Goal: Task Accomplishment & Management: Manage account settings

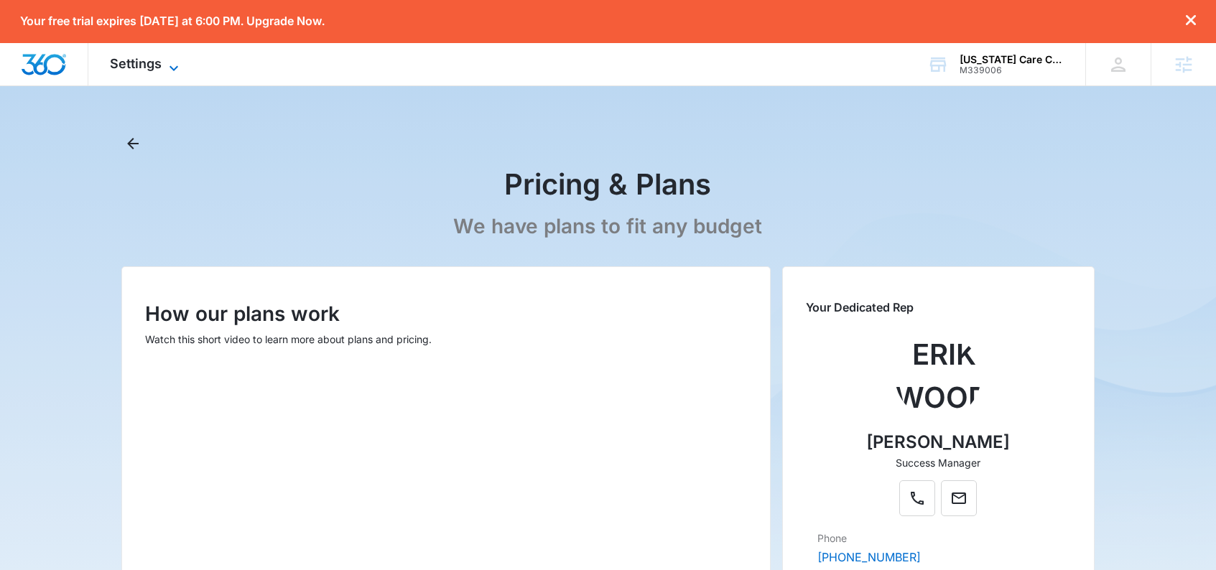
click at [143, 62] on span "Settings" at bounding box center [136, 63] width 52 height 15
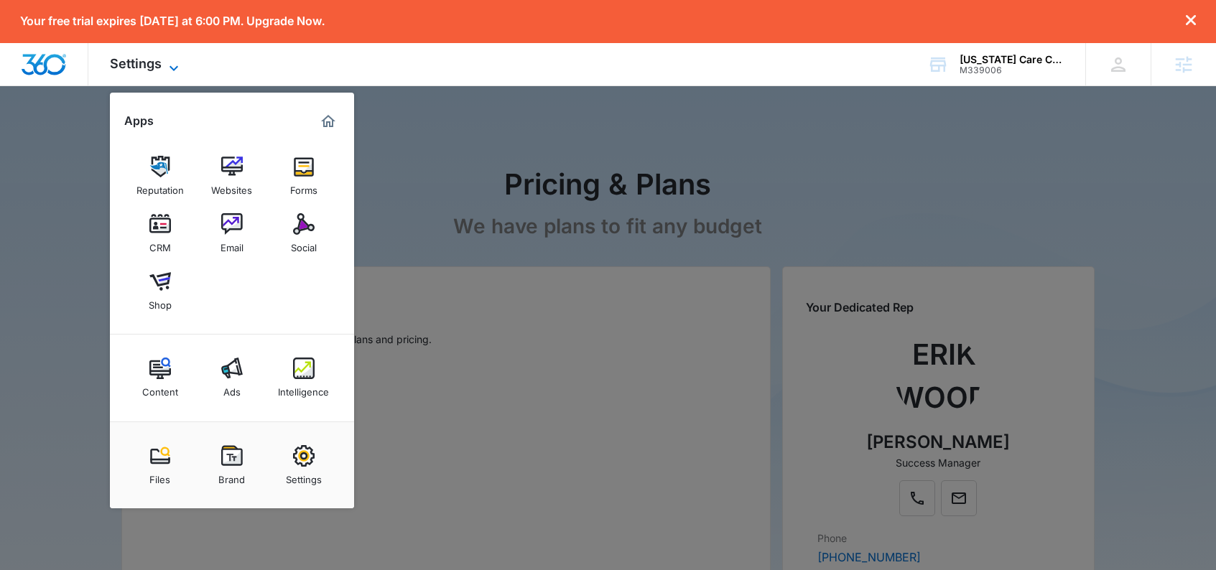
click at [143, 62] on span "Settings" at bounding box center [136, 63] width 52 height 15
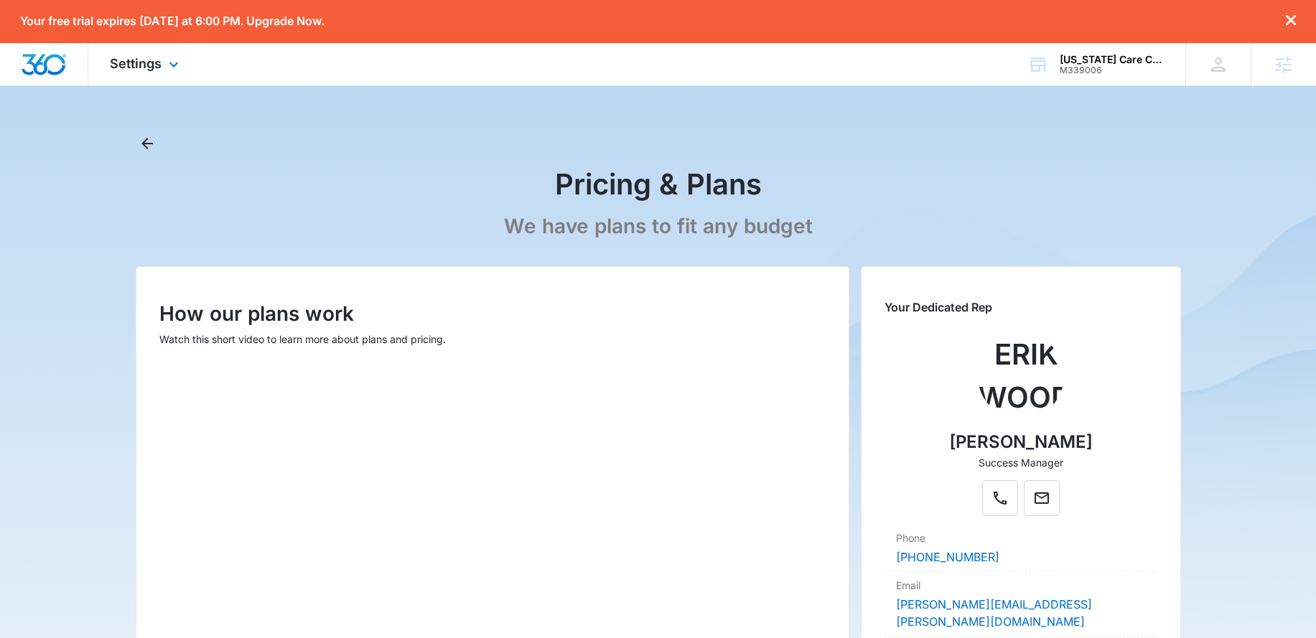
click at [163, 63] on div "Settings Apps Reputation Websites Forms CRM Email Social Shop Content Ads Intel…" at bounding box center [146, 64] width 116 height 42
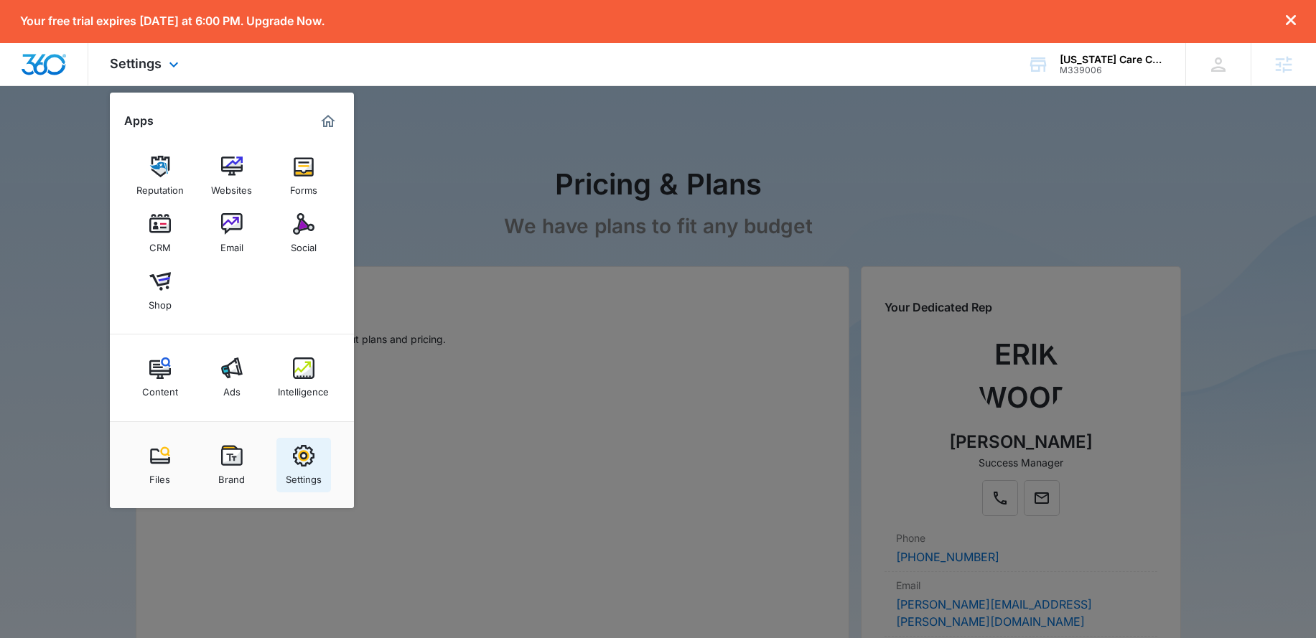
click at [309, 452] on img at bounding box center [304, 456] width 22 height 22
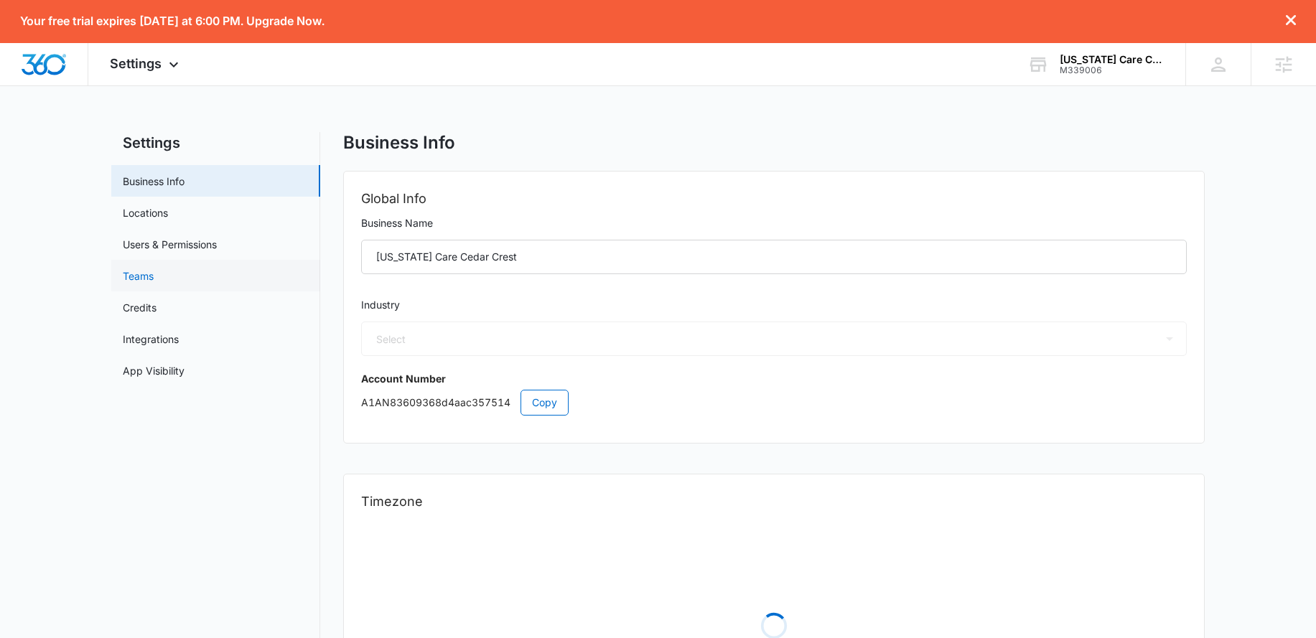
select select "13"
select select "US"
select select "America/[GEOGRAPHIC_DATA]"
click at [160, 218] on link "Locations" at bounding box center [145, 212] width 45 height 15
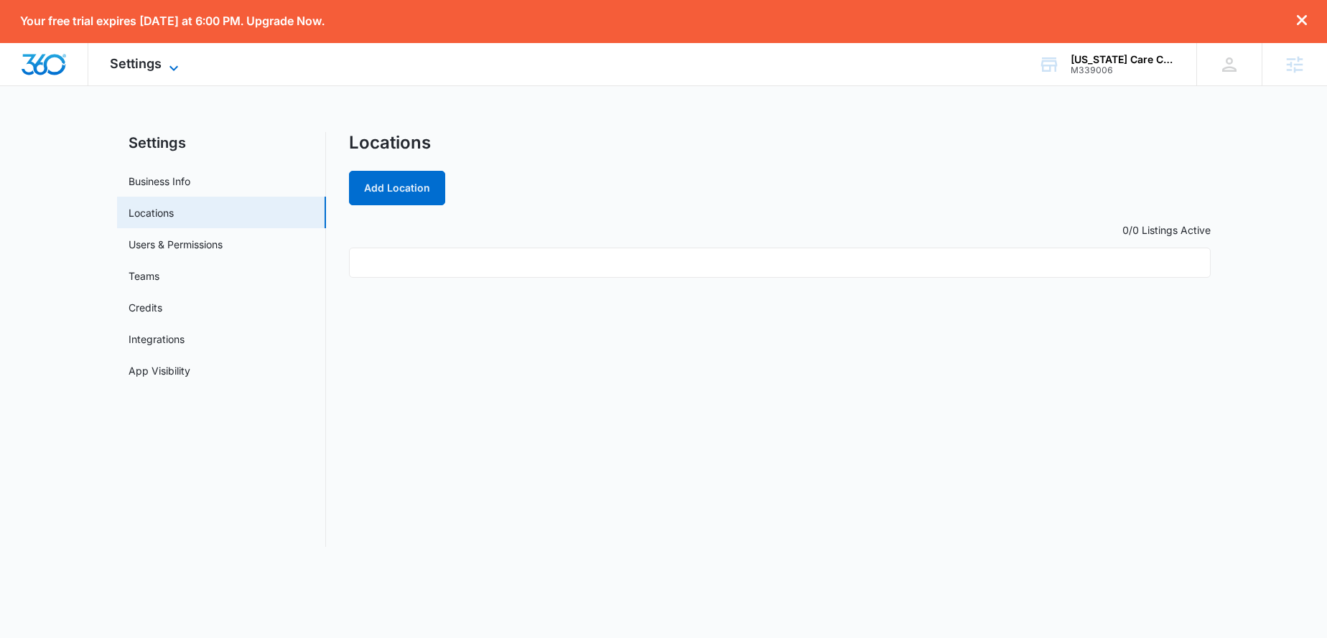
click at [154, 70] on span "Settings" at bounding box center [136, 63] width 52 height 15
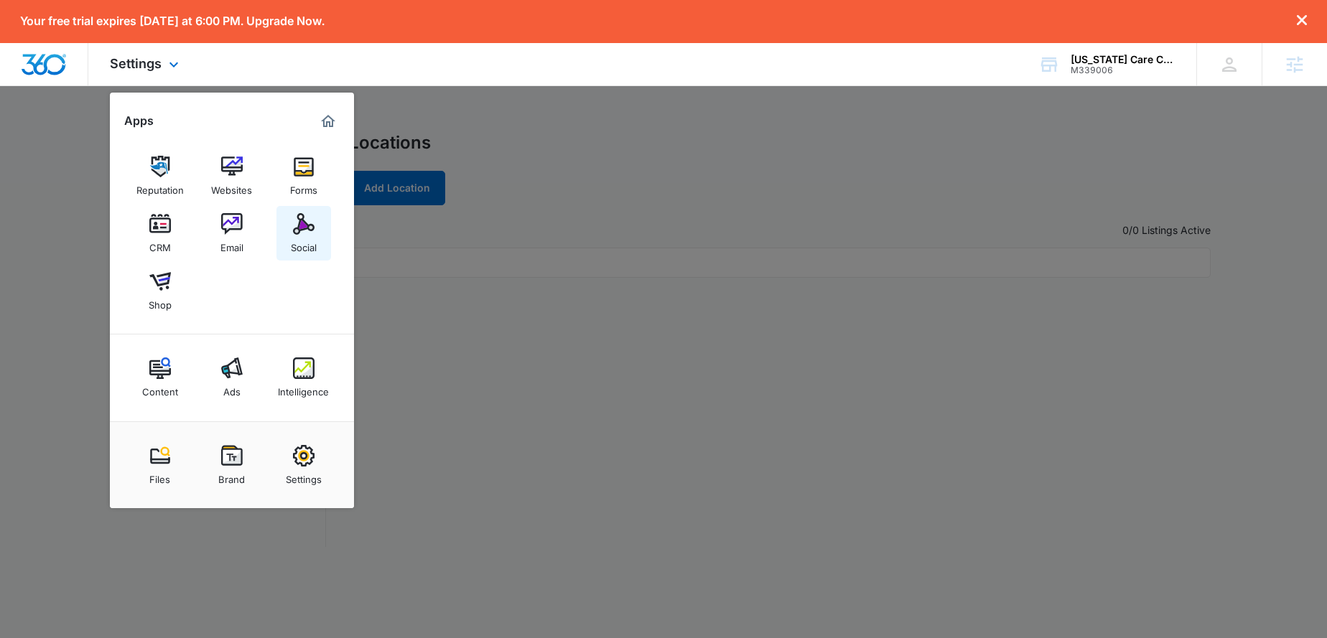
click at [315, 237] on div "Social" at bounding box center [304, 244] width 26 height 19
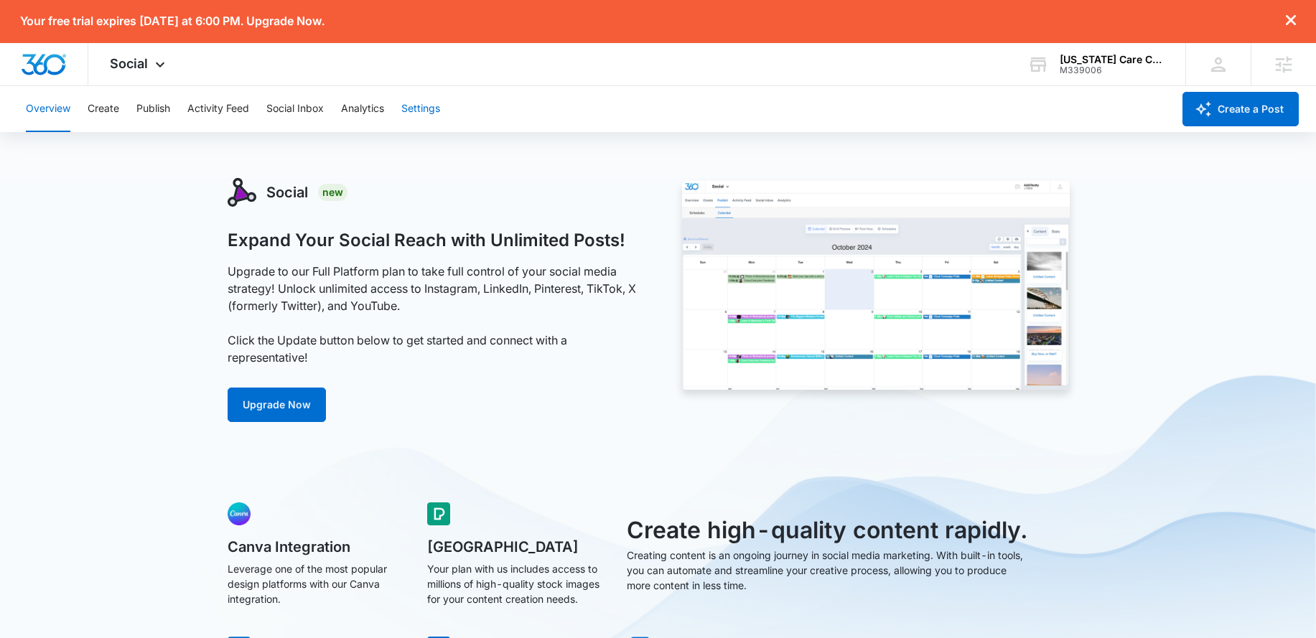
click at [426, 118] on button "Settings" at bounding box center [420, 109] width 39 height 46
click at [147, 70] on div "Social Apps Reputation Websites Forms CRM Email Social Shop Content Ads Intelli…" at bounding box center [139, 64] width 102 height 42
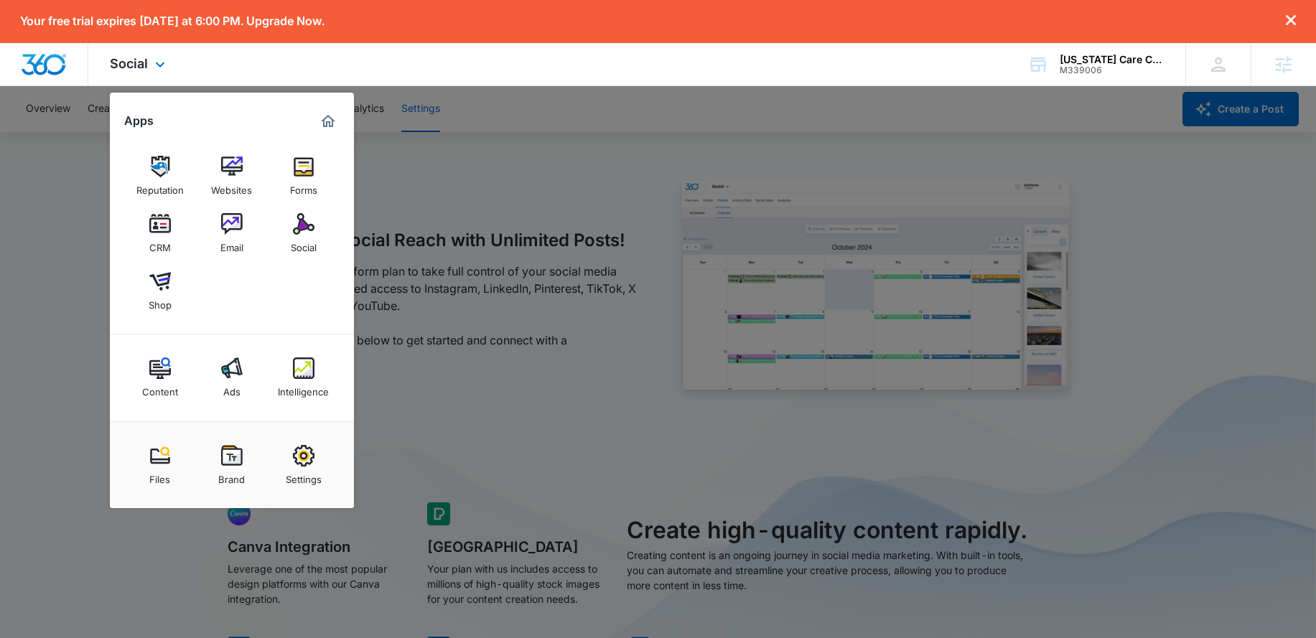
click at [147, 72] on div "Social Apps Reputation Websites Forms CRM Email Social Shop Content Ads Intelli…" at bounding box center [139, 64] width 102 height 42
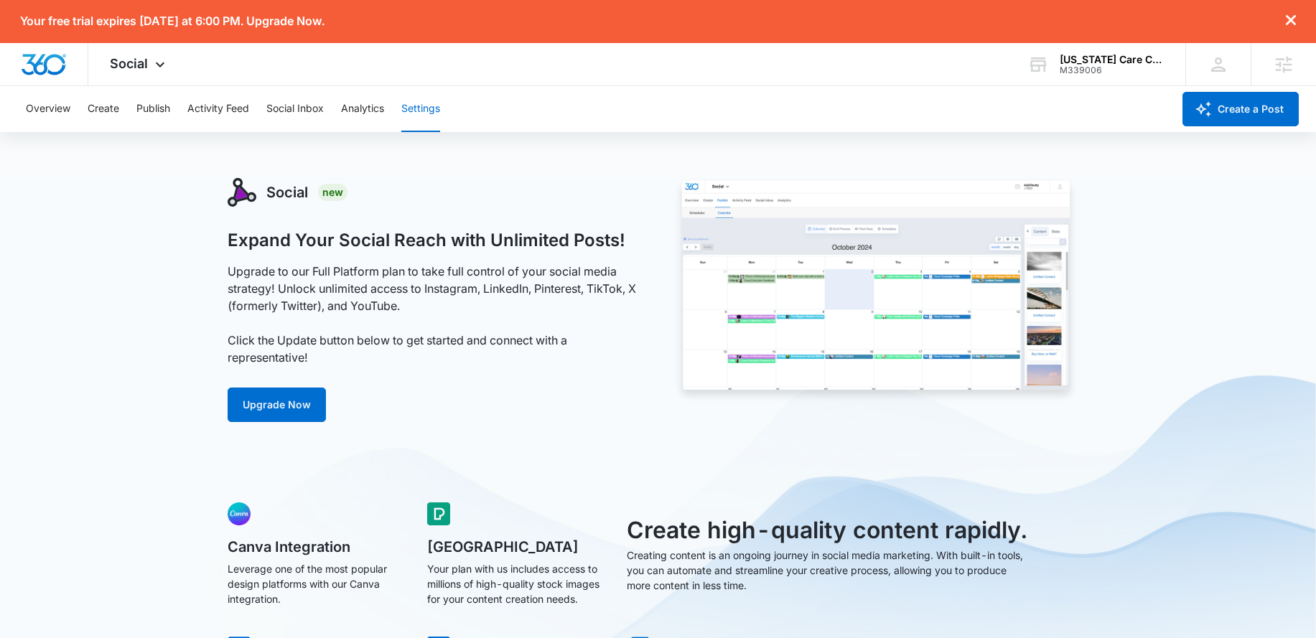
click at [54, 69] on img "Dashboard" at bounding box center [44, 65] width 46 height 22
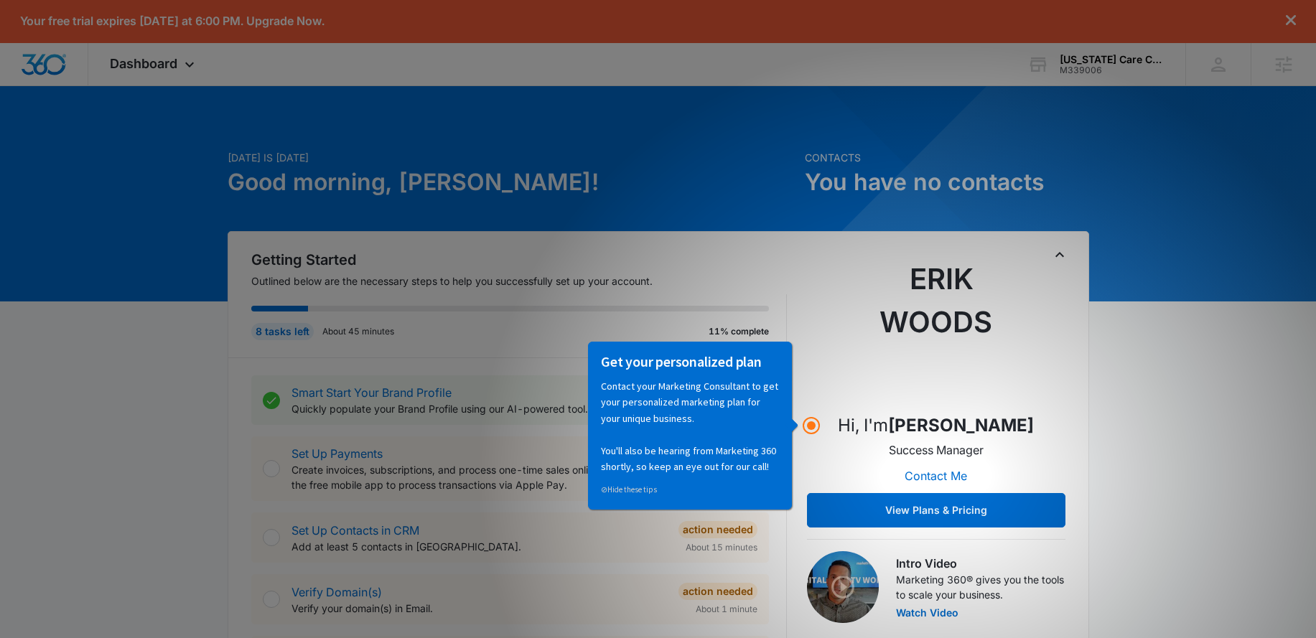
scroll to position [3, 0]
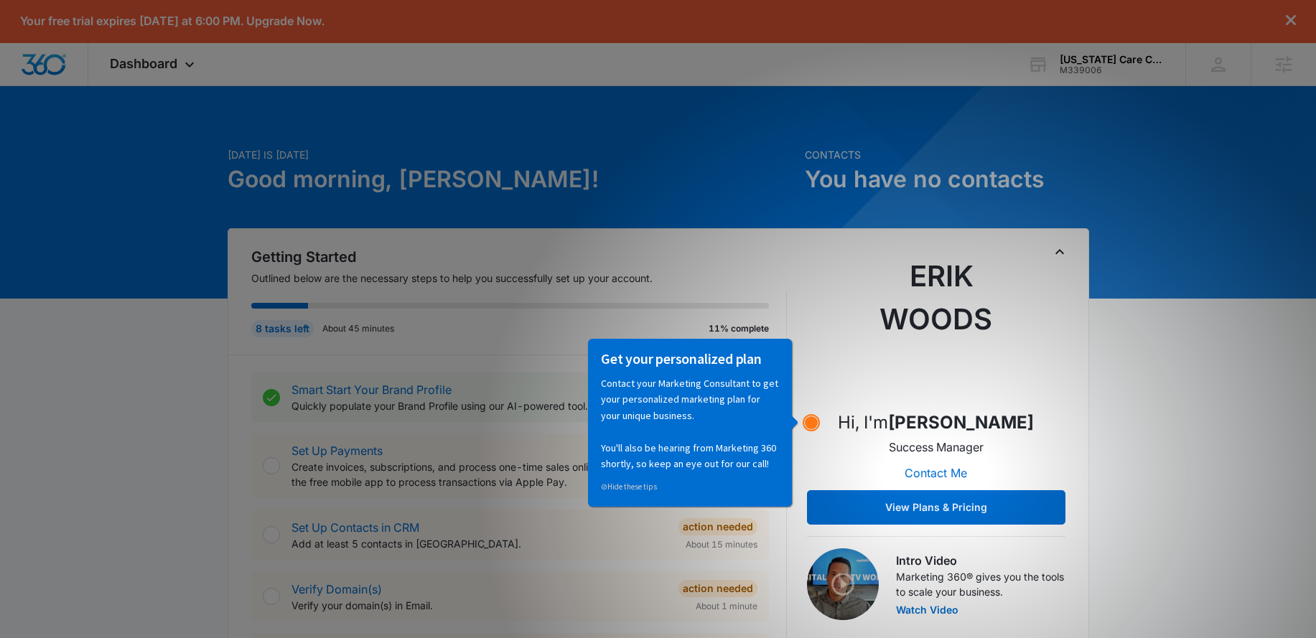
click at [806, 427] on circle "Hotspot (open by clicking or pressing space/enter)" at bounding box center [811, 422] width 13 height 13
click at [861, 369] on div "Hi, I'm Erik Woods Success Manager Contact Me View Plans & Pricing" at bounding box center [936, 390] width 259 height 270
click at [819, 423] on icon "Hotspot (open by clicking or pressing space/enter)" at bounding box center [811, 422] width 17 height 17
click at [814, 422] on circle "Hotspot (open by clicking or pressing space/enter)" at bounding box center [811, 422] width 13 height 13
click at [818, 294] on div "Hi, I'm Erik Woods Success Manager Contact Me View Plans & Pricing" at bounding box center [936, 390] width 259 height 270
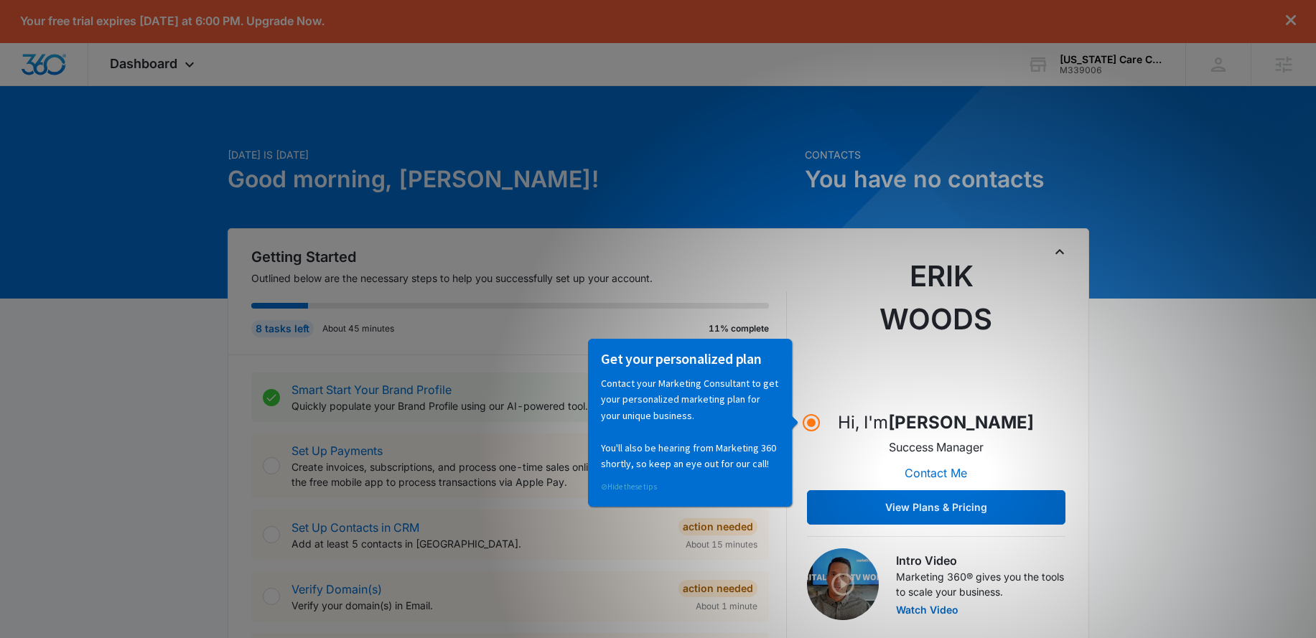
drag, startPoint x: 629, startPoint y: 489, endPoint x: 1215, endPoint y: 828, distance: 676.9
click at [629, 489] on link "⊘ Hide these tips" at bounding box center [629, 486] width 56 height 10
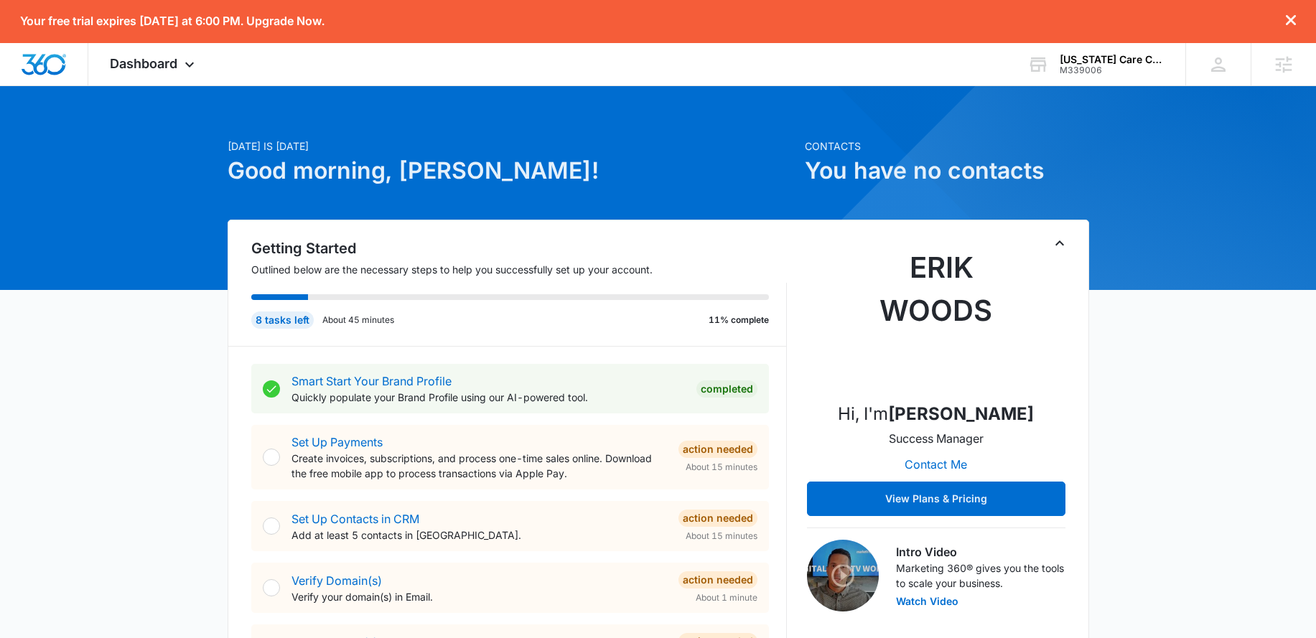
scroll to position [0, 0]
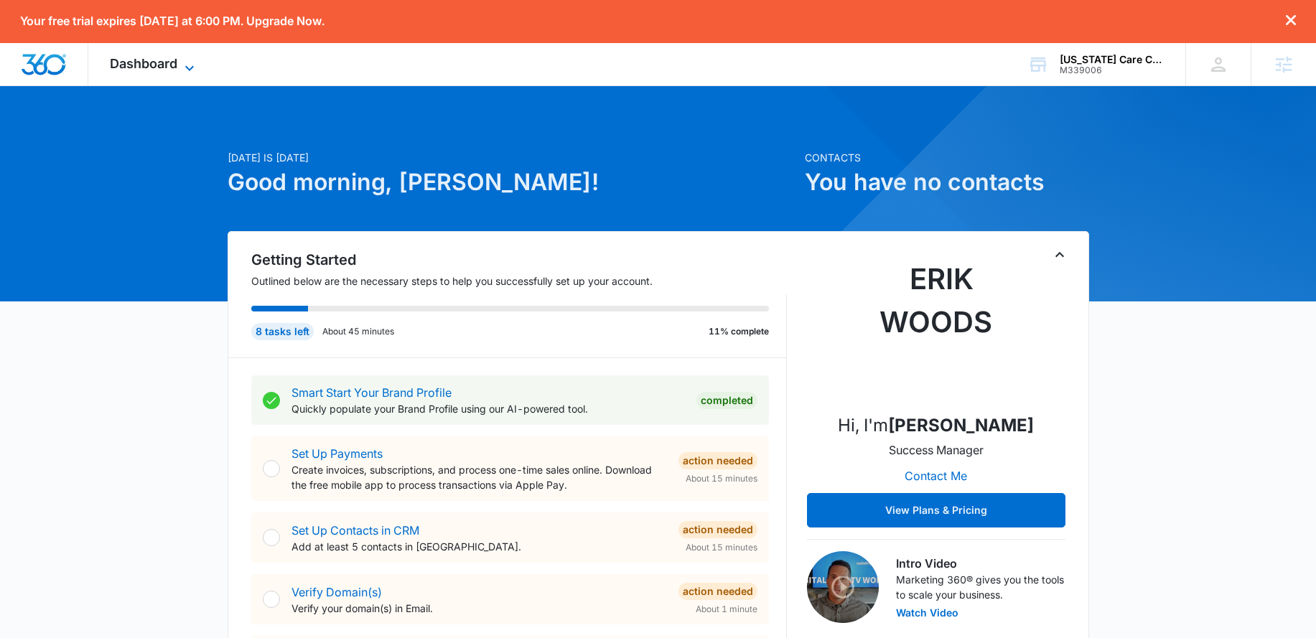
click at [197, 69] on icon at bounding box center [189, 68] width 17 height 17
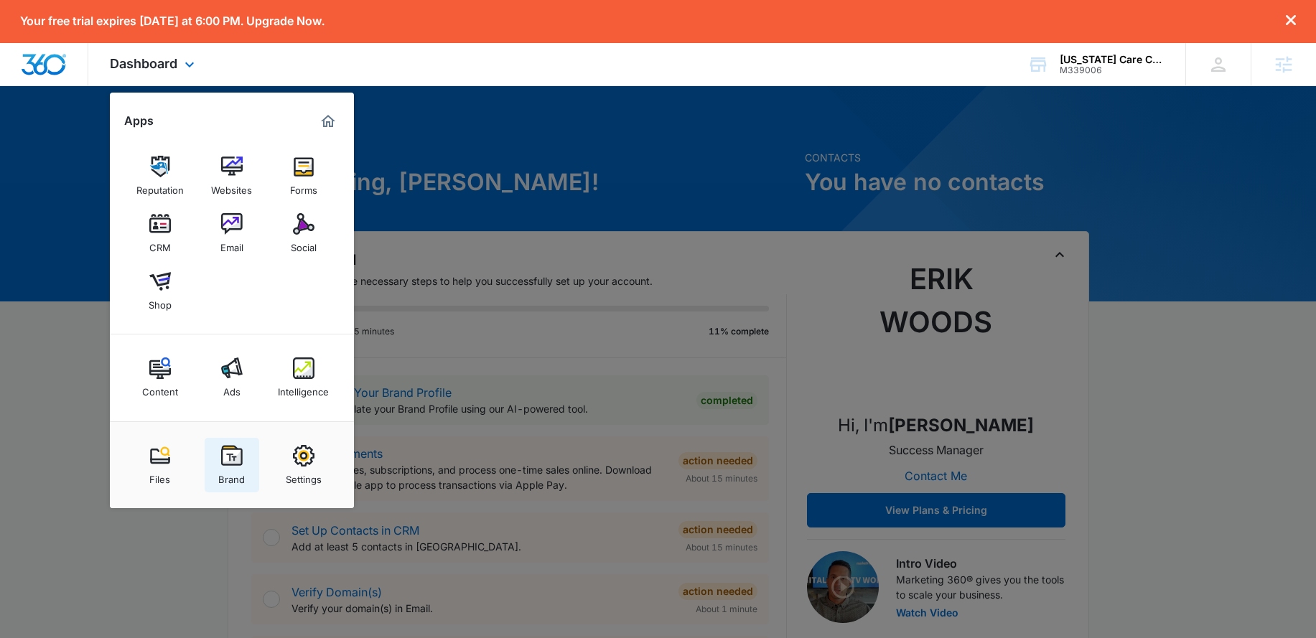
click at [234, 459] on img at bounding box center [232, 456] width 22 height 22
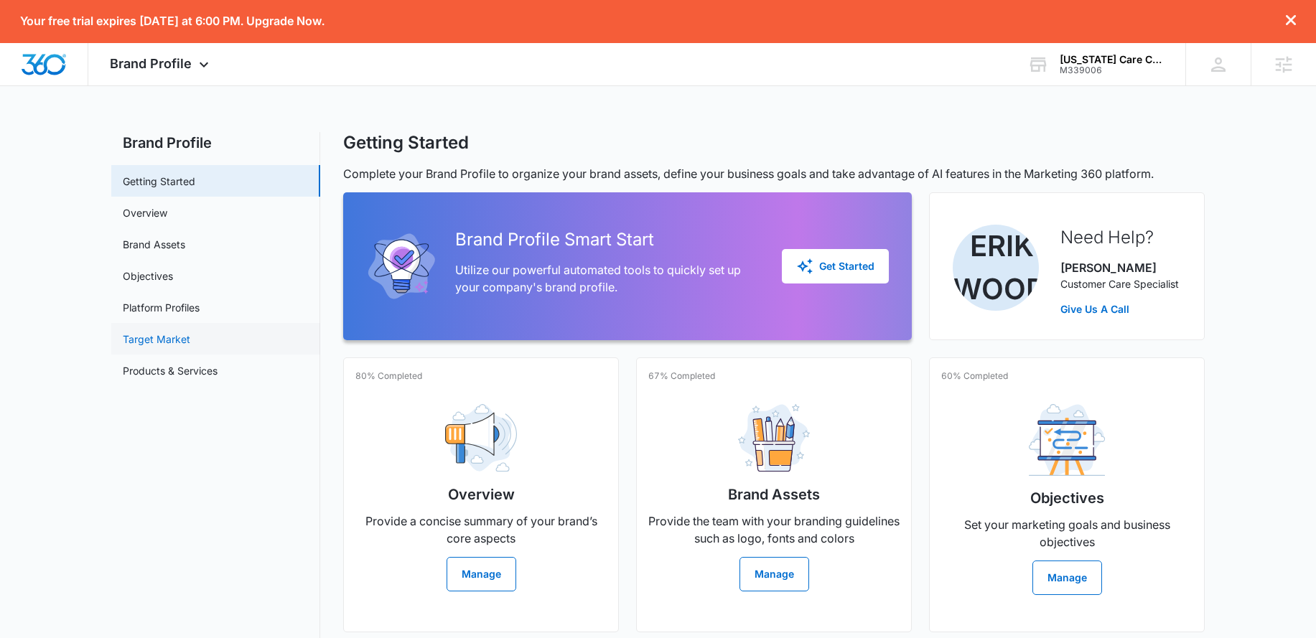
click at [168, 338] on link "Target Market" at bounding box center [157, 339] width 68 height 15
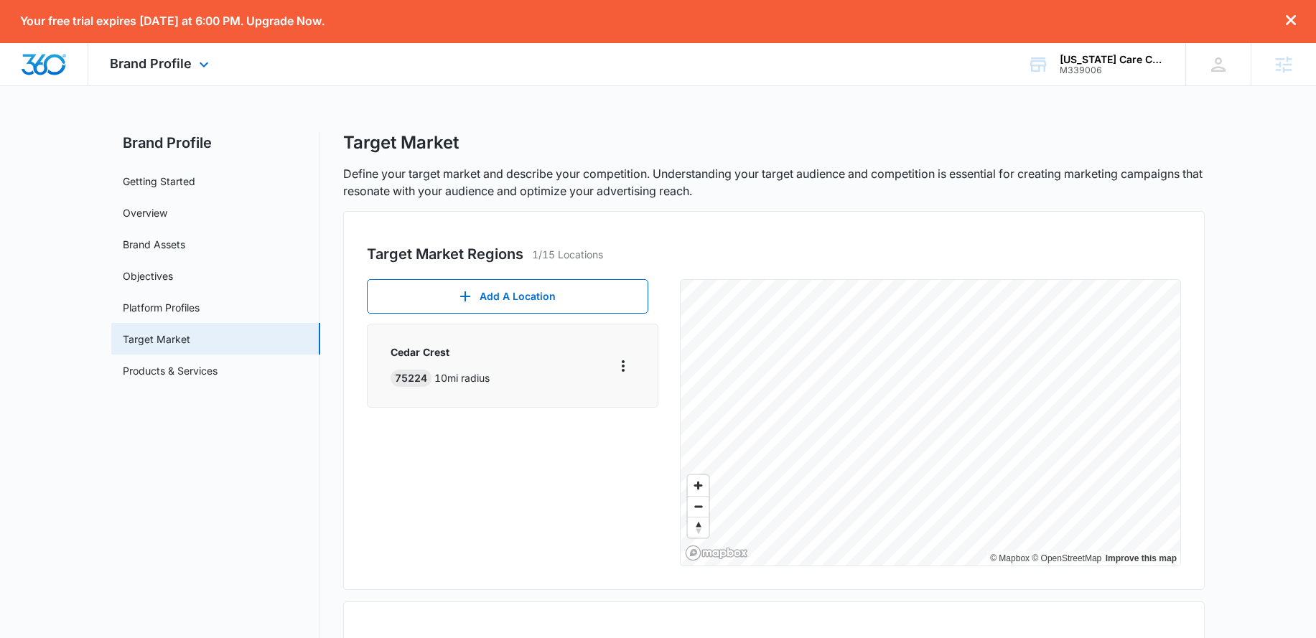
click at [175, 78] on div "Brand Profile Apps Reputation Websites Forms CRM Email Social Shop Content Ads …" at bounding box center [161, 64] width 146 height 42
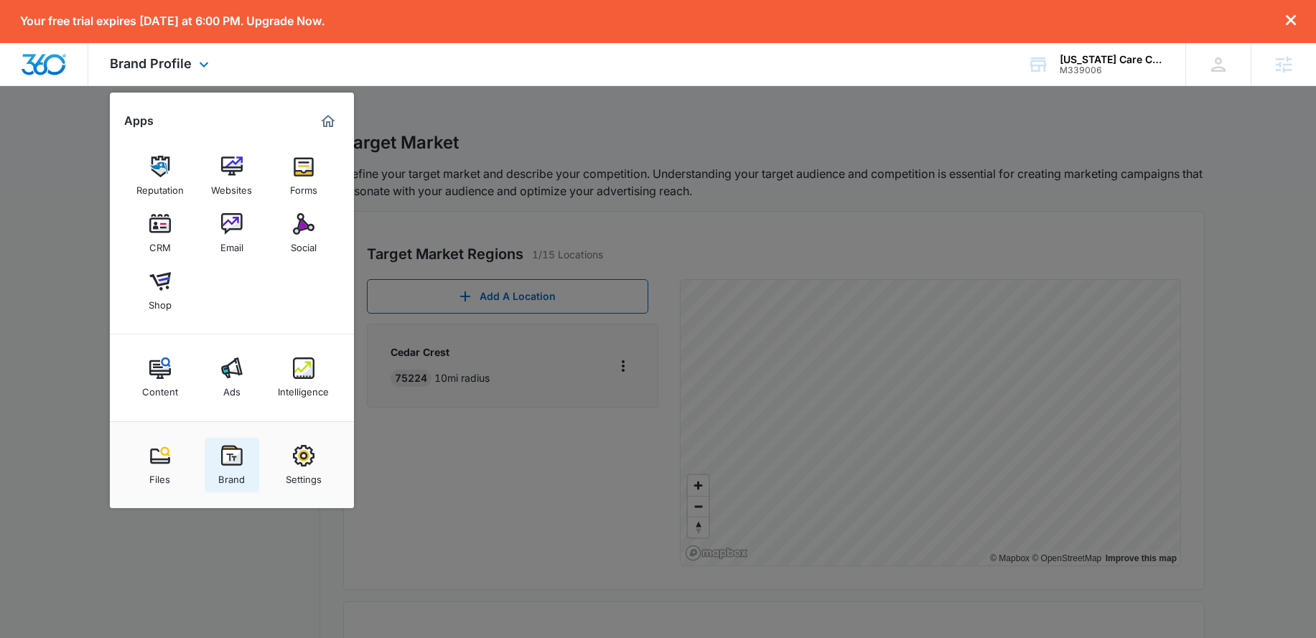
click at [240, 466] on img at bounding box center [232, 456] width 22 height 22
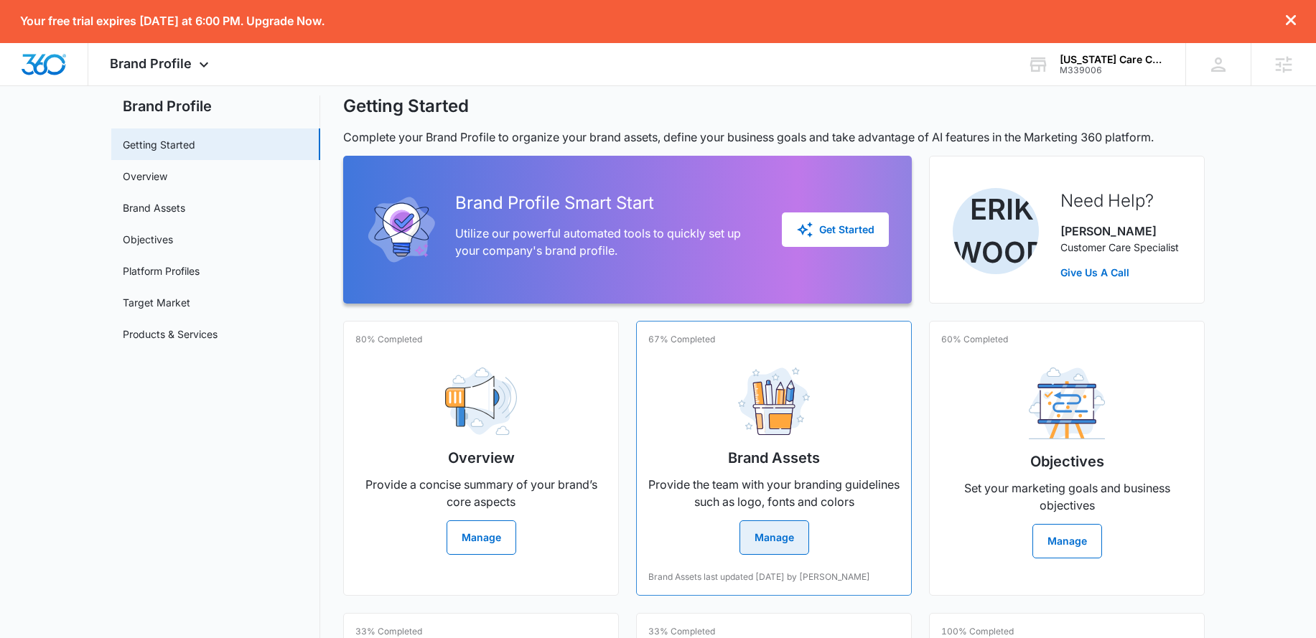
scroll to position [36, 0]
click at [771, 543] on button "Manage" at bounding box center [775, 538] width 70 height 34
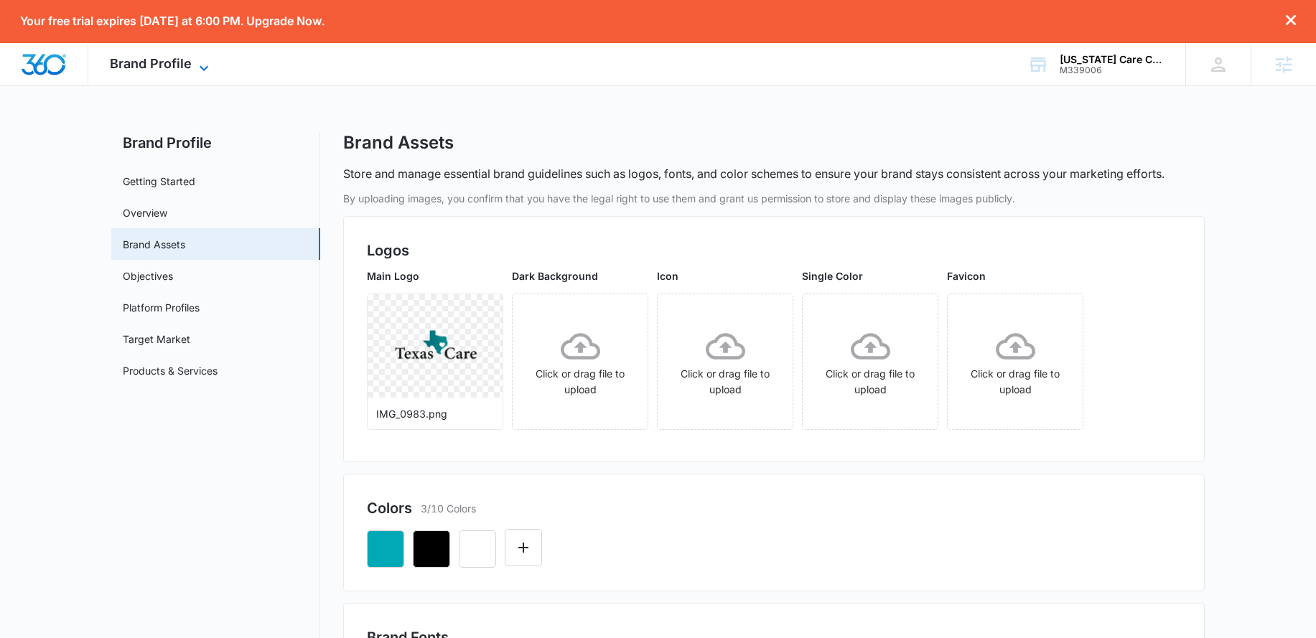
click at [178, 60] on span "Brand Profile" at bounding box center [151, 63] width 82 height 15
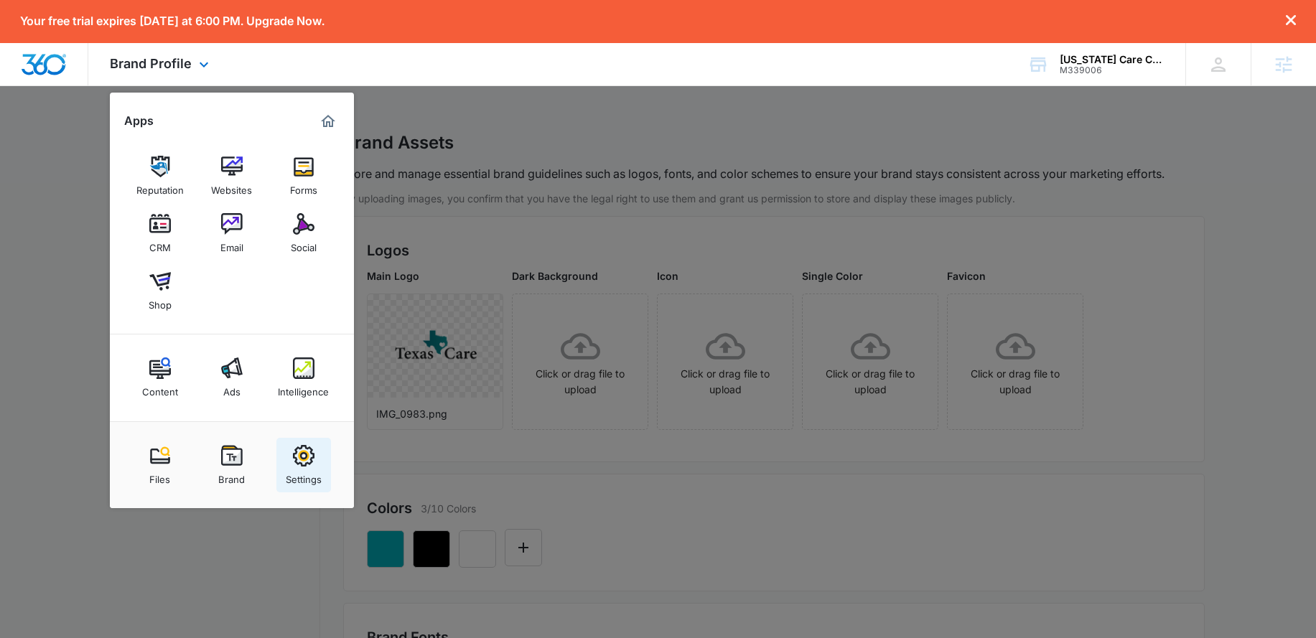
click at [302, 460] on img at bounding box center [304, 456] width 22 height 22
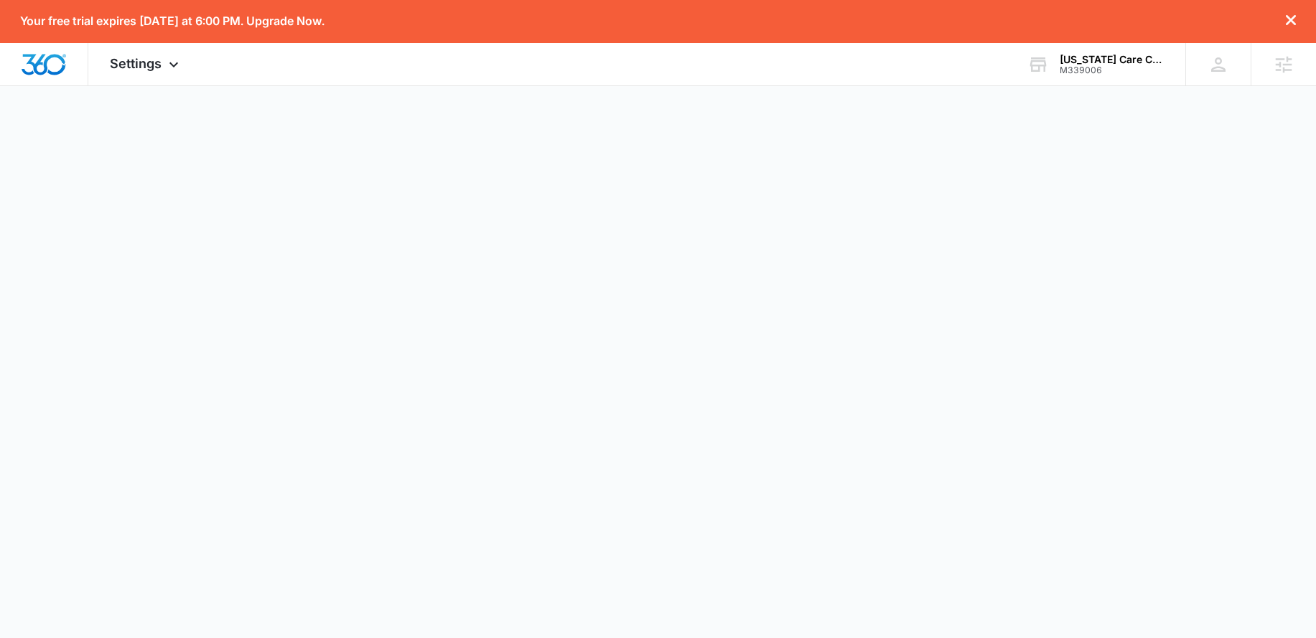
select select "13"
select select "US"
select select "America/[GEOGRAPHIC_DATA]"
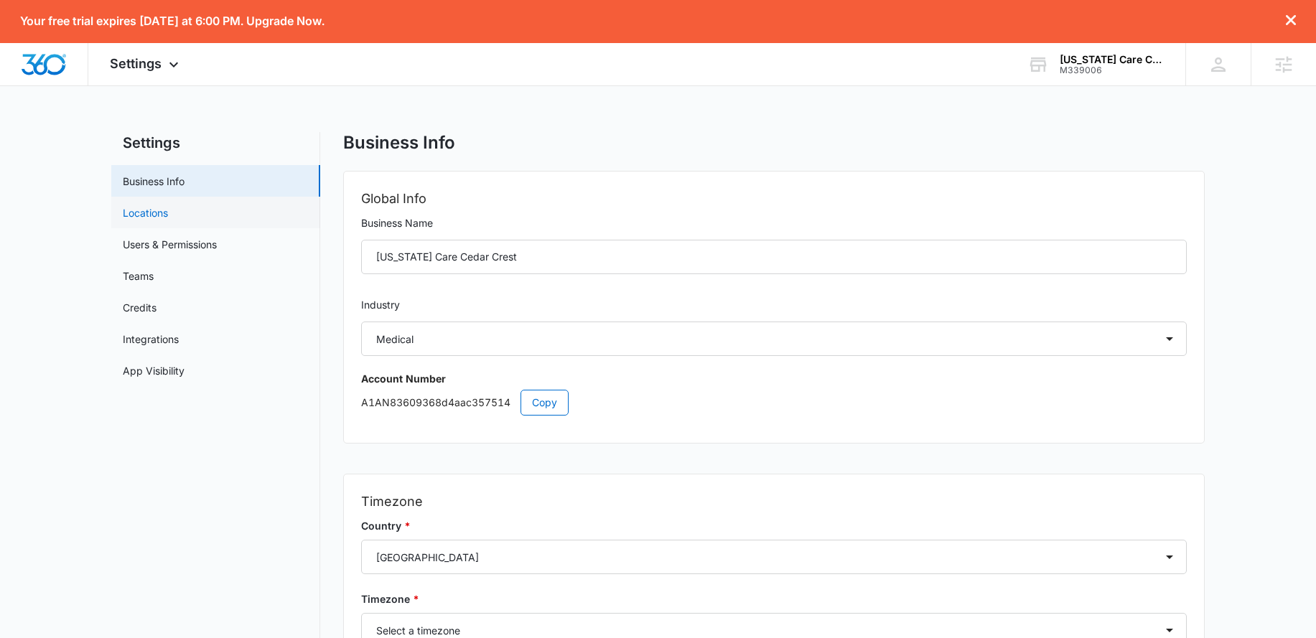
click at [168, 219] on link "Locations" at bounding box center [145, 212] width 45 height 15
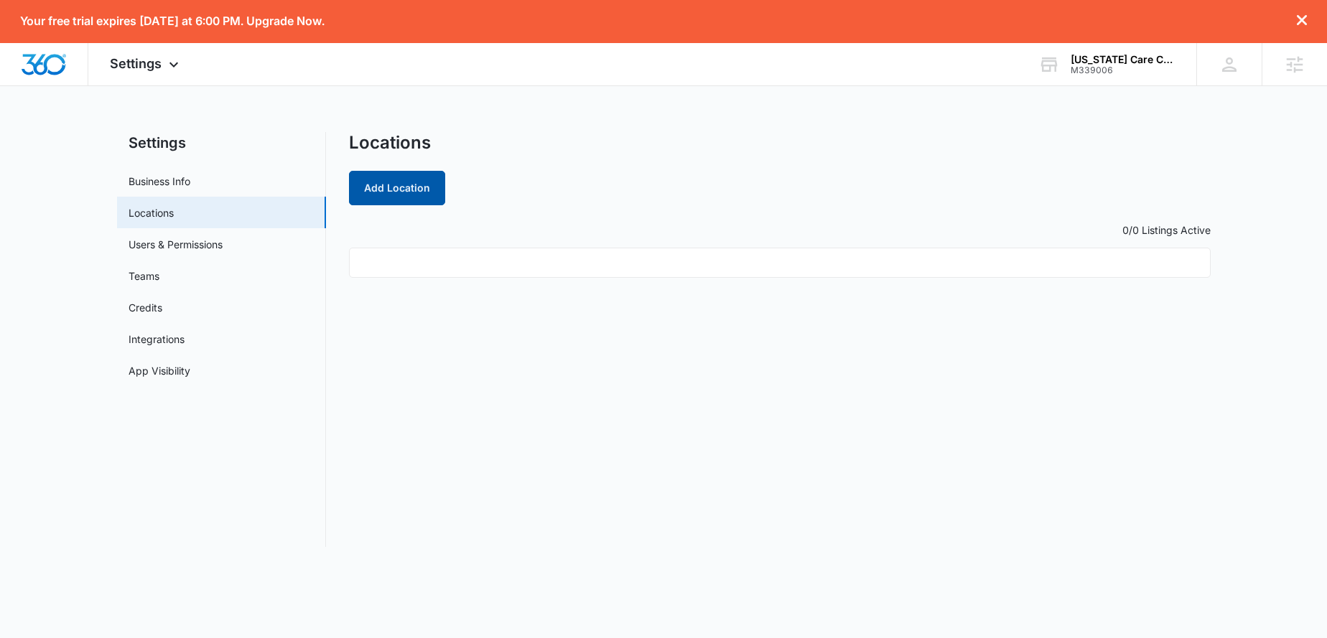
click at [406, 192] on button "Add Location" at bounding box center [397, 188] width 96 height 34
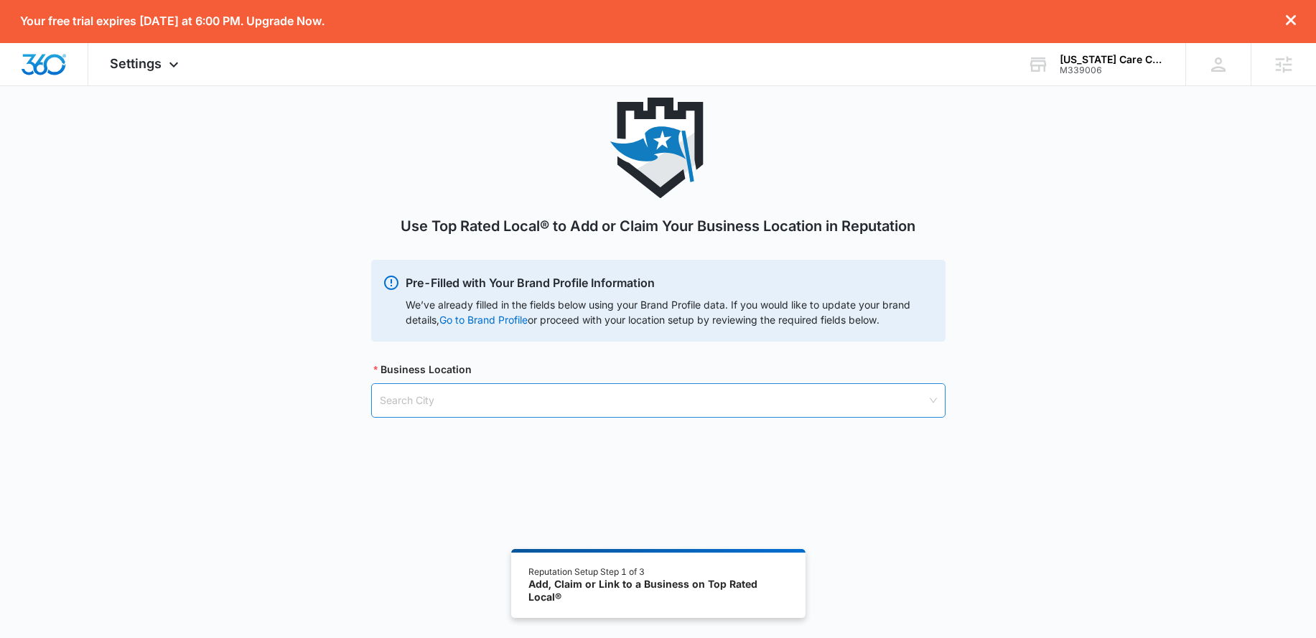
scroll to position [36, 0]
click at [439, 407] on input "search" at bounding box center [653, 399] width 547 height 33
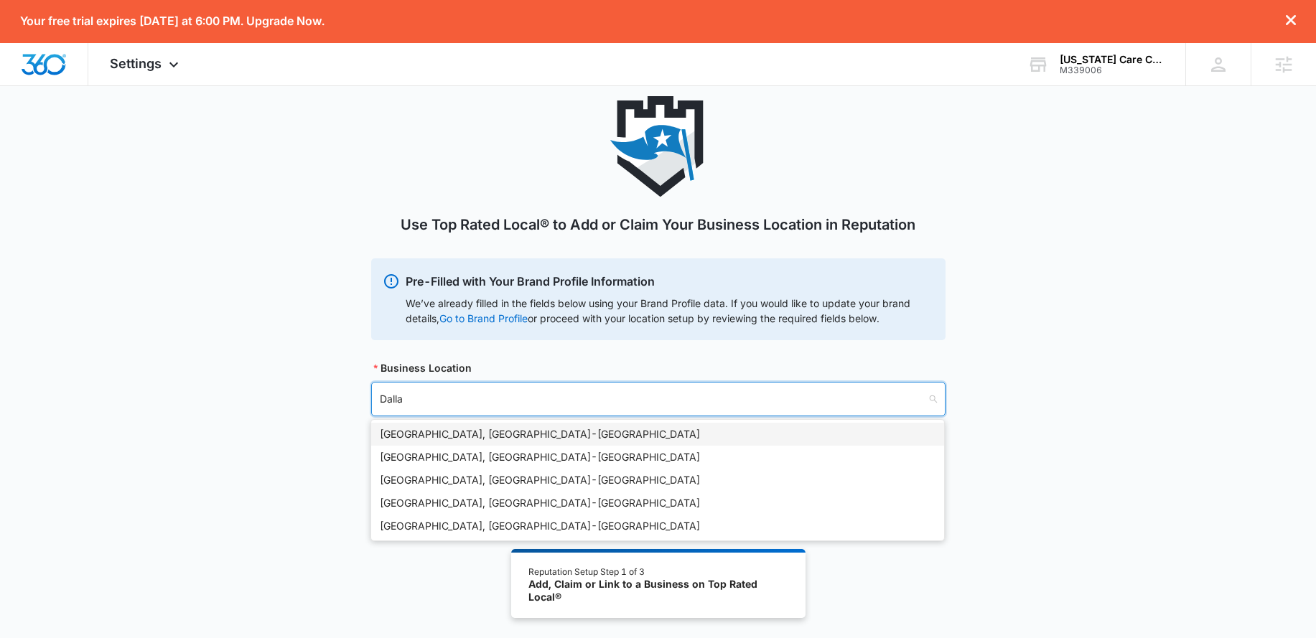
type input "[GEOGRAPHIC_DATA]"
click at [437, 437] on div "Dallas, TX - USA" at bounding box center [658, 435] width 556 height 16
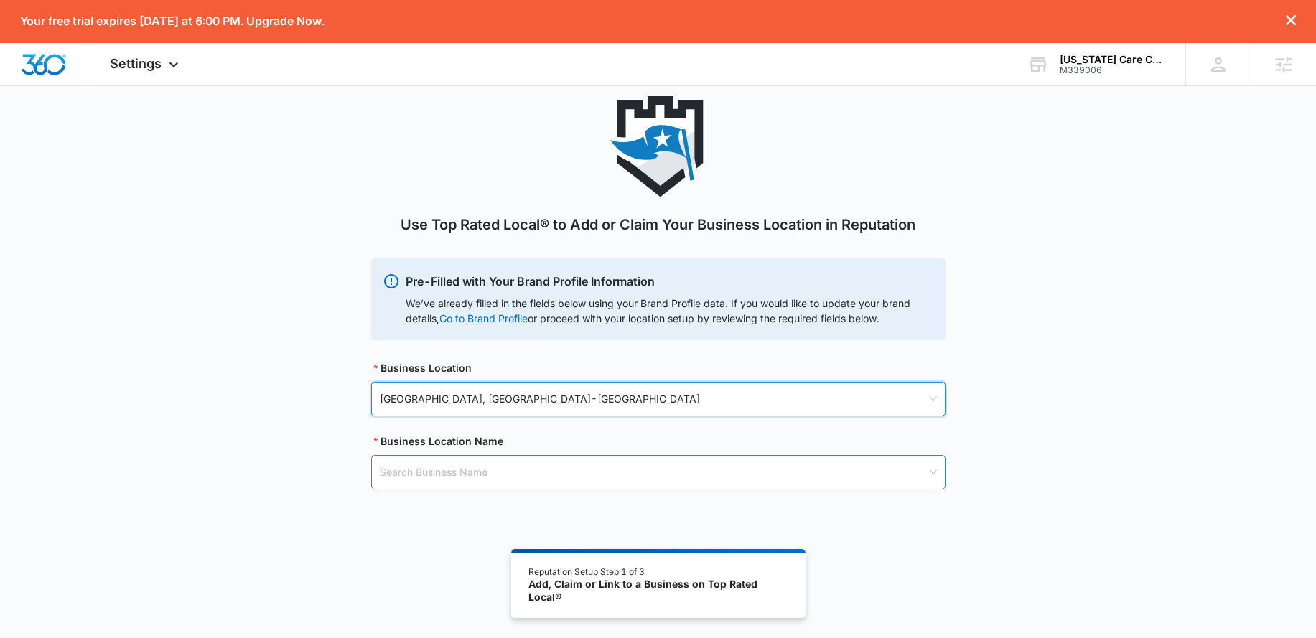
click at [397, 467] on input "search" at bounding box center [653, 472] width 547 height 33
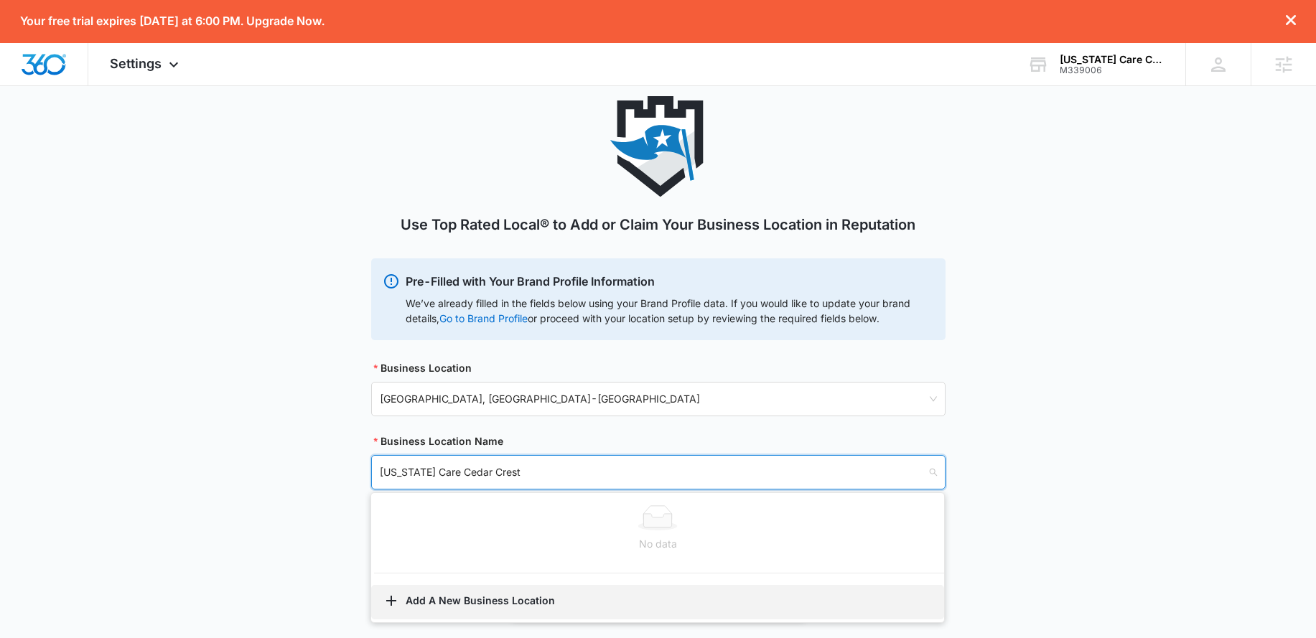
type input "[US_STATE] Care Cedar Crest"
click at [446, 569] on button "Add A New Business Location" at bounding box center [657, 602] width 573 height 34
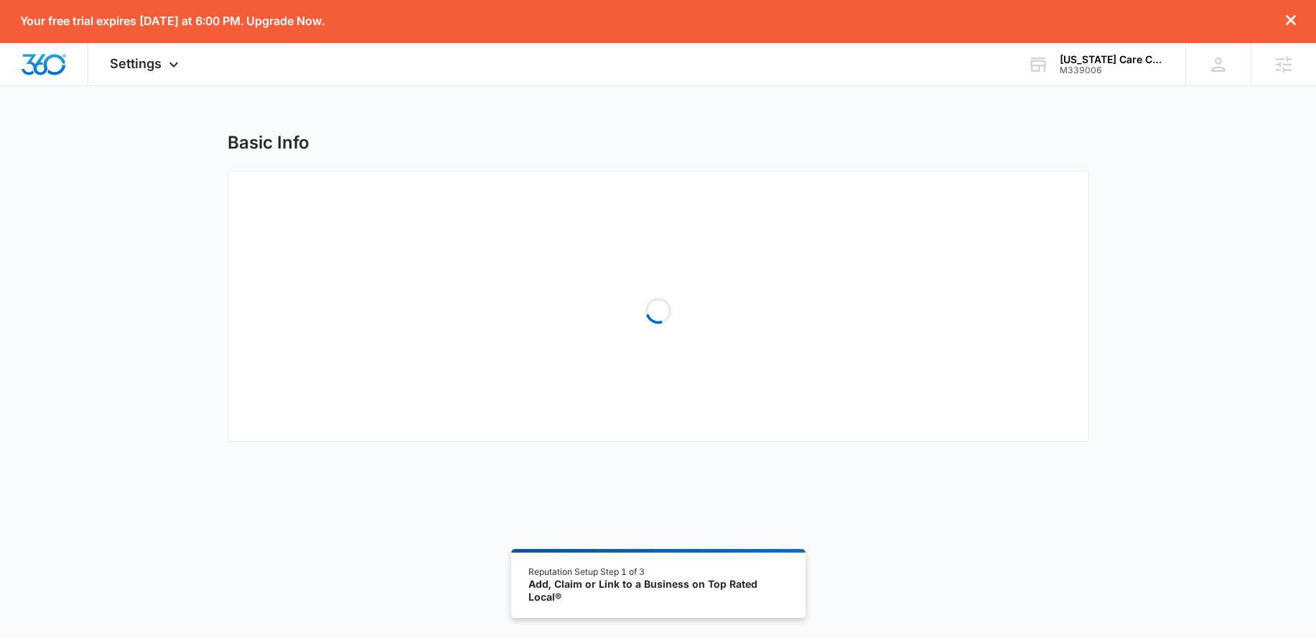
select select "Texas"
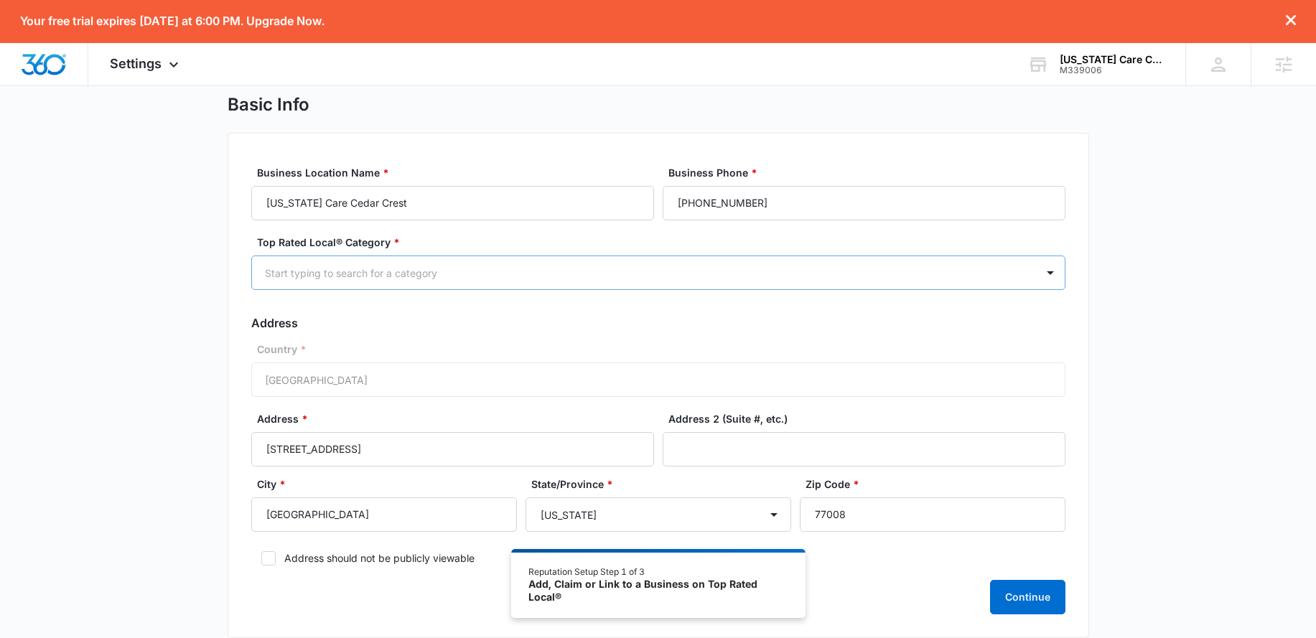
scroll to position [40, 0]
click at [427, 271] on div at bounding box center [641, 271] width 753 height 18
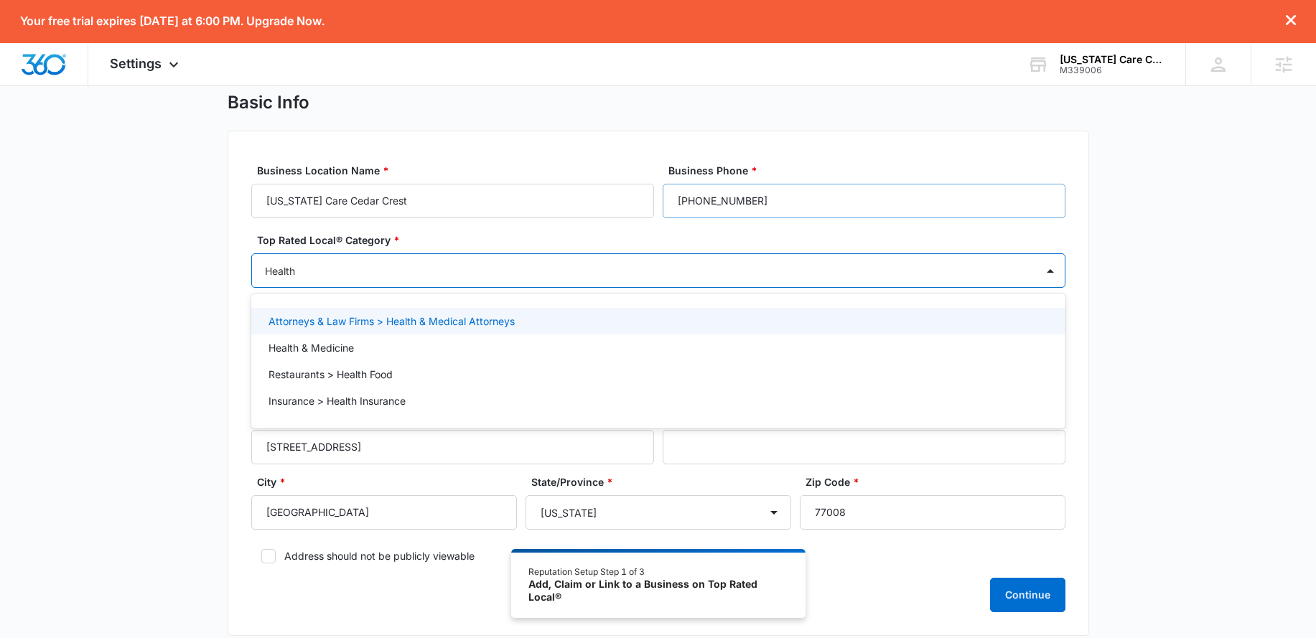
type input "Health"
click at [780, 207] on input "(281) 677-3866" at bounding box center [864, 201] width 403 height 34
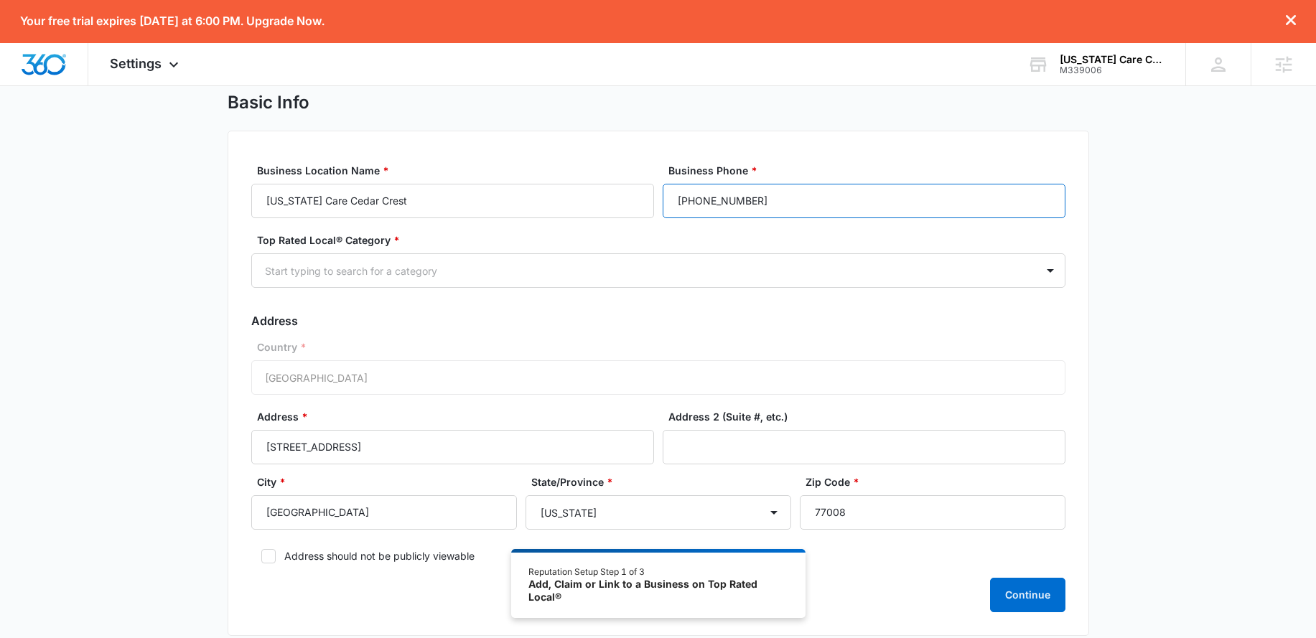
drag, startPoint x: 786, startPoint y: 200, endPoint x: 666, endPoint y: 192, distance: 120.9
click at [666, 192] on input "(281) 677-3866" at bounding box center [864, 201] width 403 height 34
click at [785, 194] on input "(281) 677-3866" at bounding box center [864, 201] width 403 height 34
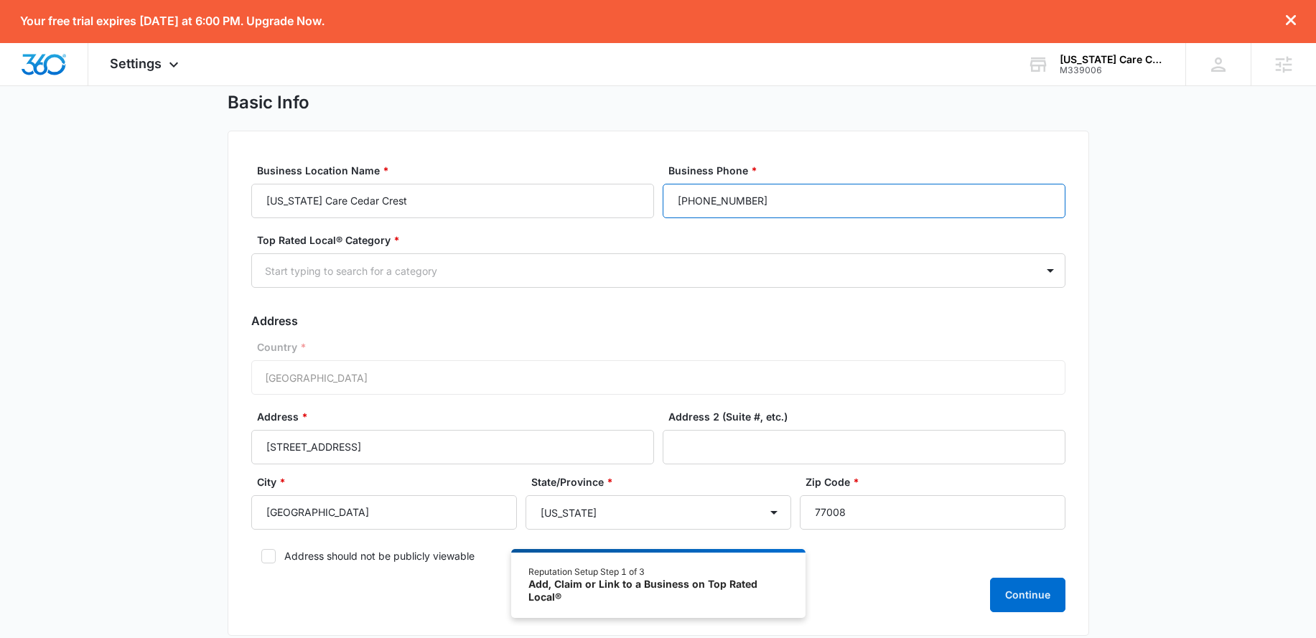
paste input "469) 249-8564"
type input "(469) 249-8564"
click at [1134, 312] on div "Basic Info Business Location Name * Texas Care Cedar Crest Business Phone * (46…" at bounding box center [658, 373] width 1316 height 562
click at [580, 277] on div at bounding box center [641, 271] width 753 height 18
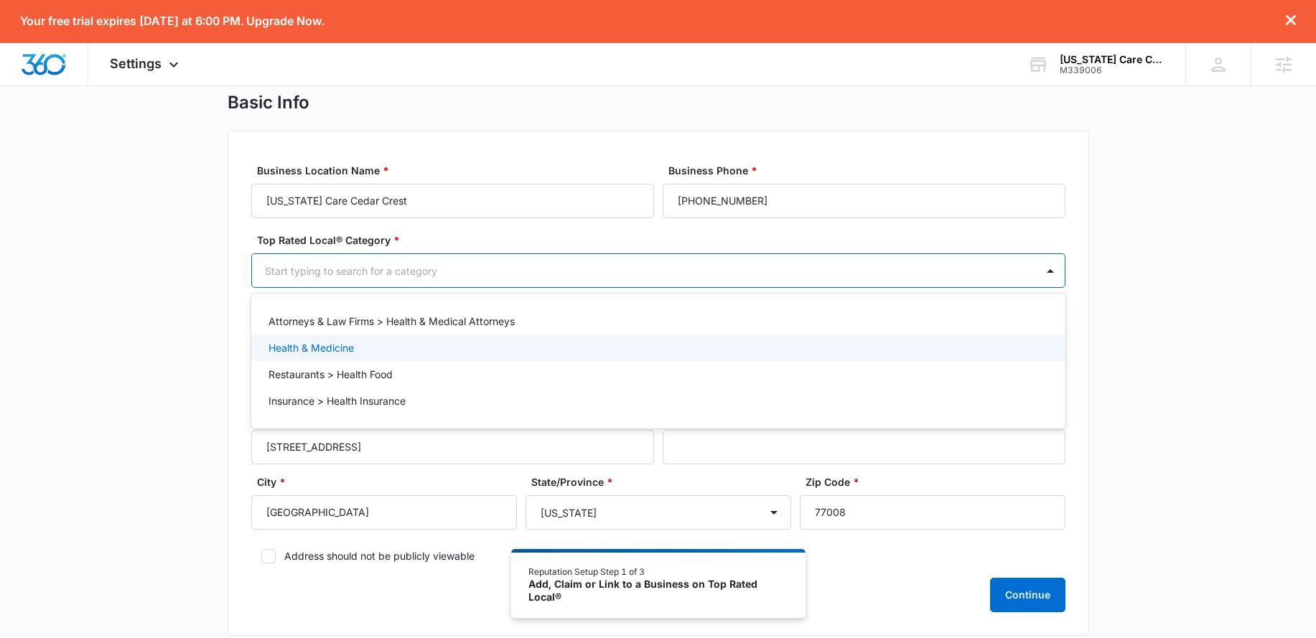
click at [373, 343] on div "Health & Medicine" at bounding box center [657, 347] width 777 height 15
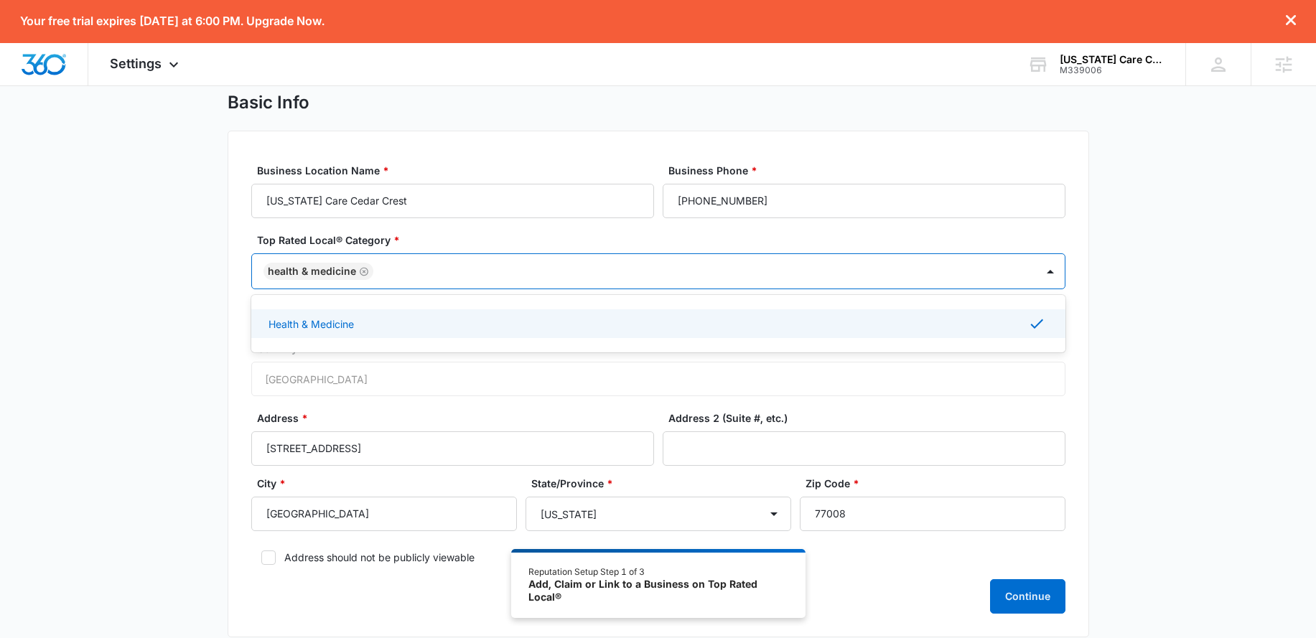
click at [1135, 359] on div "Basic Info Business Location Name * Texas Care Cedar Crest Business Phone * (46…" at bounding box center [658, 373] width 1316 height 563
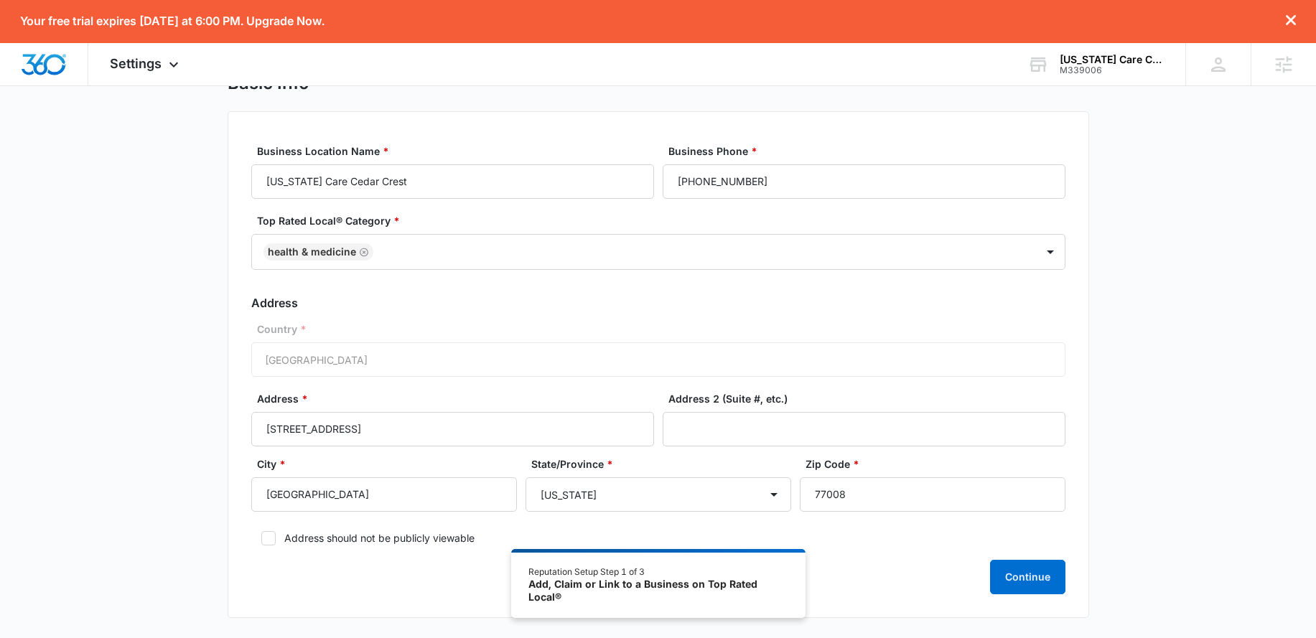
scroll to position [131, 0]
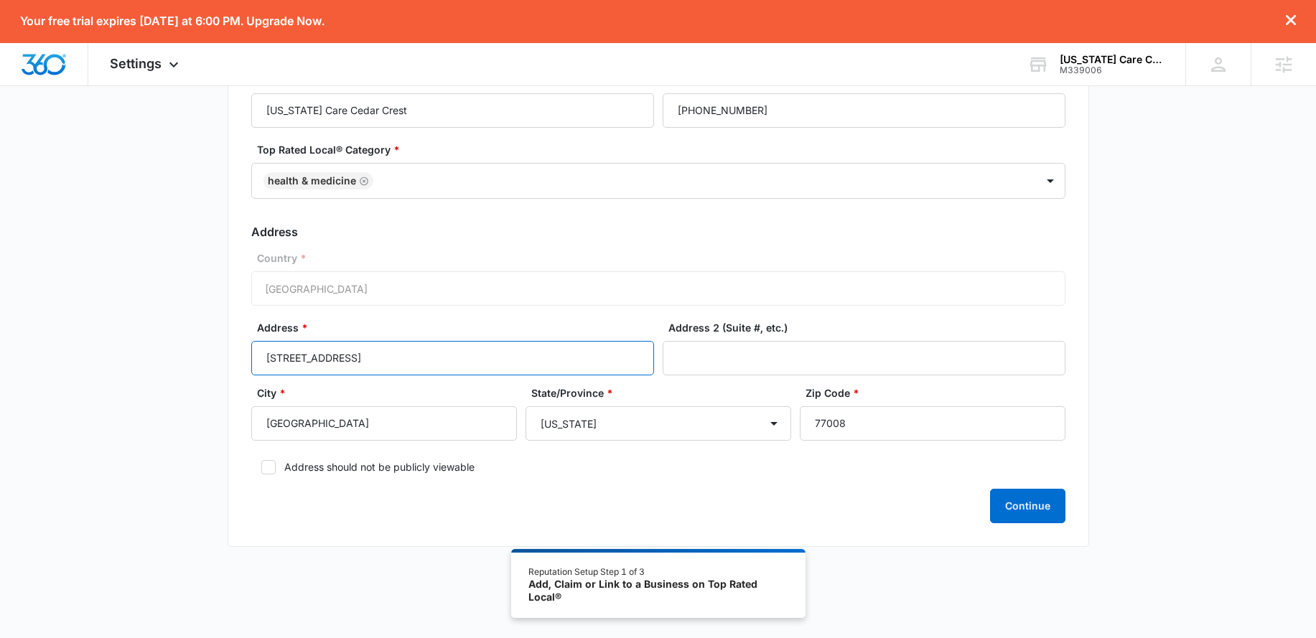
drag, startPoint x: 434, startPoint y: 364, endPoint x: 361, endPoint y: 363, distance: 73.3
click at [361, 363] on input "1245 Heights Blvd., Suite 203" at bounding box center [452, 358] width 403 height 34
click at [726, 371] on input "Address 2 (Suite #, etc.)" at bounding box center [864, 358] width 403 height 34
paste input "Suite 203"
type input "Suite 203"
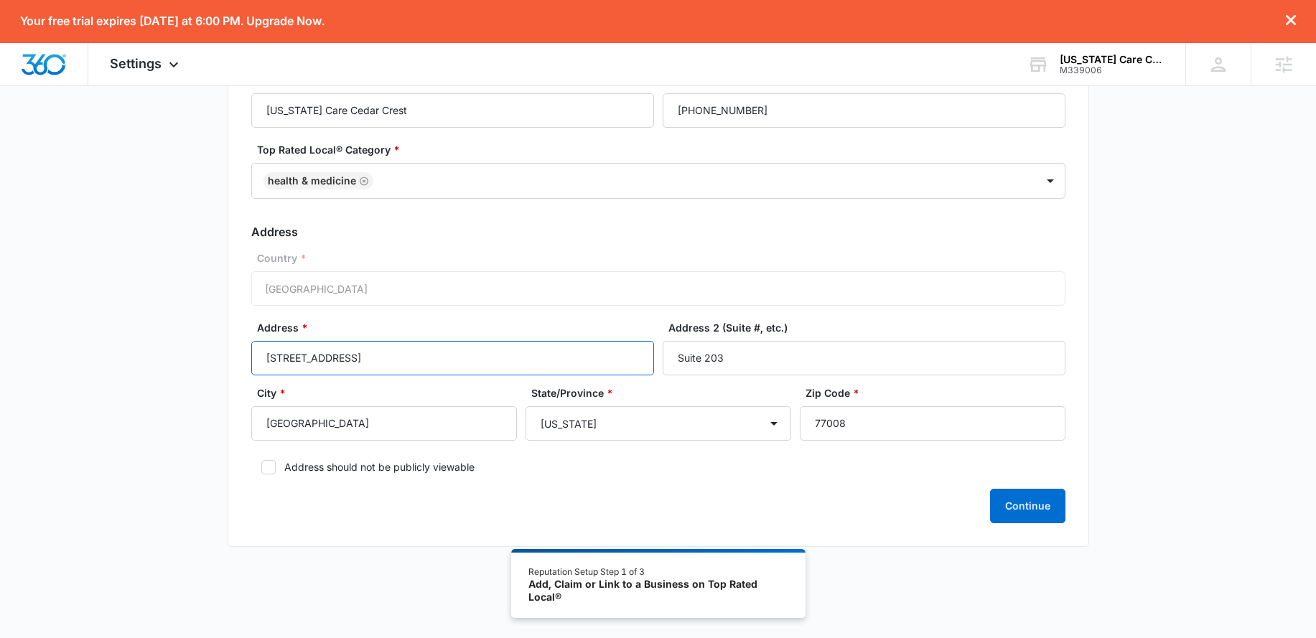
drag, startPoint x: 409, startPoint y: 361, endPoint x: 355, endPoint y: 363, distance: 53.9
click at [355, 363] on input "1245 Heights Blvd., Suite 203" at bounding box center [452, 358] width 403 height 34
click at [371, 355] on input "1245 Heights Blvd" at bounding box center [452, 358] width 403 height 34
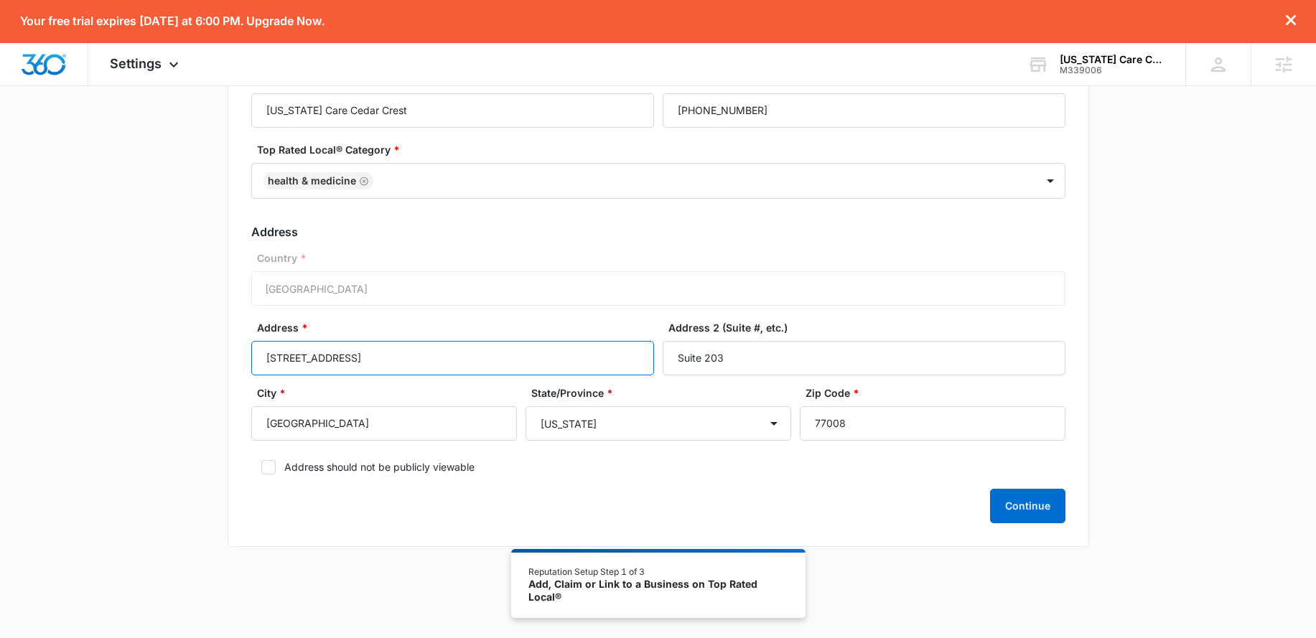
paste input "[STREET_ADDRESS][PERSON_NAME]"
type input "[STREET_ADDRESS][PERSON_NAME]"
drag, startPoint x: 790, startPoint y: 351, endPoint x: 709, endPoint y: 352, distance: 80.4
click at [709, 352] on input "Suite 203" at bounding box center [864, 358] width 403 height 34
type input "Suite A"
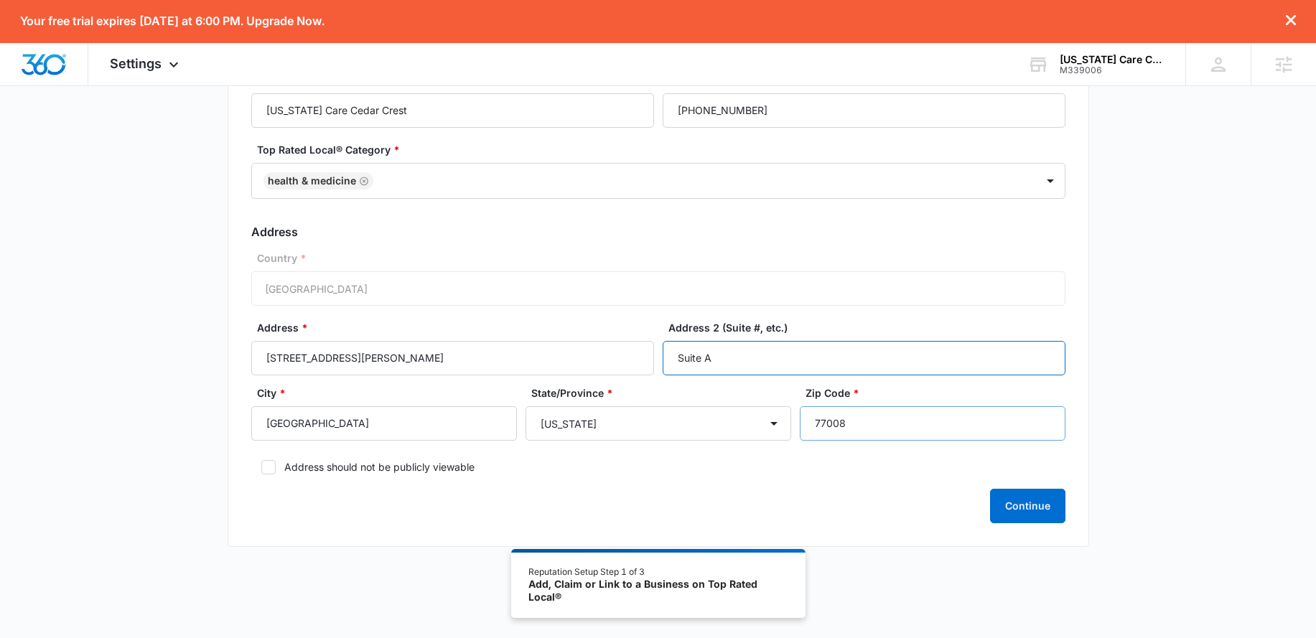
click at [899, 422] on input "77008" at bounding box center [933, 423] width 266 height 34
paste input "5224"
type input "75224"
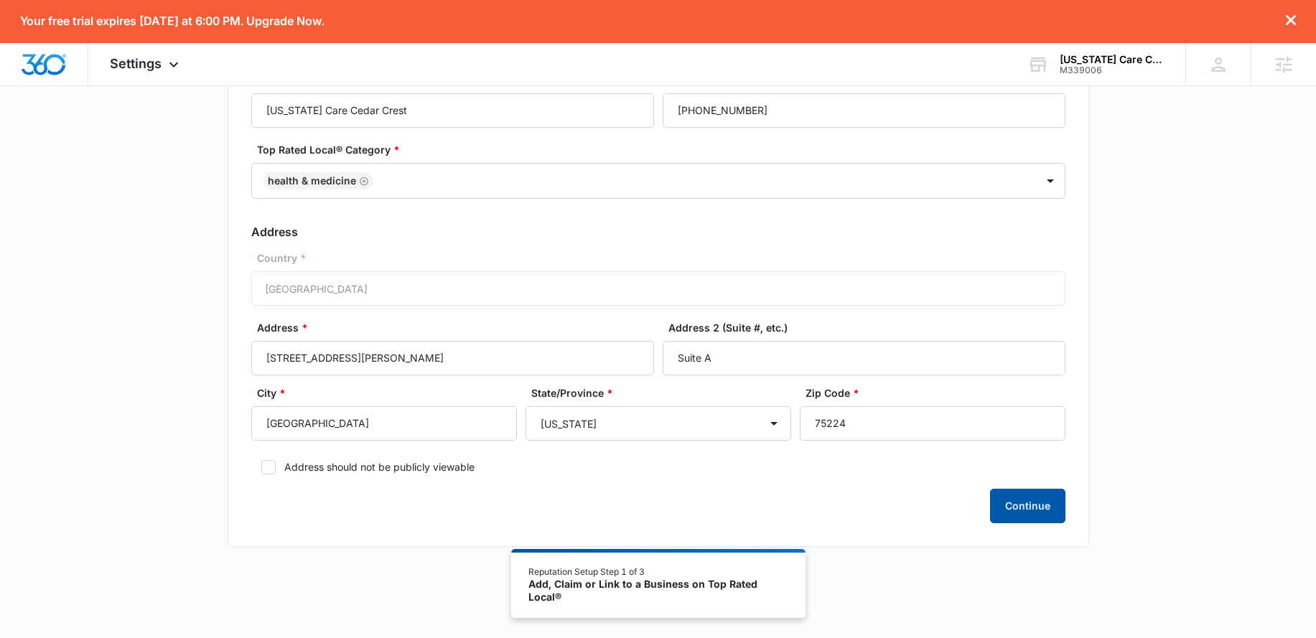
click at [1015, 501] on button "Continue" at bounding box center [1027, 506] width 75 height 34
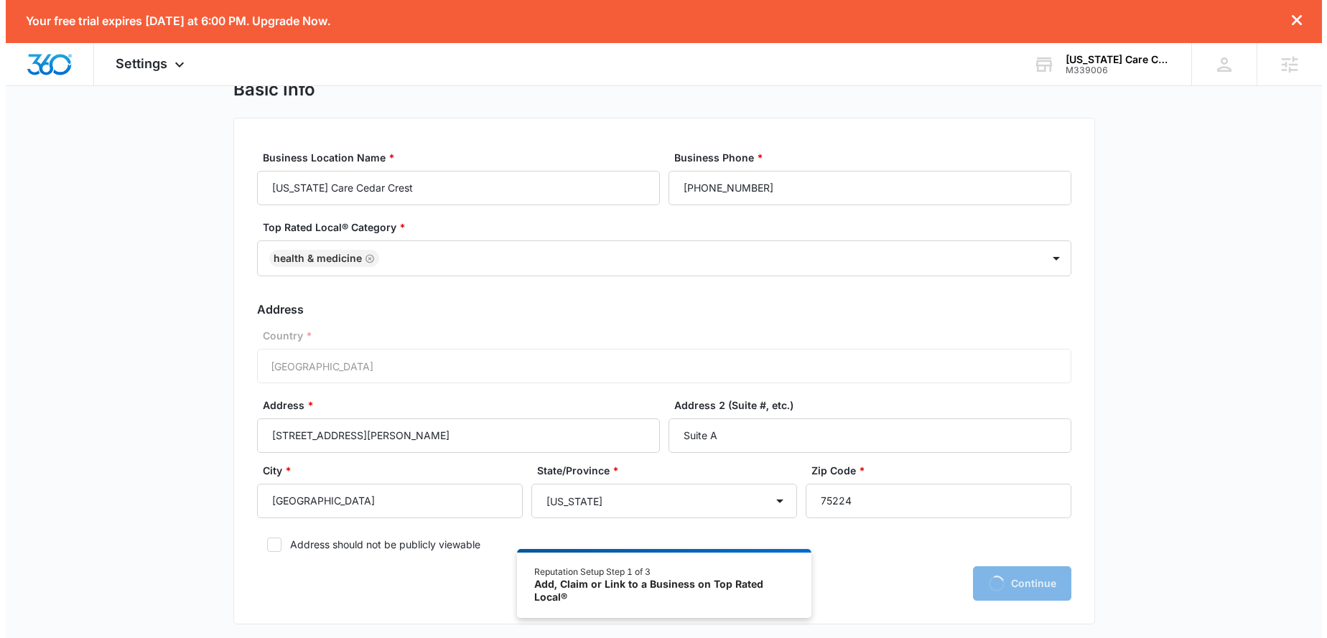
scroll to position [0, 0]
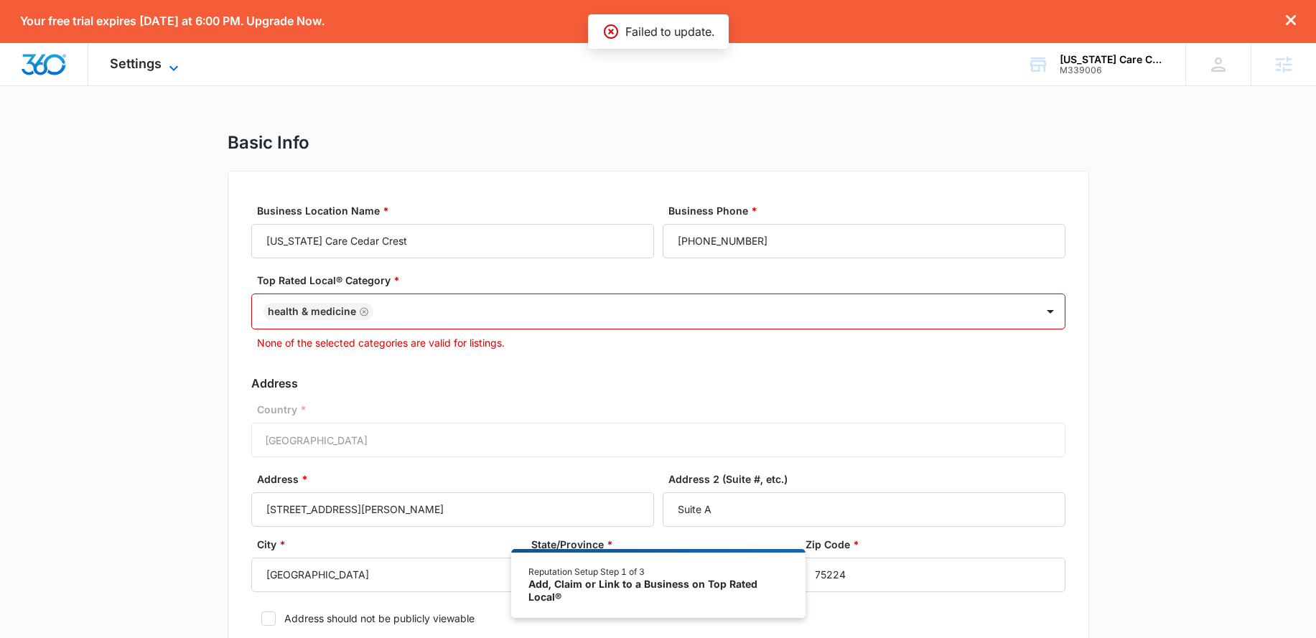
click at [129, 59] on span "Settings" at bounding box center [136, 63] width 52 height 15
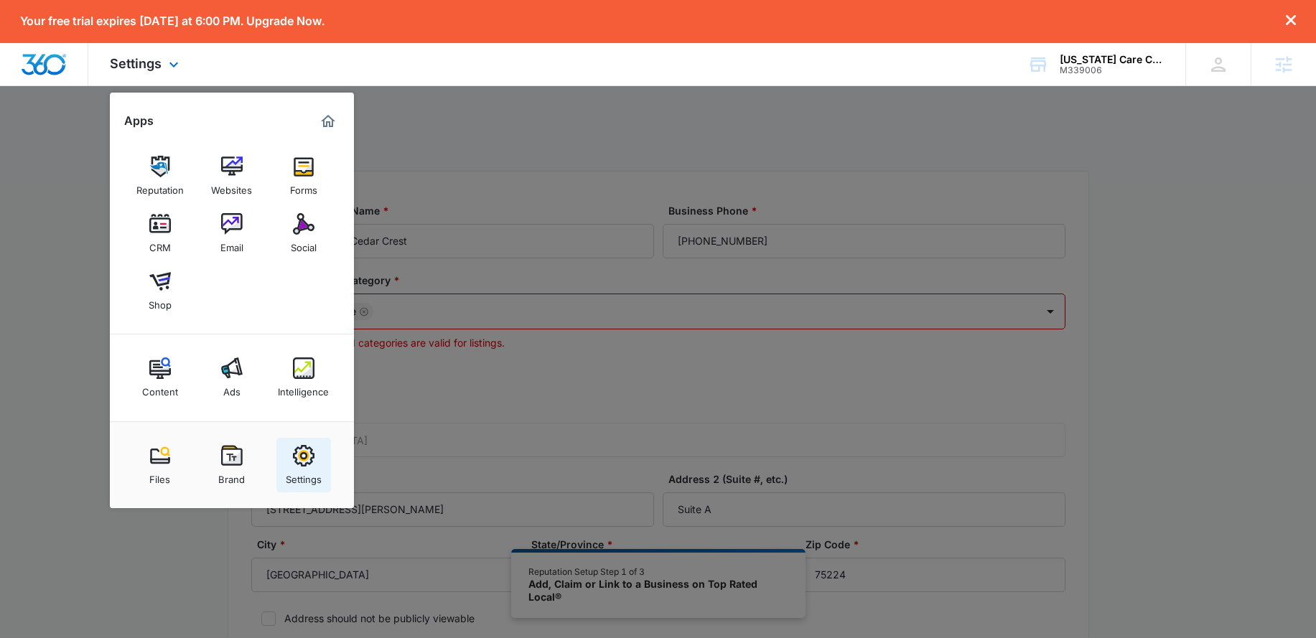
click at [297, 446] on img at bounding box center [304, 456] width 22 height 22
select select "13"
select select "US"
select select "America/[GEOGRAPHIC_DATA]"
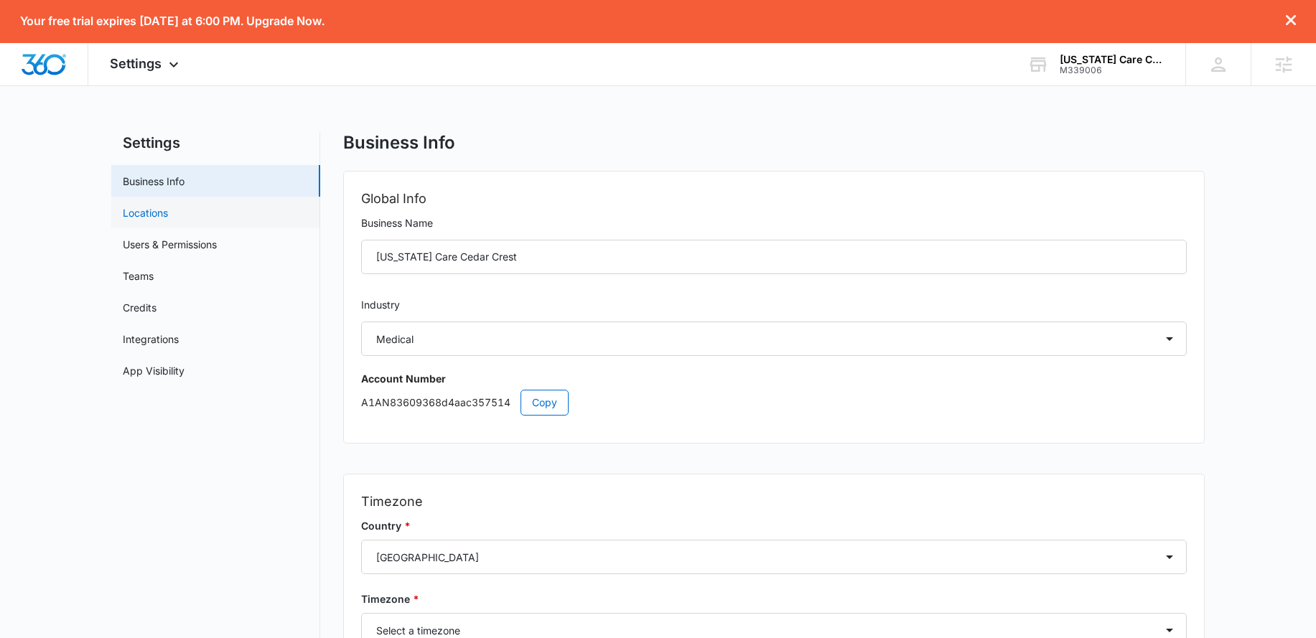
click at [162, 215] on link "Locations" at bounding box center [145, 212] width 45 height 15
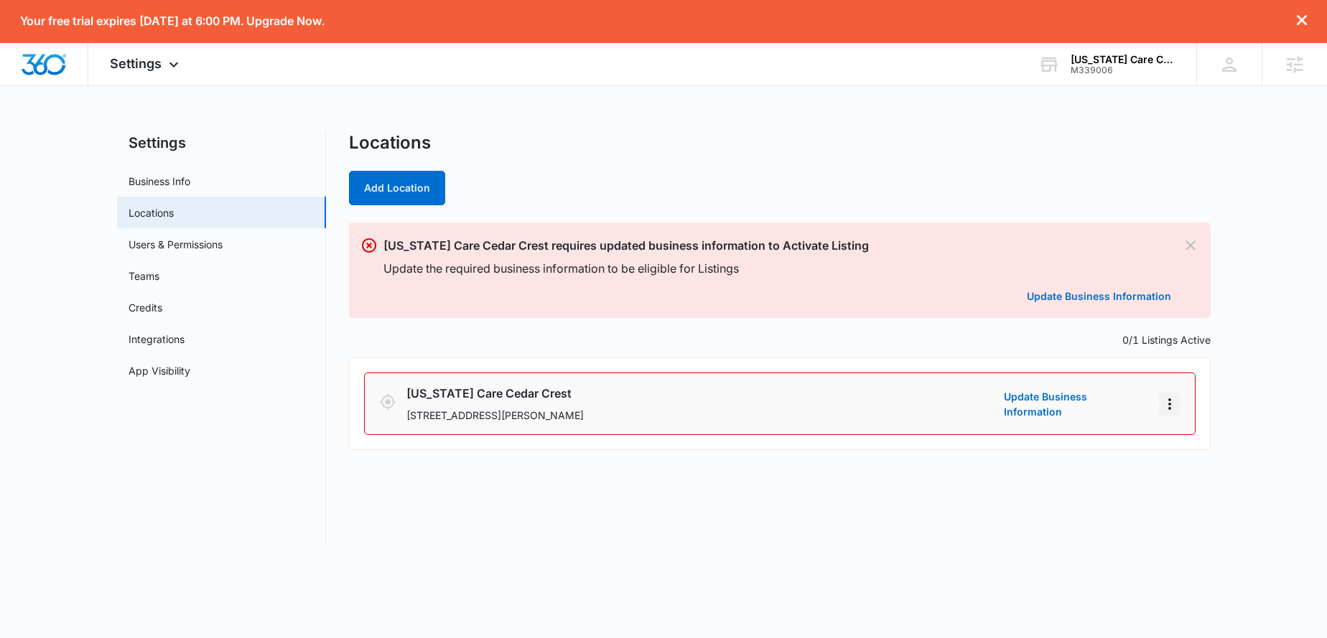
click at [1176, 405] on icon "Actions" at bounding box center [1169, 404] width 17 height 17
click at [1185, 443] on link "Edit" at bounding box center [1186, 444] width 18 height 12
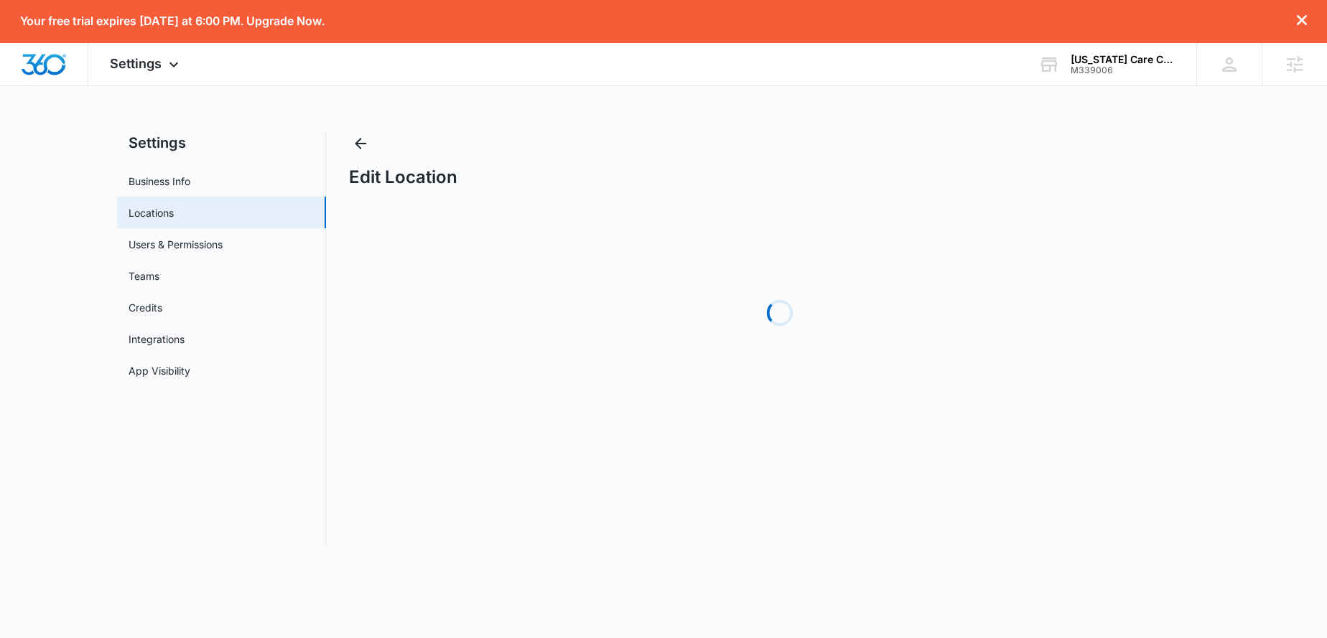
select select "[US_STATE]"
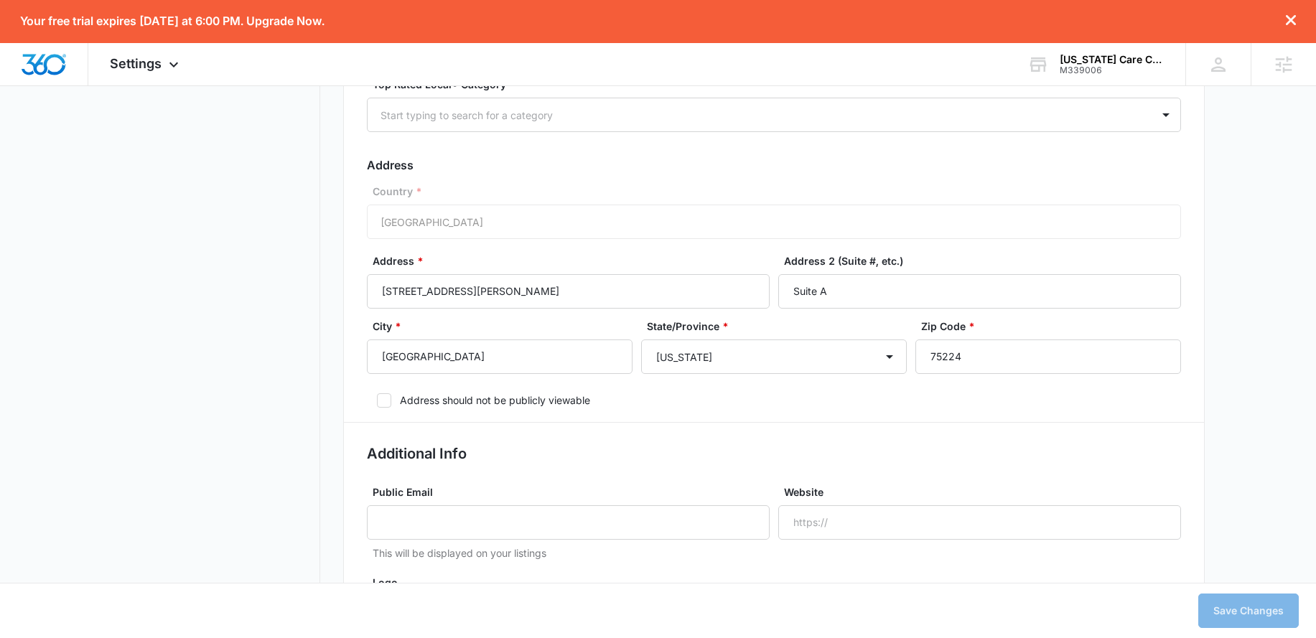
scroll to position [358, 0]
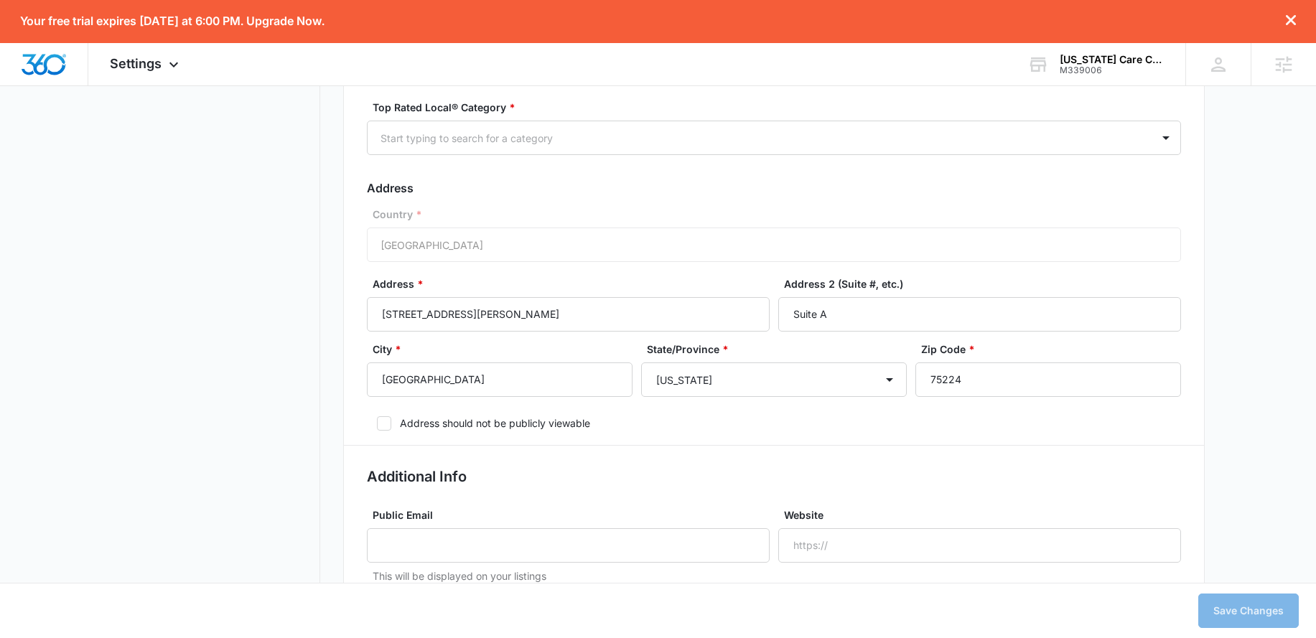
click at [483, 156] on div "Top Rated Local® Category * Start typing to search for a category" at bounding box center [774, 135] width 814 height 70
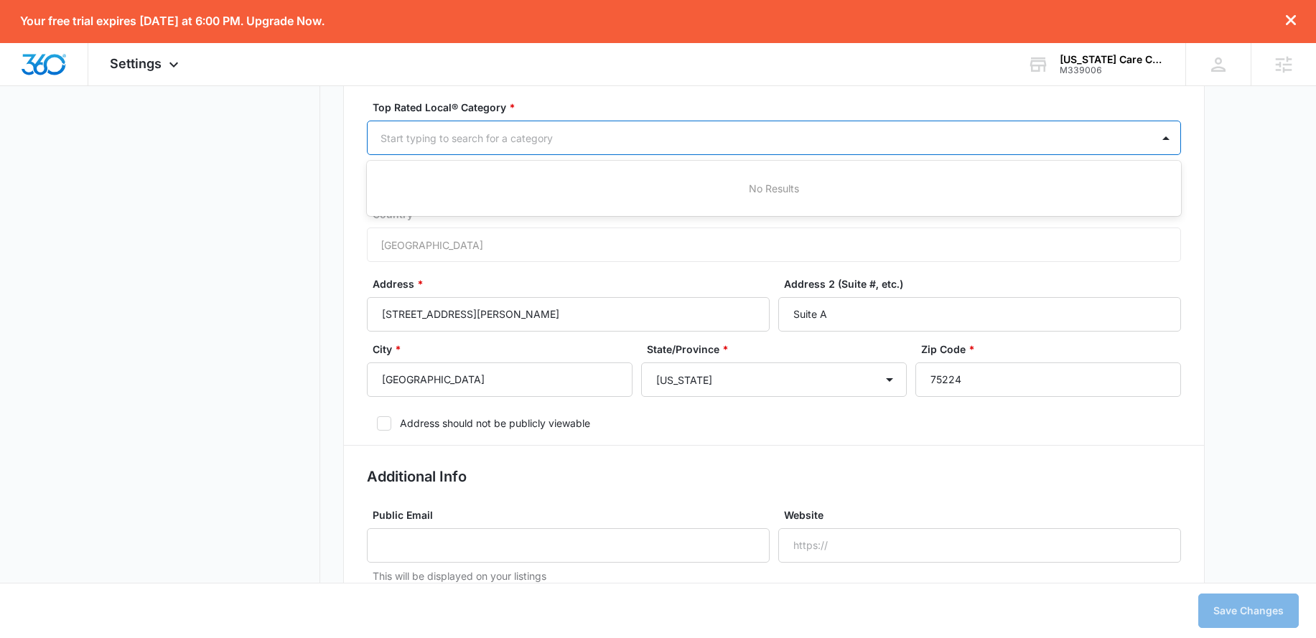
click at [490, 146] on div at bounding box center [757, 138] width 753 height 18
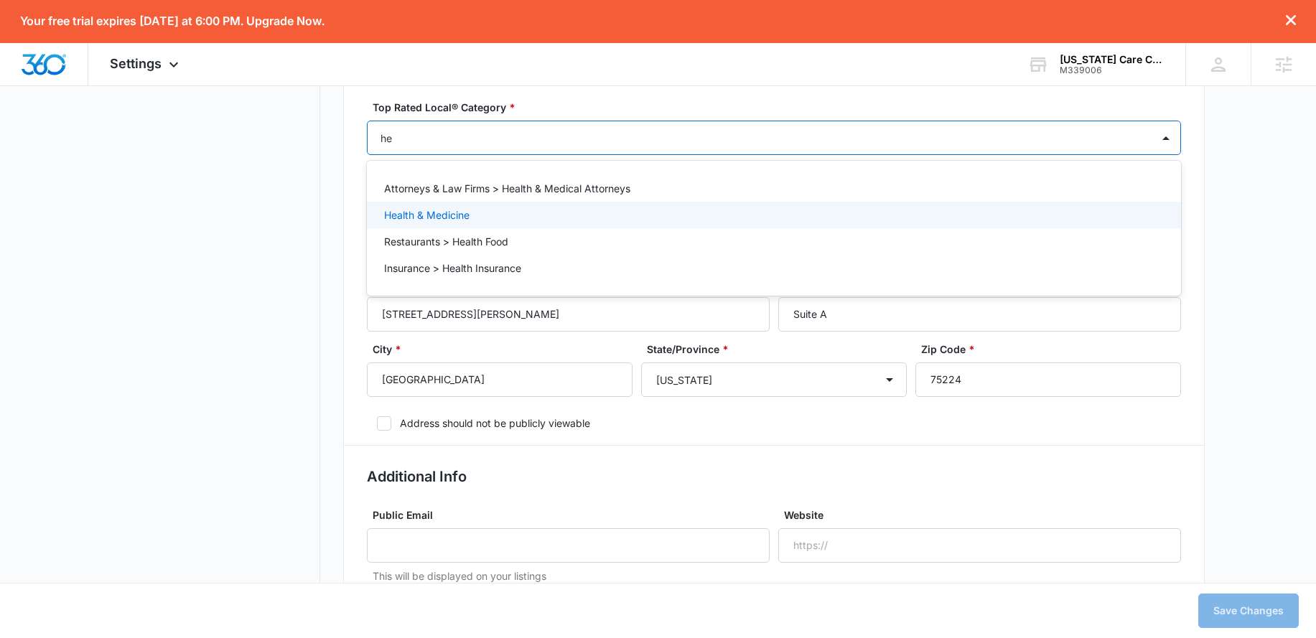
type input "h"
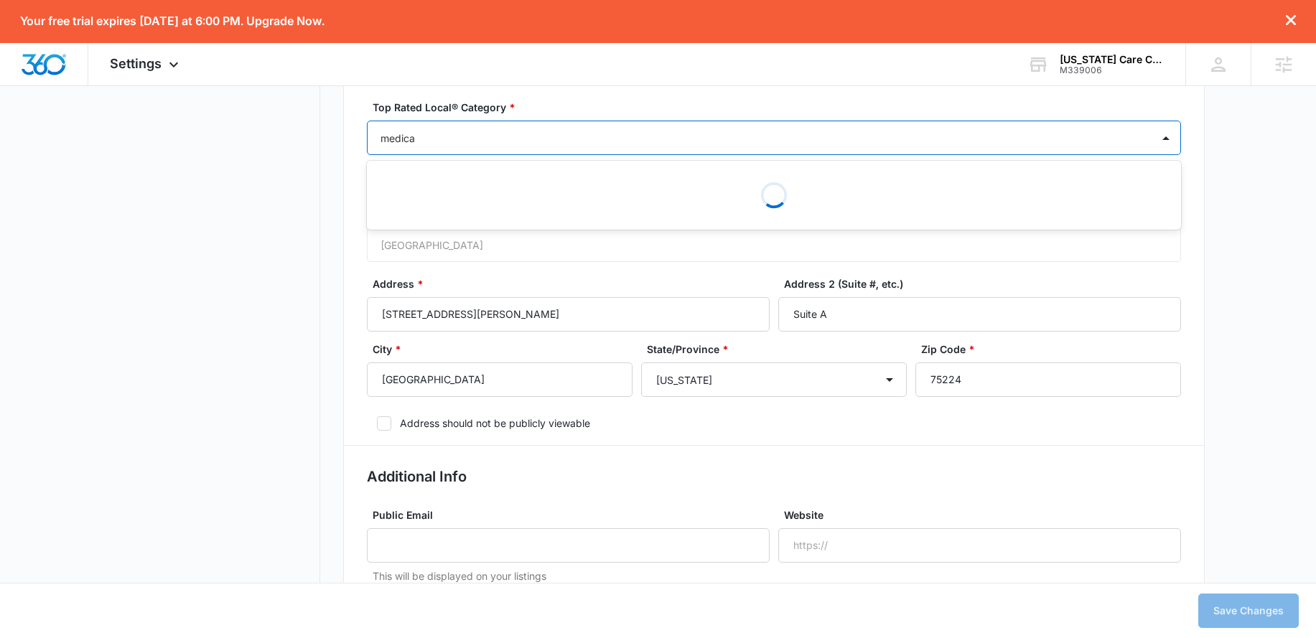
type input "medical"
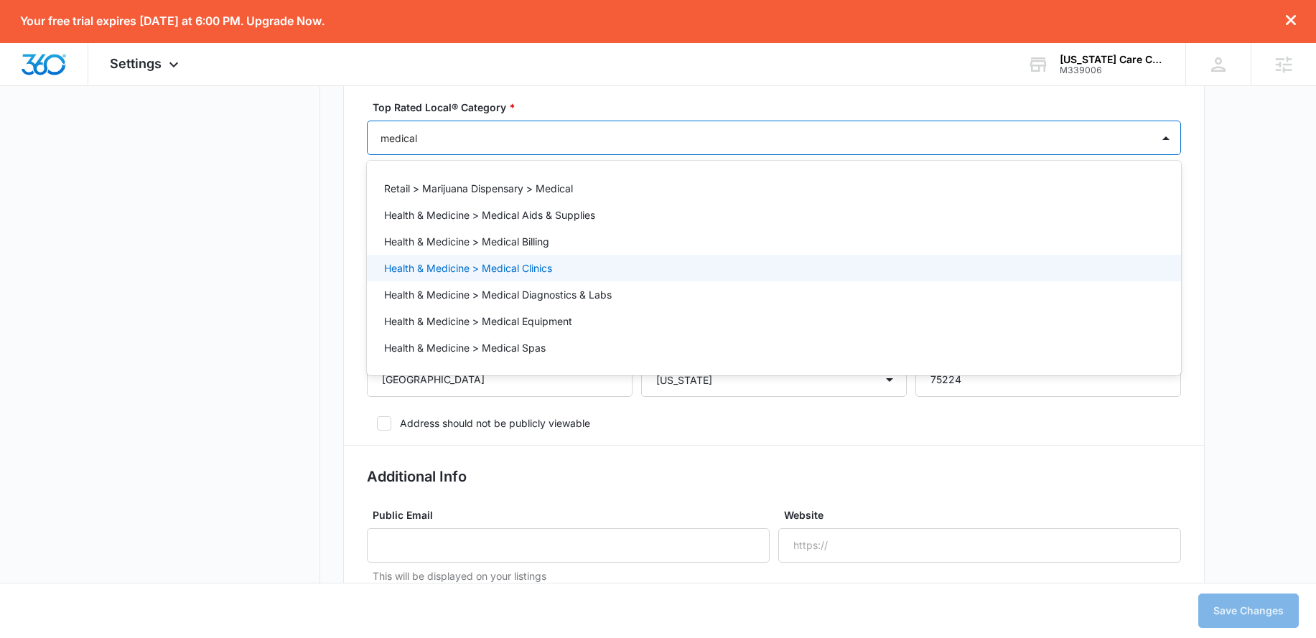
click at [520, 270] on p "Health & Medicine > Medical Clinics" at bounding box center [468, 268] width 168 height 15
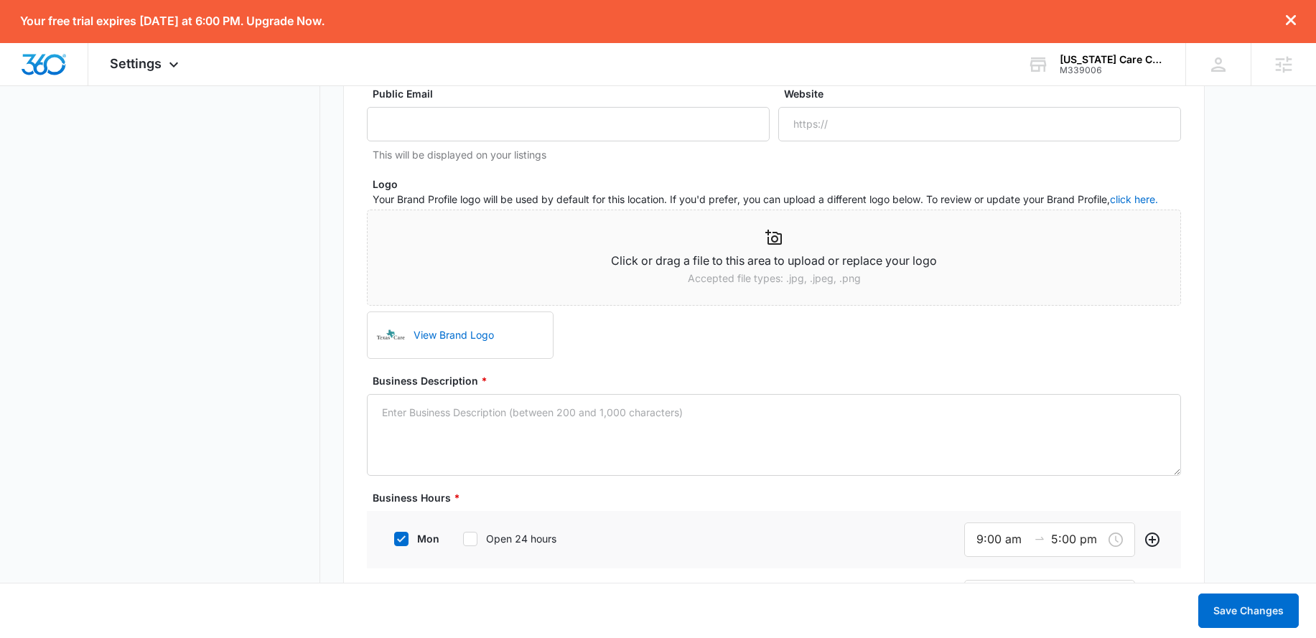
scroll to position [962, 0]
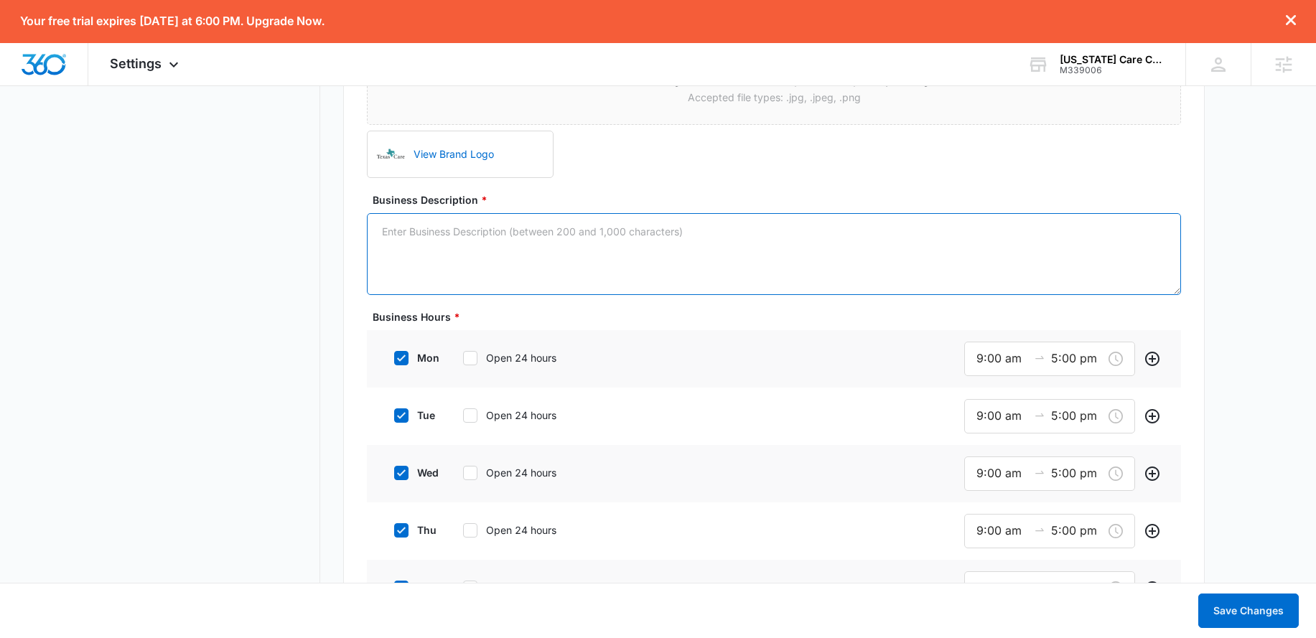
click at [518, 233] on textarea "Business Description *" at bounding box center [774, 254] width 814 height 82
paste textarea "Welcome to Texas Care, where our mission is to provide compassionate and compre…"
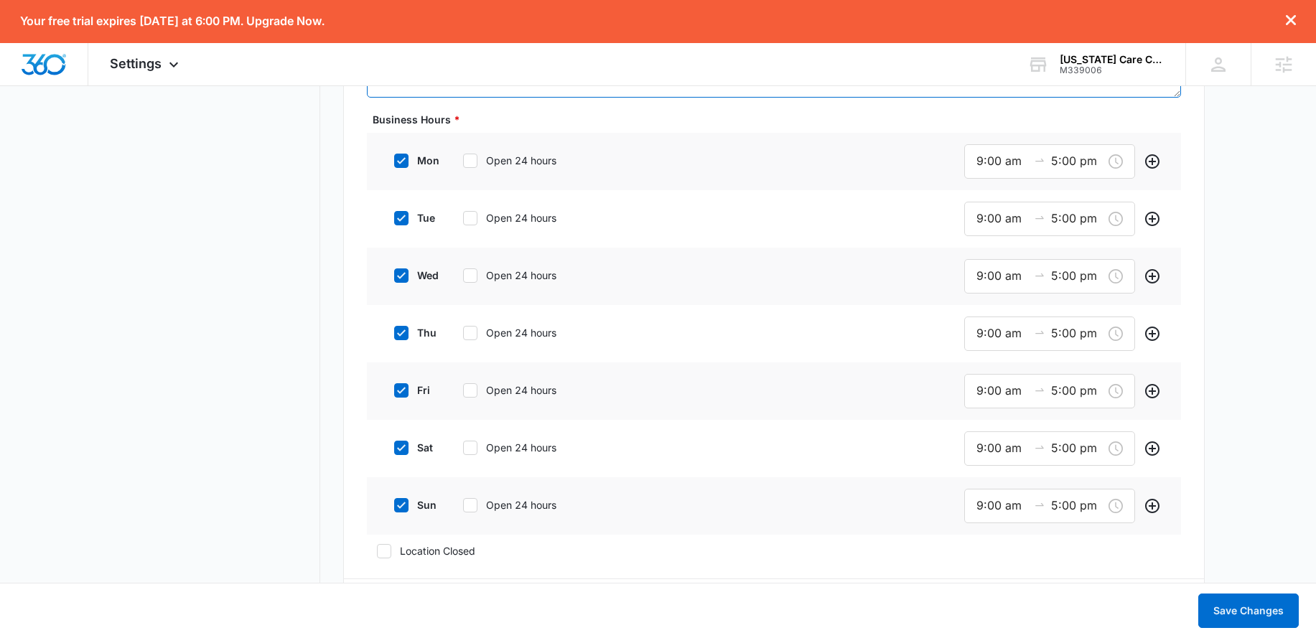
scroll to position [1163, 0]
type textarea "Welcome to Texas Care, where our mission is to provide compassionate and compre…"
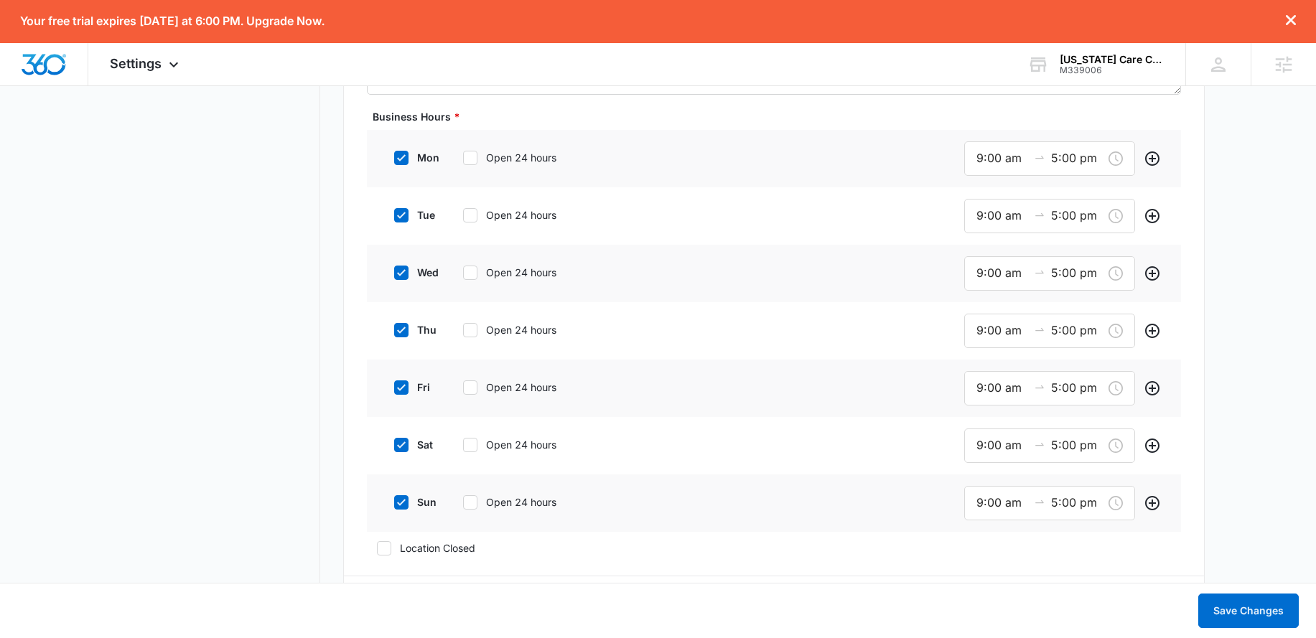
click at [406, 443] on icon at bounding box center [401, 445] width 13 height 13
click at [394, 443] on input "sat" at bounding box center [389, 445] width 10 height 10
checkbox input "false"
click at [401, 502] on icon at bounding box center [401, 500] width 13 height 13
click at [394, 502] on input "sun" at bounding box center [389, 500] width 10 height 10
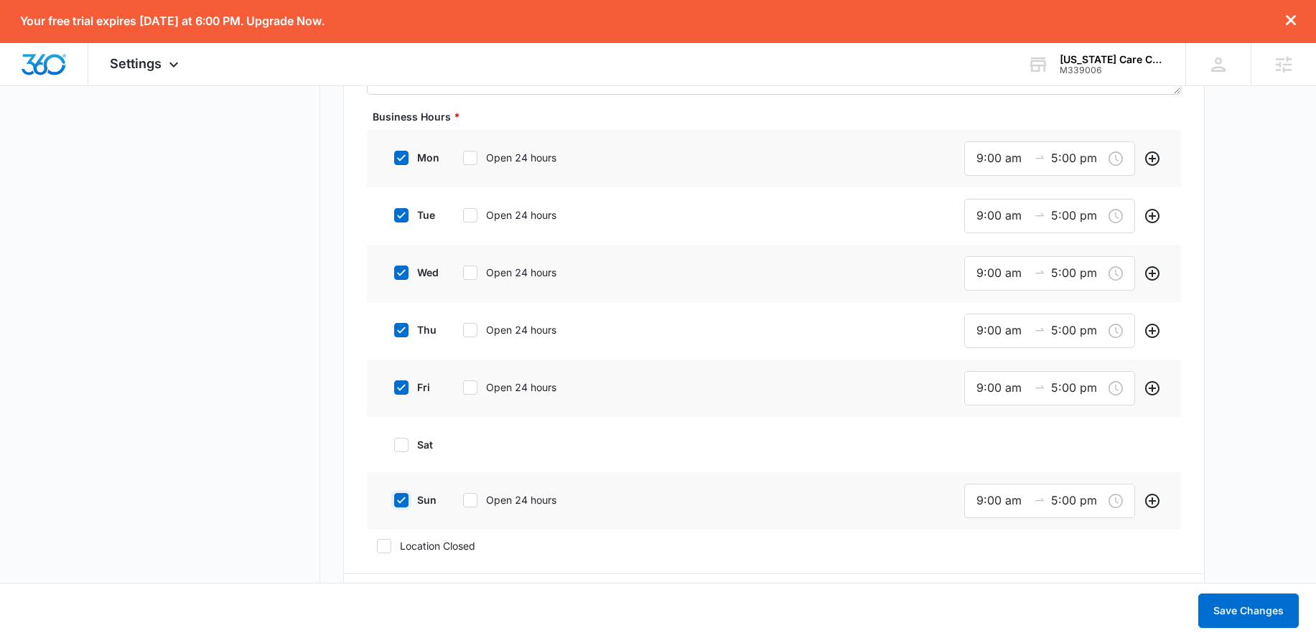
checkbox input "false"
click at [1226, 600] on button "Save Changes" at bounding box center [1249, 611] width 101 height 34
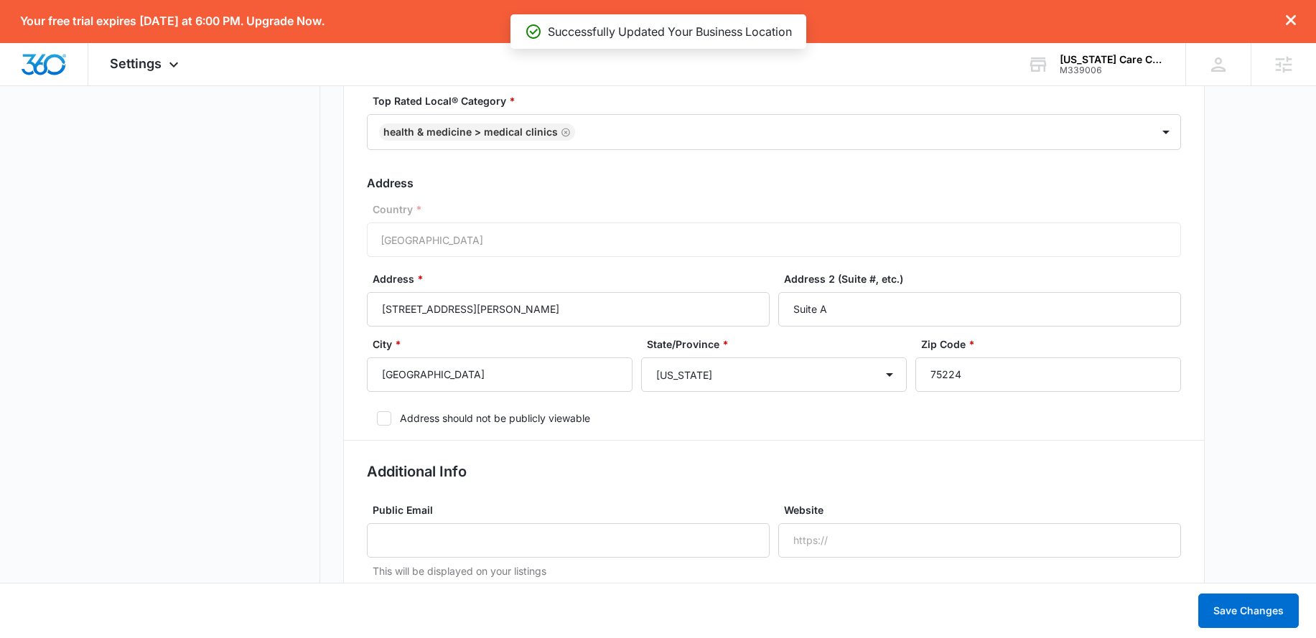
scroll to position [0, 0]
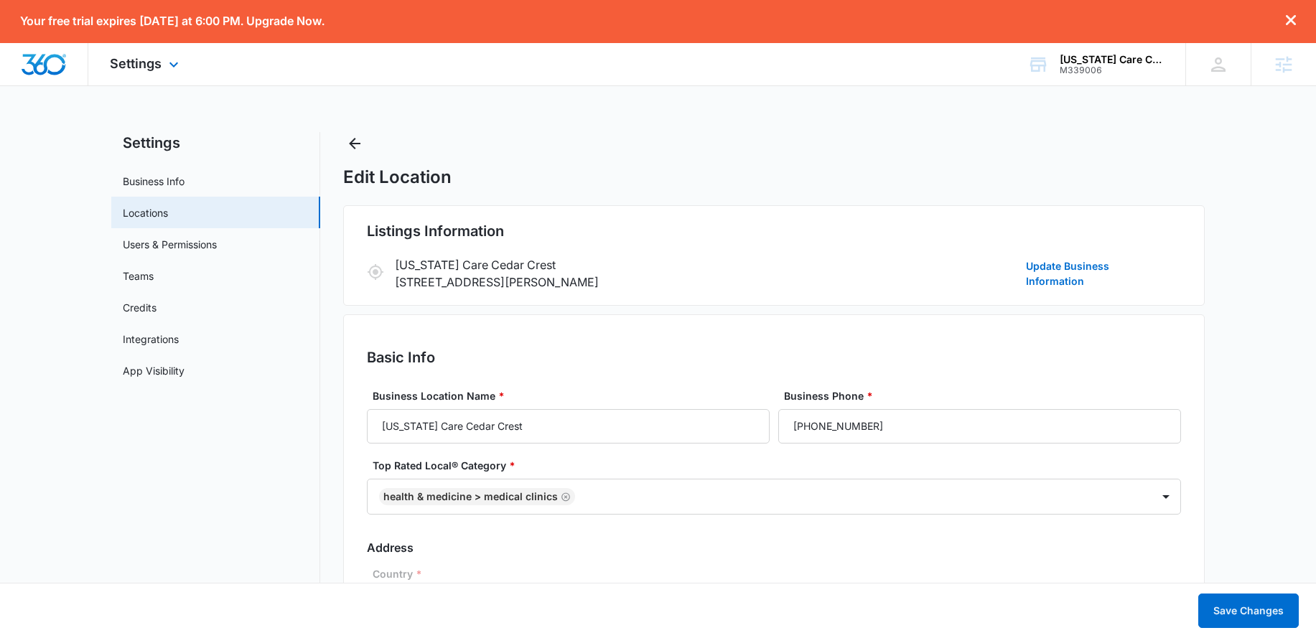
click at [40, 64] on img "Dashboard" at bounding box center [44, 65] width 46 height 22
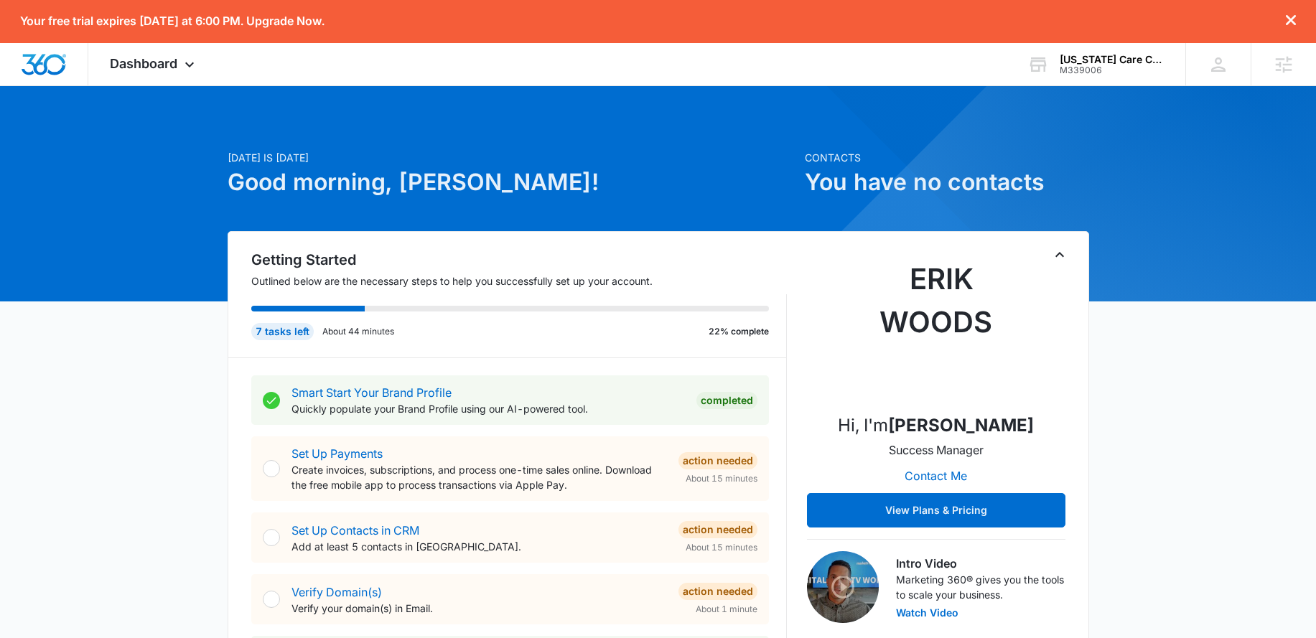
click at [1293, 22] on icon "dismiss this dialog" at bounding box center [1291, 20] width 10 height 10
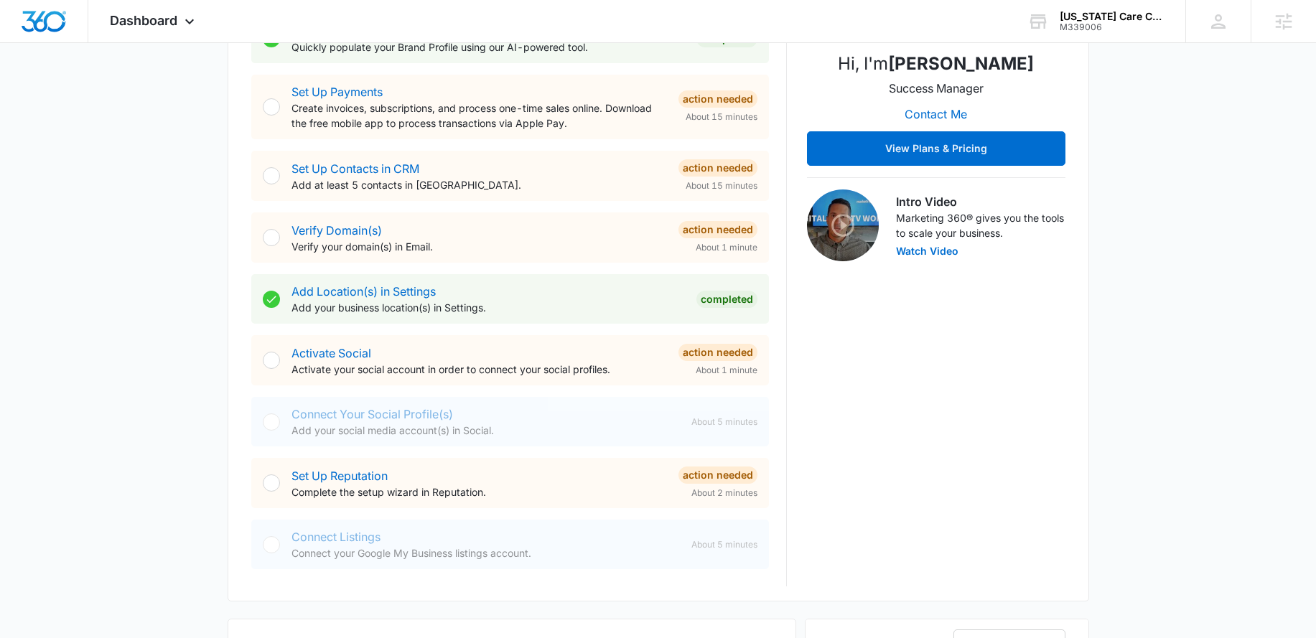
scroll to position [330, 0]
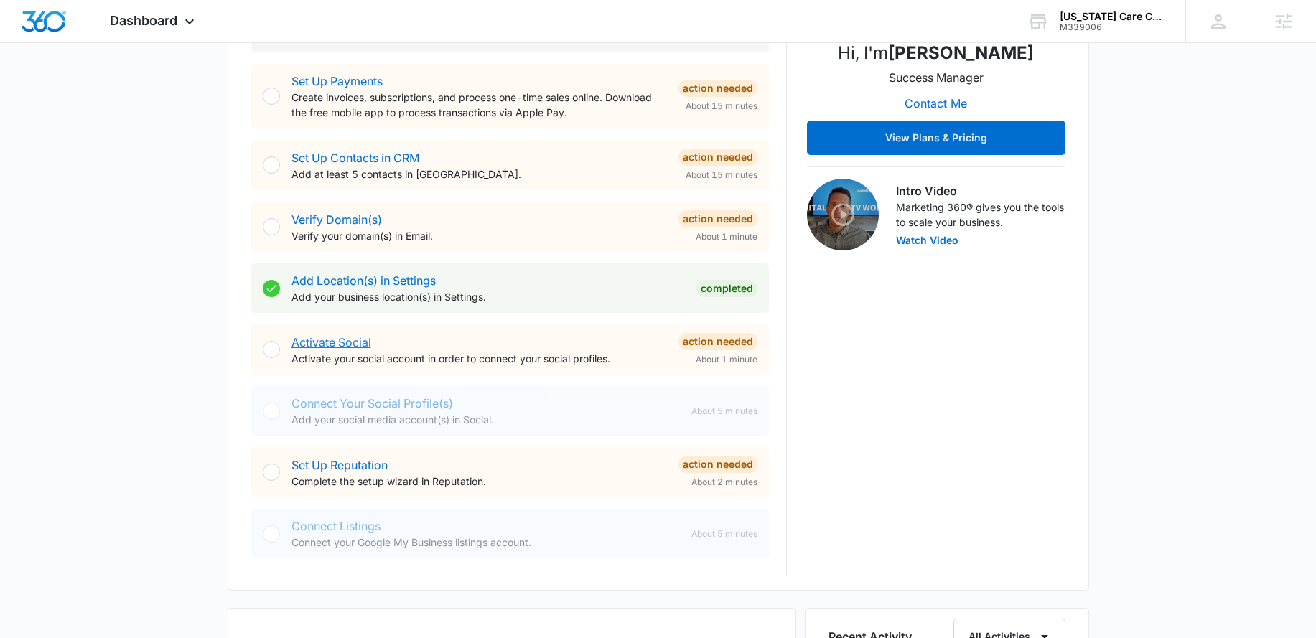
click at [315, 340] on link "Activate Social" at bounding box center [332, 342] width 80 height 14
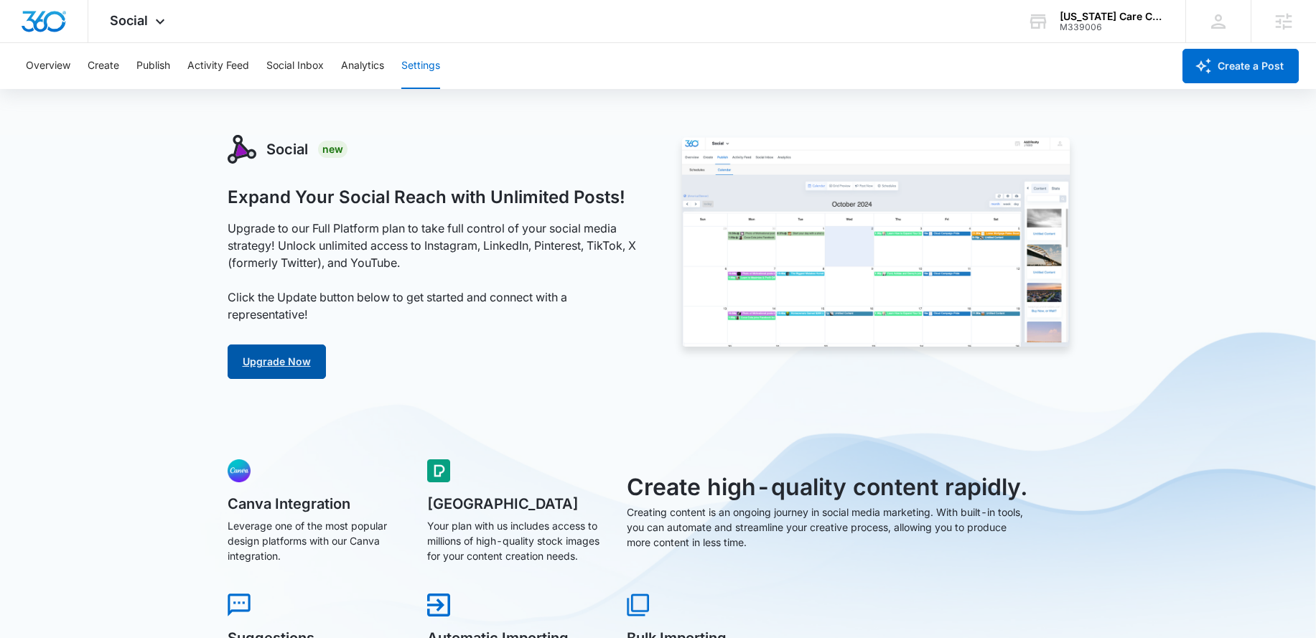
click at [284, 350] on link "Upgrade Now" at bounding box center [277, 362] width 98 height 34
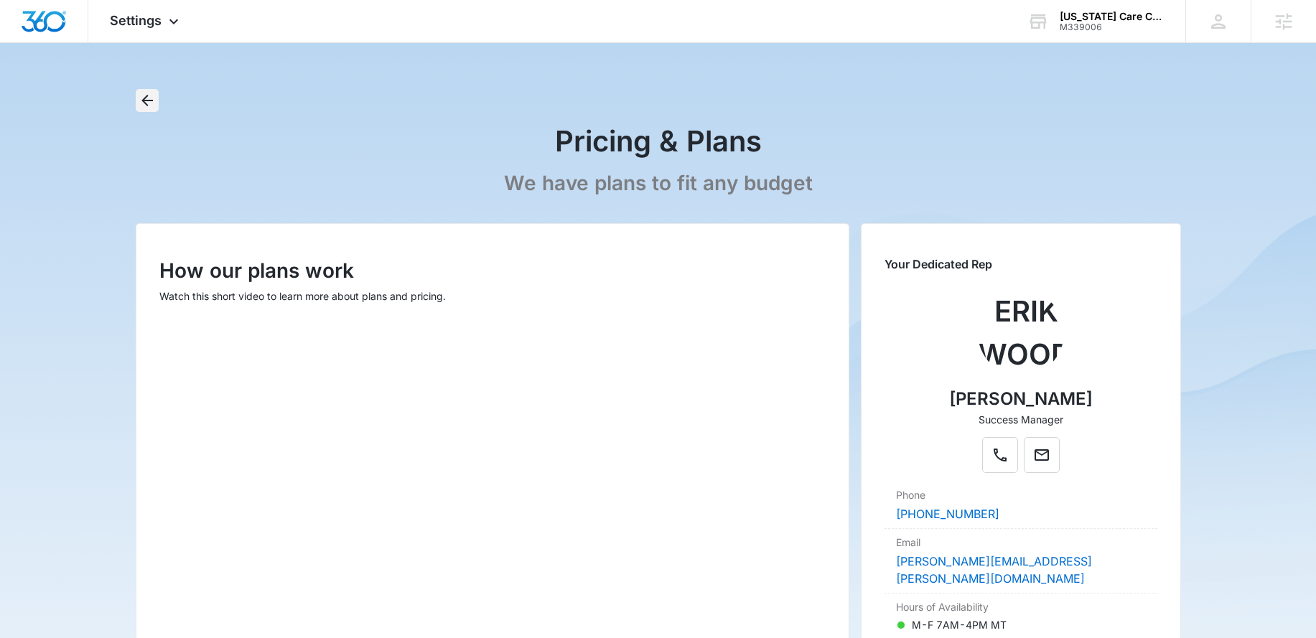
click at [153, 103] on icon "Back" at bounding box center [147, 100] width 17 height 17
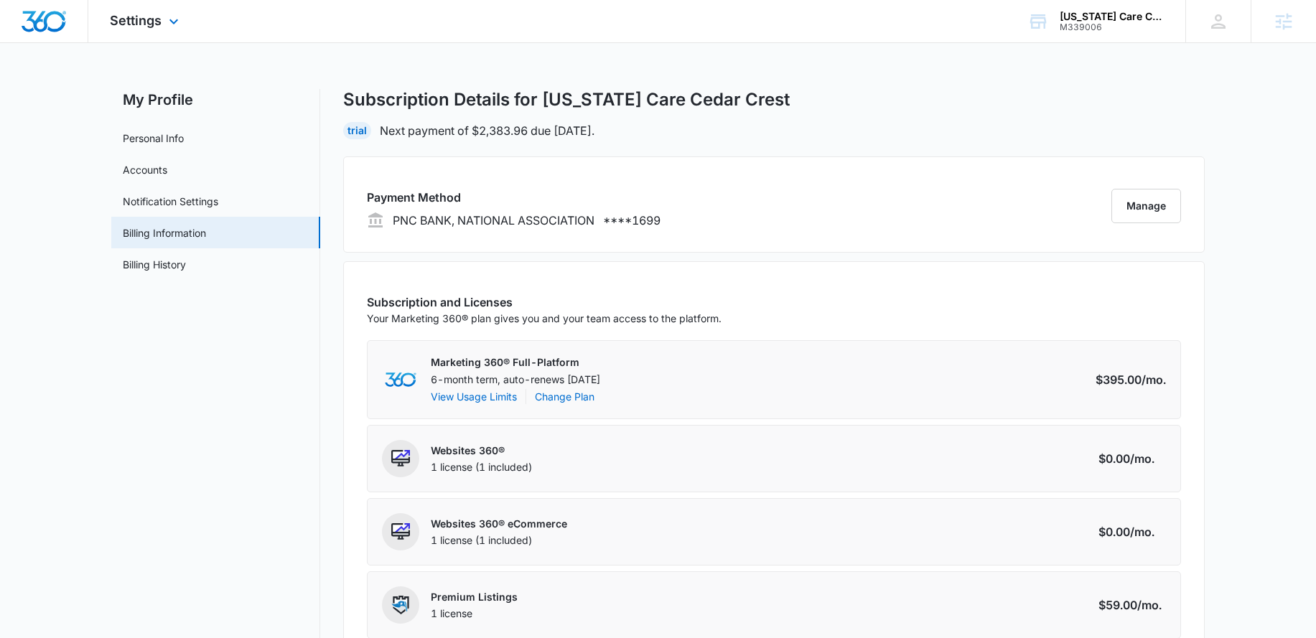
click at [36, 13] on img "Dashboard" at bounding box center [44, 22] width 46 height 22
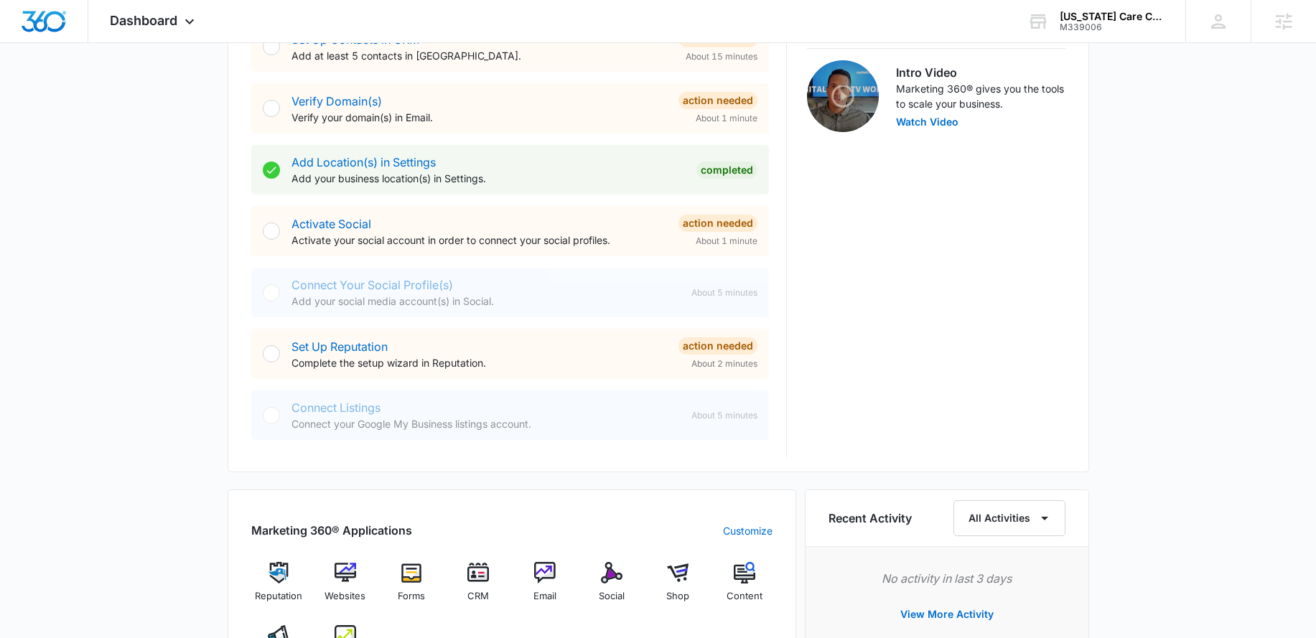
scroll to position [455, 0]
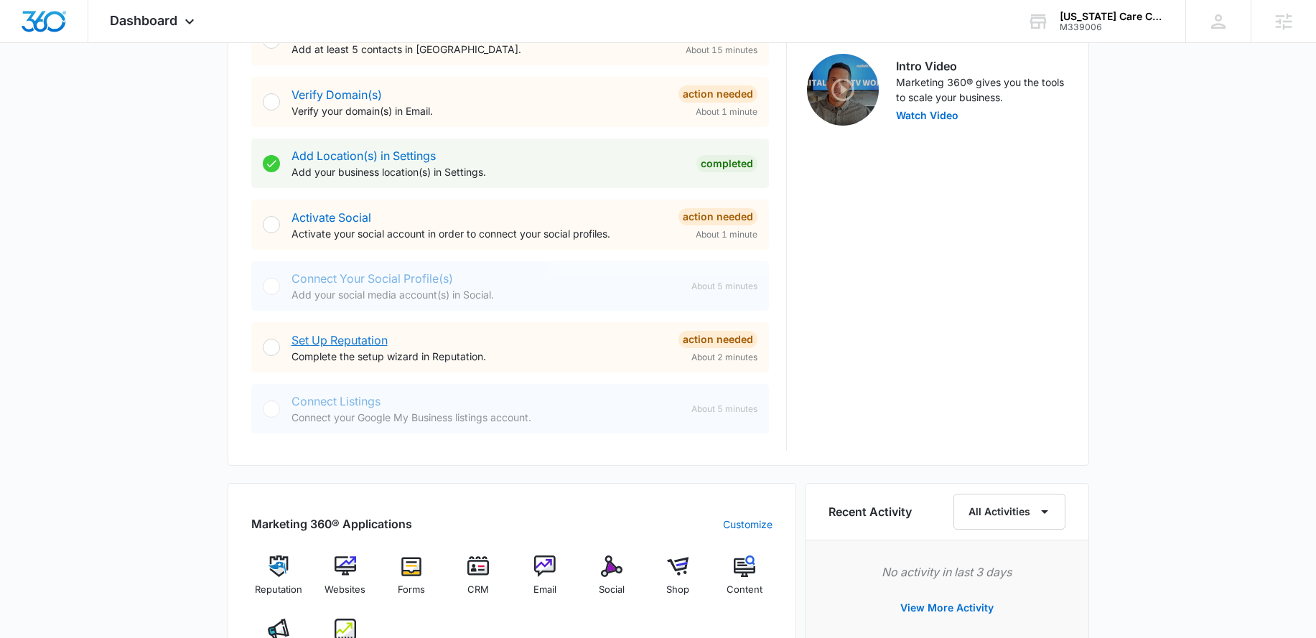
click at [340, 344] on link "Set Up Reputation" at bounding box center [340, 340] width 96 height 14
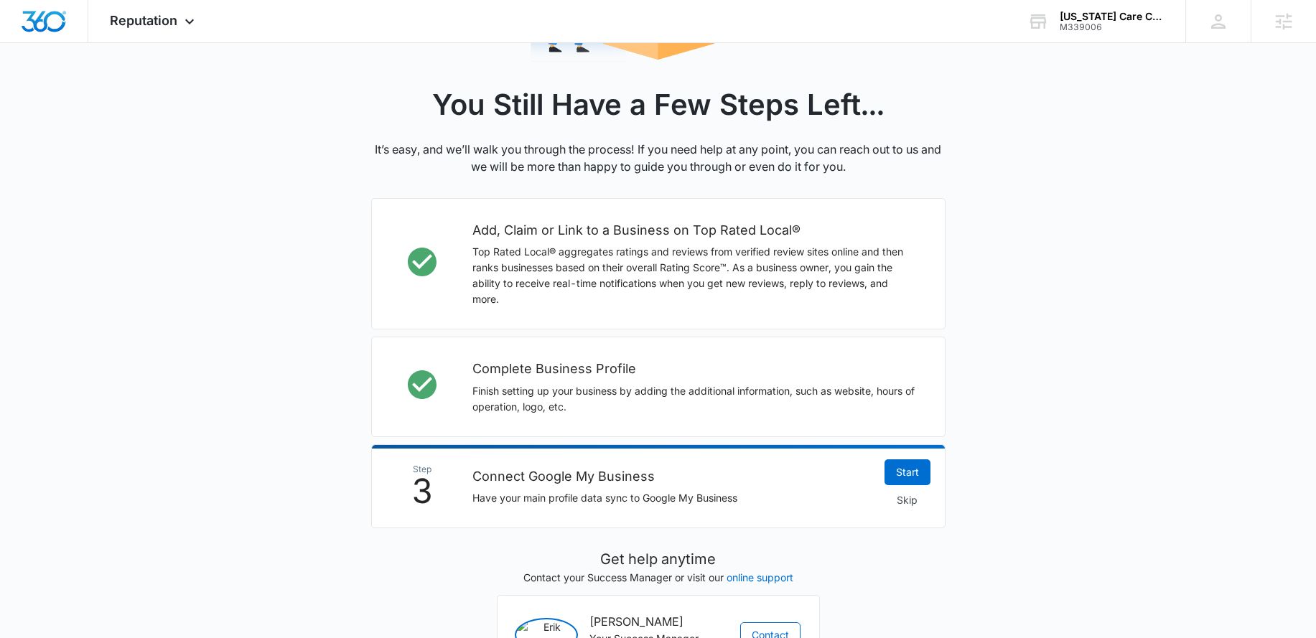
scroll to position [386, 0]
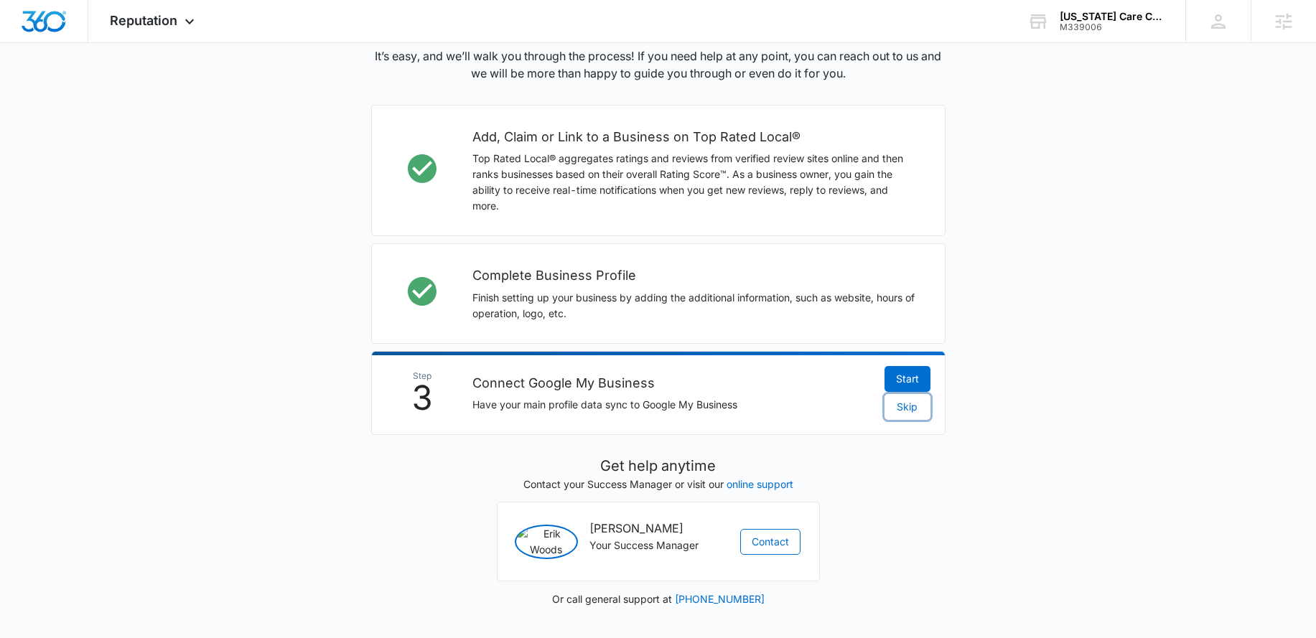
drag, startPoint x: 897, startPoint y: 394, endPoint x: 847, endPoint y: 422, distance: 57.3
click at [897, 399] on span "Skip" at bounding box center [907, 407] width 21 height 16
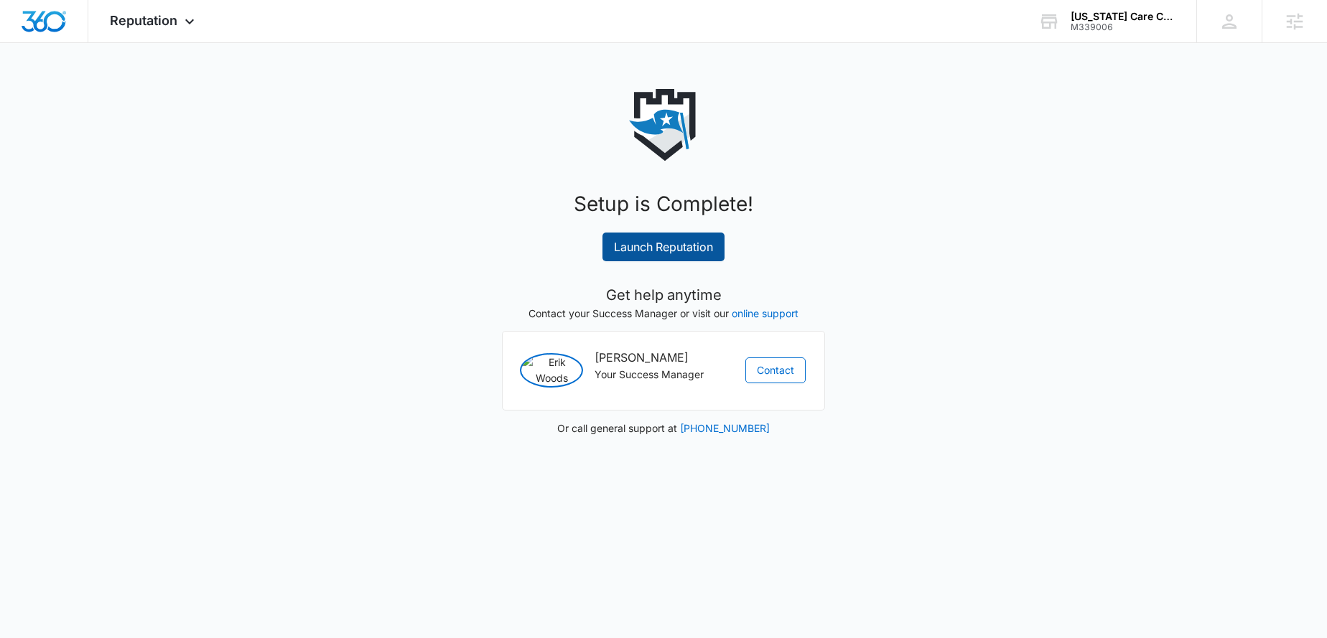
click at [684, 251] on link "Launch Reputation" at bounding box center [663, 247] width 122 height 29
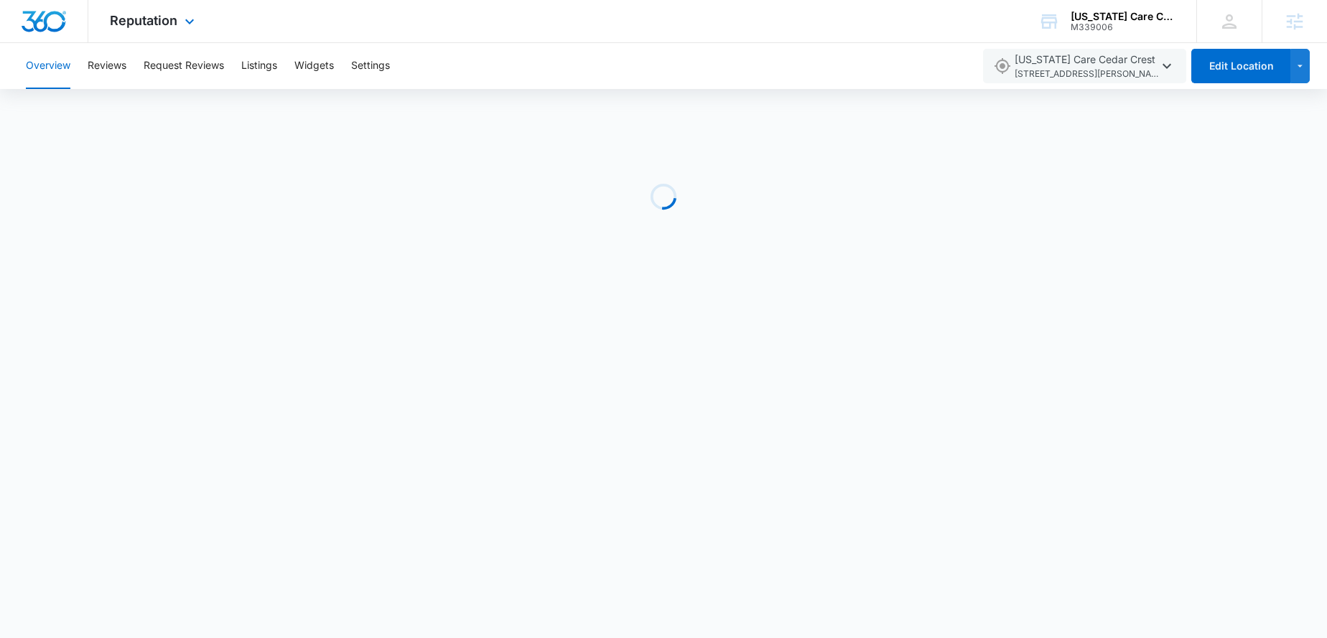
click at [55, 22] on img "Dashboard" at bounding box center [44, 22] width 46 height 22
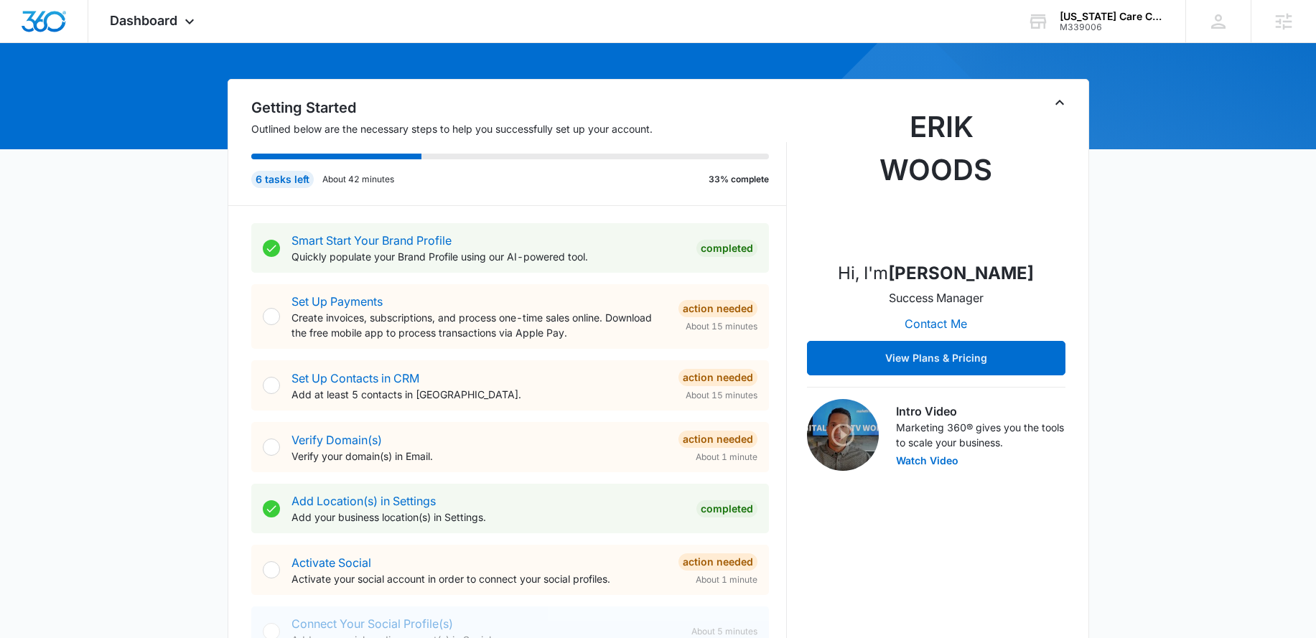
scroll to position [193, 0]
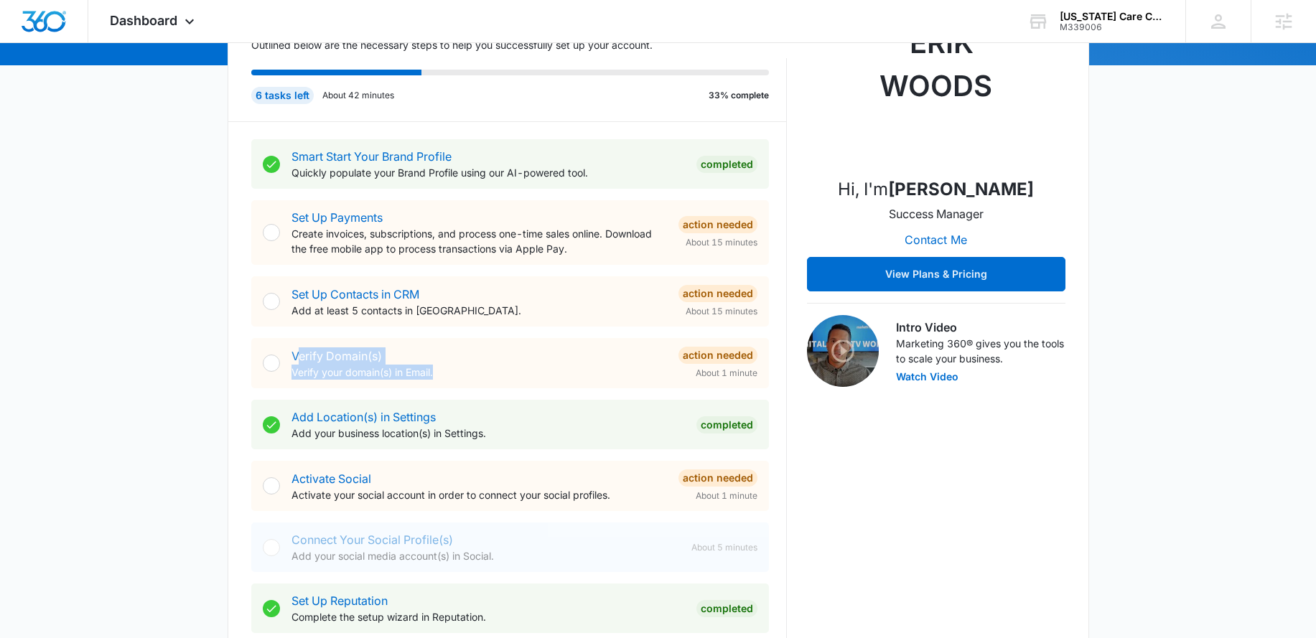
drag, startPoint x: 478, startPoint y: 373, endPoint x: 299, endPoint y: 350, distance: 180.3
click at [299, 350] on div "Verify Domain(s) Verify your domain(s) in Email." at bounding box center [480, 364] width 376 height 32
click at [526, 358] on div "Verify Domain(s) Verify your domain(s) in Email." at bounding box center [480, 364] width 376 height 32
drag, startPoint x: 492, startPoint y: 377, endPoint x: 483, endPoint y: 364, distance: 15.9
click at [483, 365] on p "Verify your domain(s) in Email." at bounding box center [480, 372] width 376 height 15
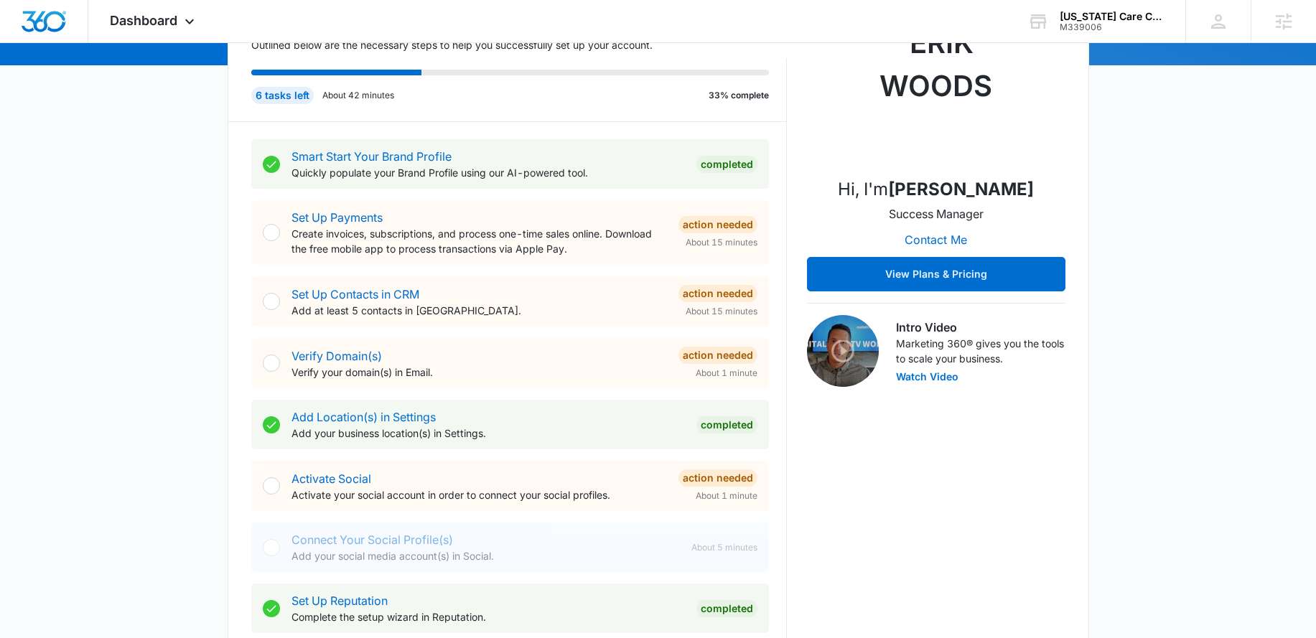
click at [483, 365] on p "Verify your domain(s) in Email." at bounding box center [480, 372] width 376 height 15
drag, startPoint x: 449, startPoint y: 376, endPoint x: 422, endPoint y: 374, distance: 27.4
click at [443, 375] on p "Verify your domain(s) in Email." at bounding box center [480, 372] width 376 height 15
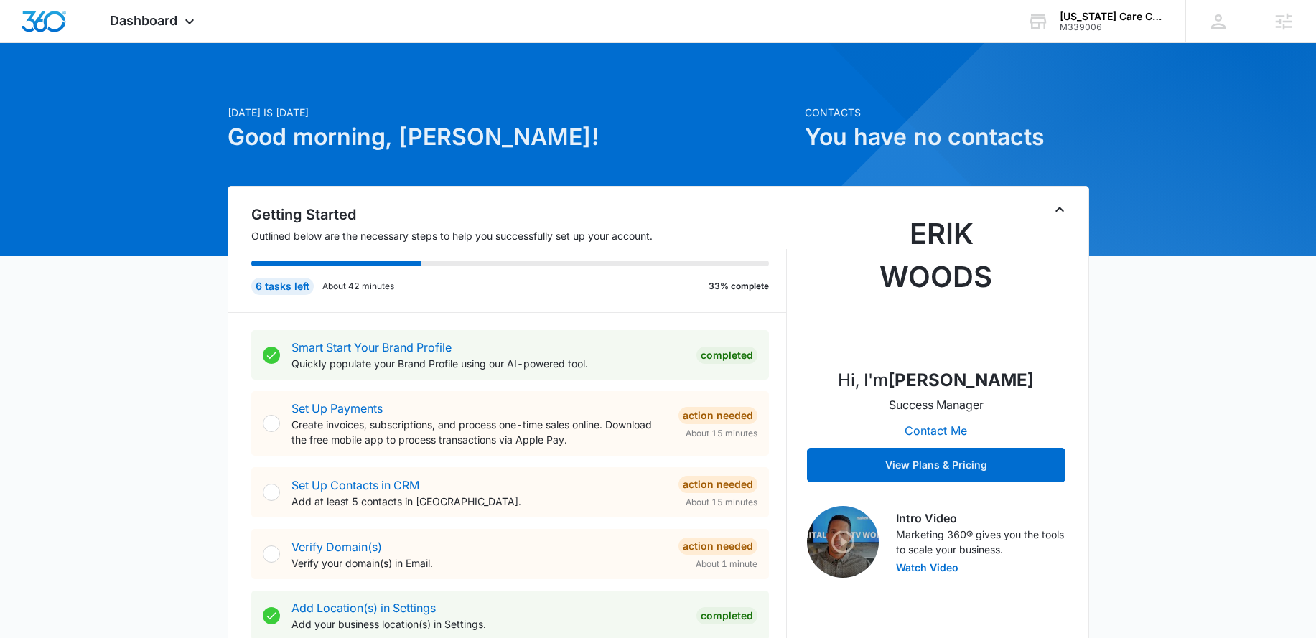
scroll to position [0, 0]
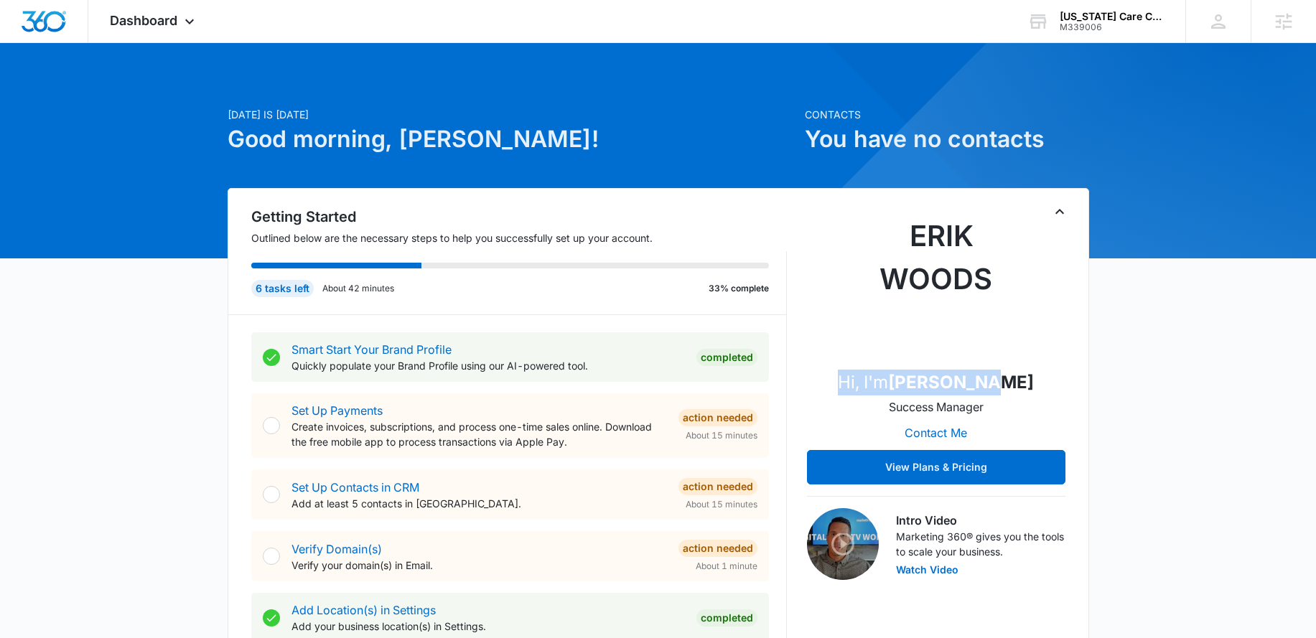
drag, startPoint x: 850, startPoint y: 377, endPoint x: 1019, endPoint y: 400, distance: 171.0
click at [1019, 400] on div "Hi, I'm Erik Woods Success Manager Contact Me View Plans & Pricing" at bounding box center [936, 350] width 259 height 270
drag, startPoint x: 1008, startPoint y: 409, endPoint x: 856, endPoint y: 382, distance: 154.7
click at [856, 382] on div "Hi, I'm Erik Woods Success Manager Contact Me View Plans & Pricing" at bounding box center [936, 350] width 259 height 270
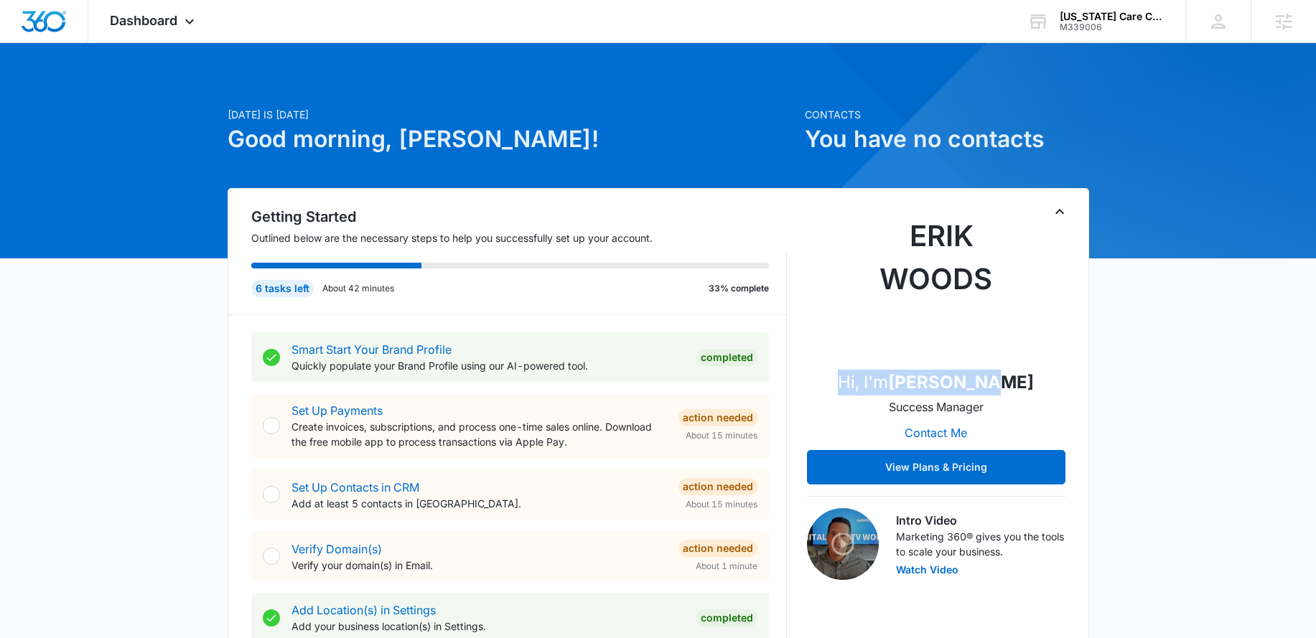
click at [1046, 397] on div "Hi, I'm Erik Woods Success Manager Contact Me View Plans & Pricing" at bounding box center [936, 350] width 259 height 270
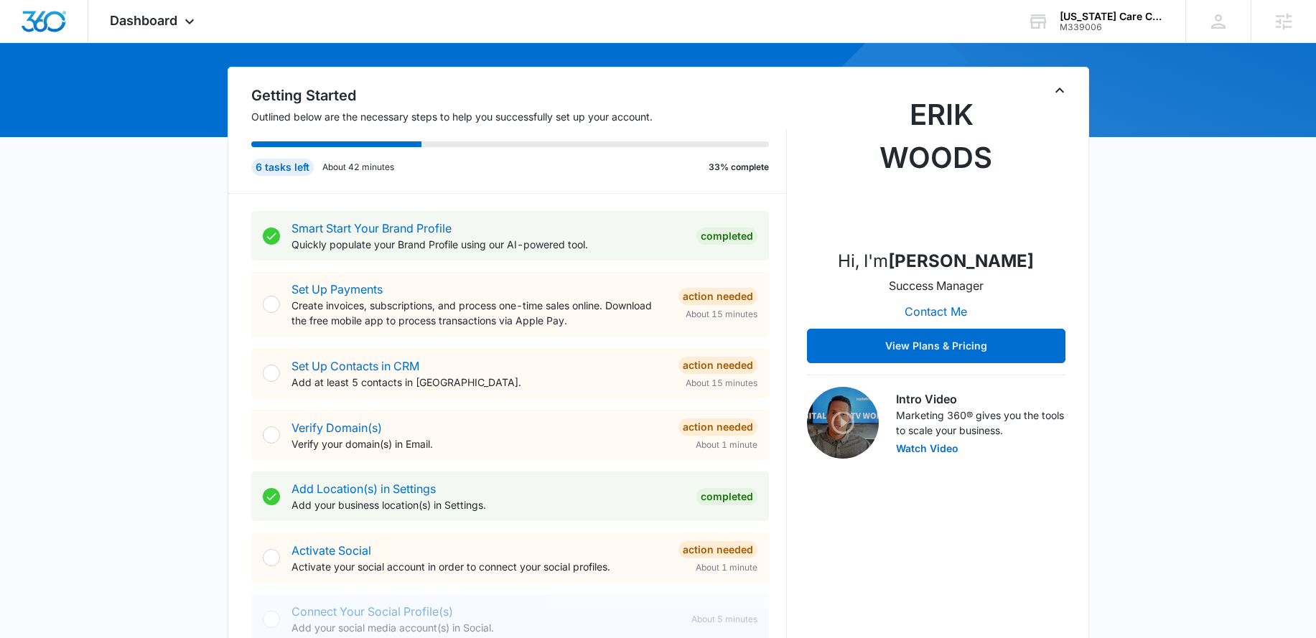
scroll to position [122, 0]
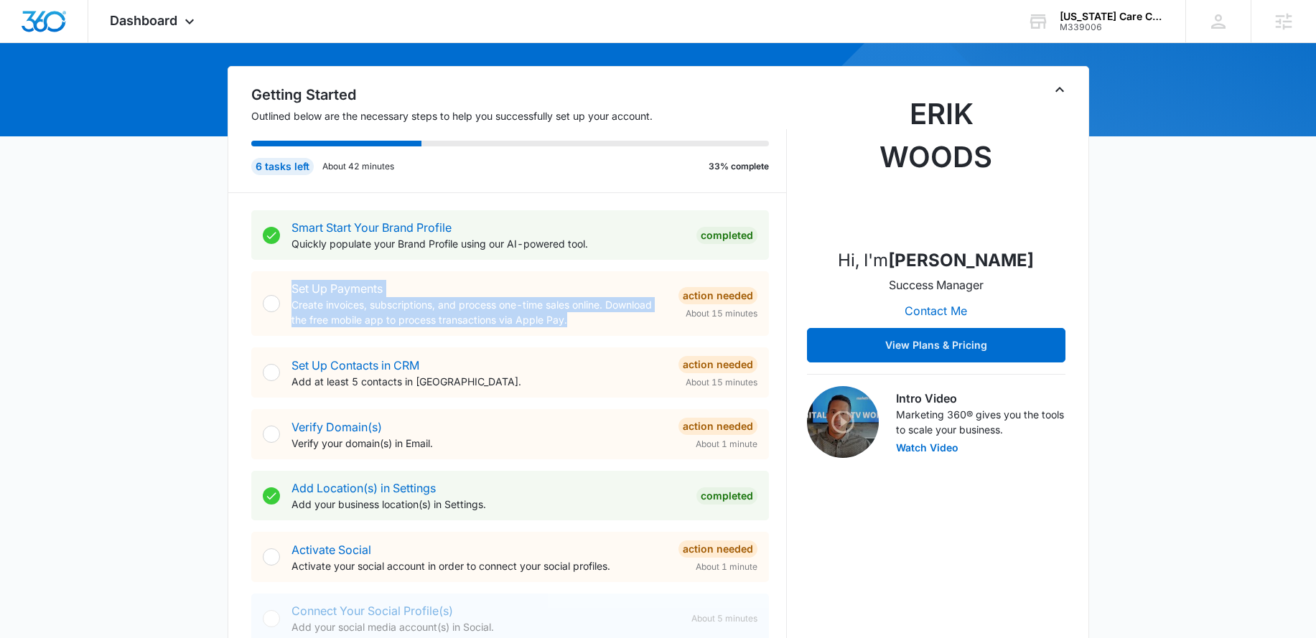
drag, startPoint x: 619, startPoint y: 325, endPoint x: 284, endPoint y: 290, distance: 337.2
click at [284, 290] on div "Set Up Payments Create invoices, subscriptions, and process one-time sales onli…" at bounding box center [510, 303] width 518 height 65
click at [506, 306] on p "Create invoices, subscriptions, and process one-time sales online. Download the…" at bounding box center [480, 312] width 376 height 30
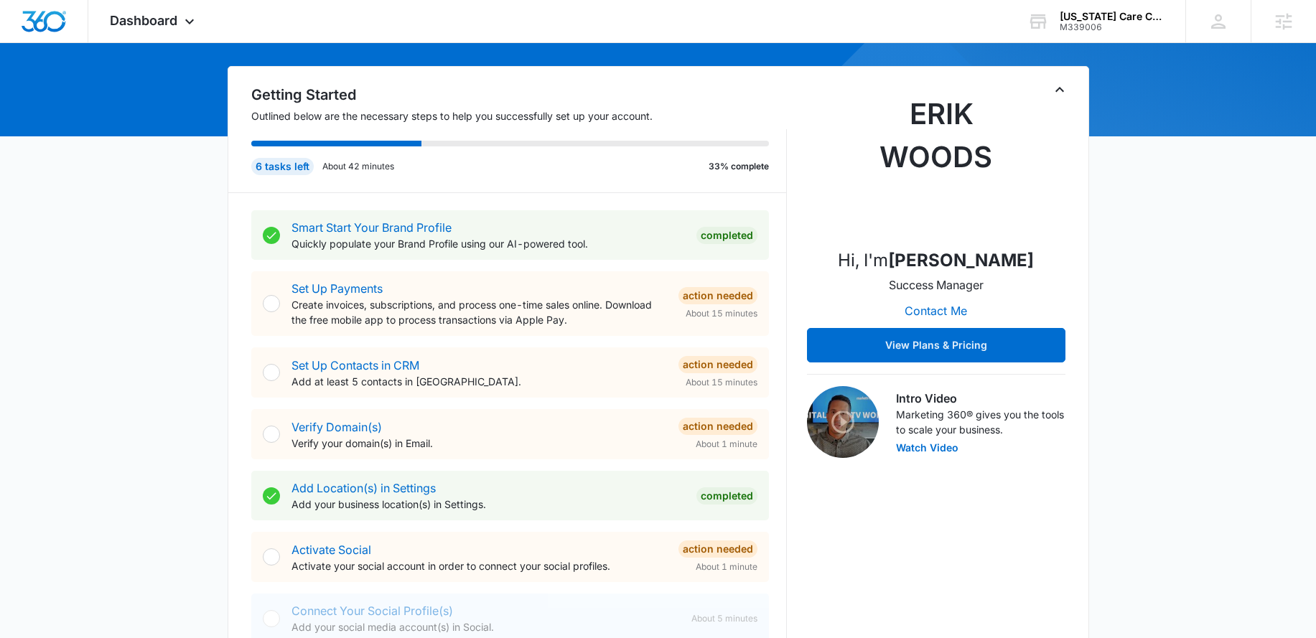
click at [574, 322] on p "Create invoices, subscriptions, and process one-time sales online. Download the…" at bounding box center [480, 312] width 376 height 30
click at [592, 322] on p "Create invoices, subscriptions, and process one-time sales online. Download the…" at bounding box center [480, 312] width 376 height 30
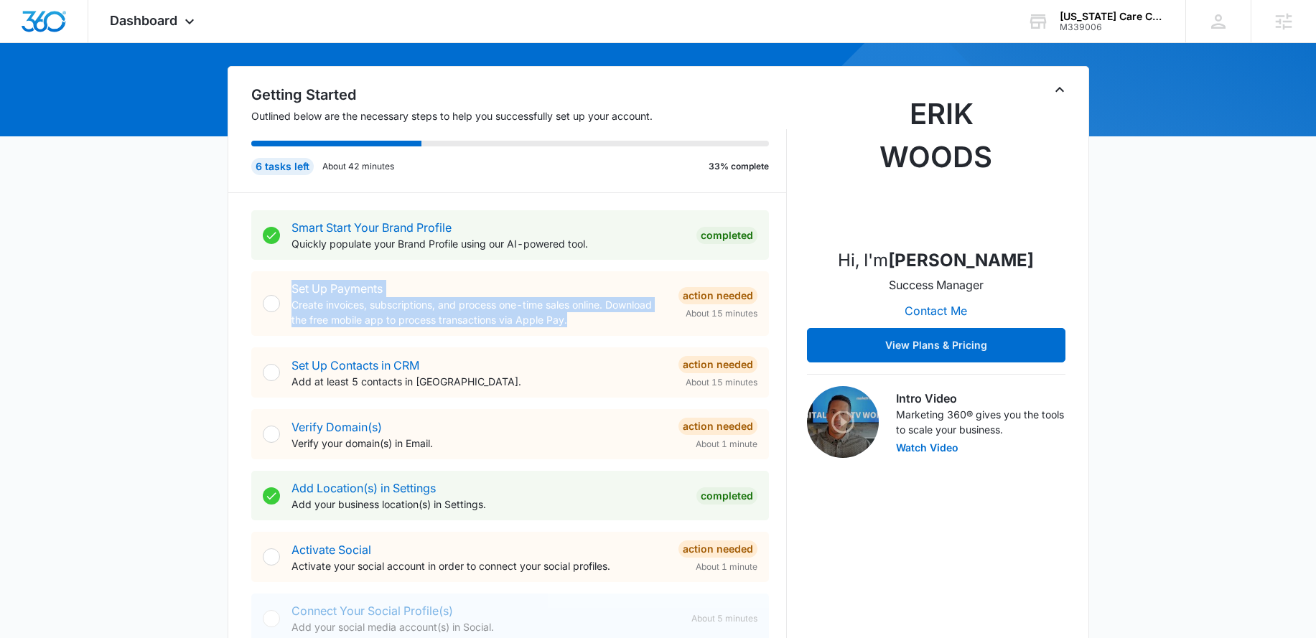
drag, startPoint x: 594, startPoint y: 322, endPoint x: 287, endPoint y: 287, distance: 308.6
click at [287, 287] on div "Set Up Payments Create invoices, subscriptions, and process one-time sales onli…" at bounding box center [510, 303] width 518 height 65
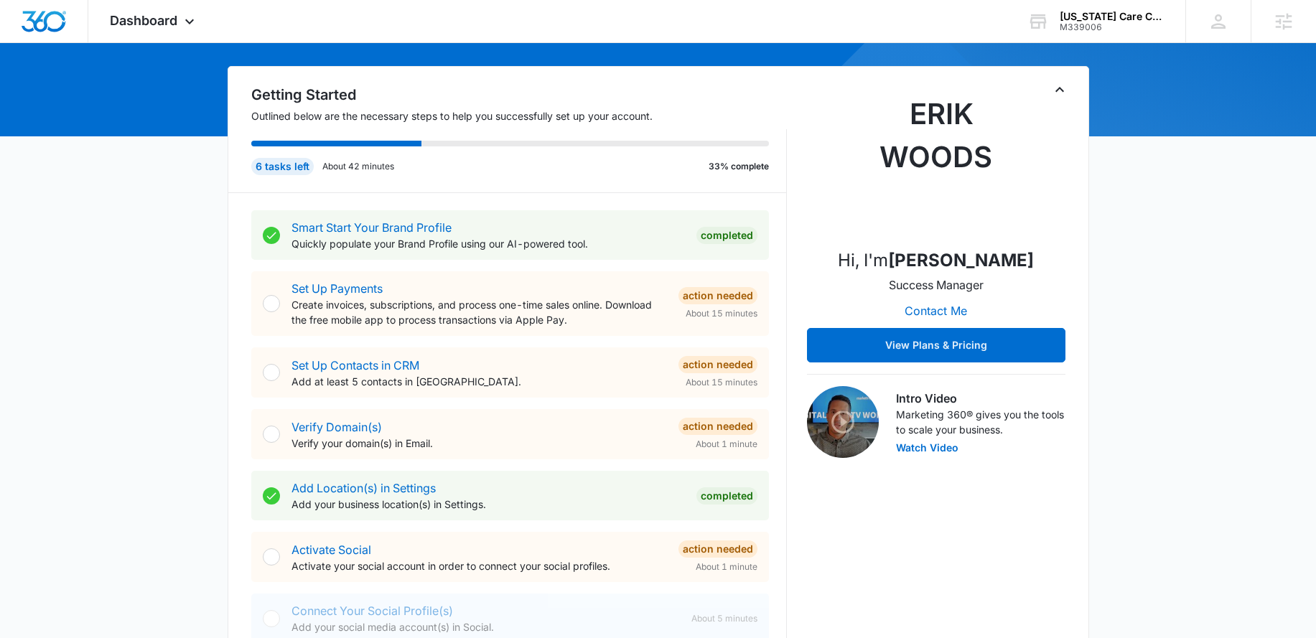
click at [572, 320] on p "Create invoices, subscriptions, and process one-time sales online. Download the…" at bounding box center [480, 312] width 376 height 30
click at [601, 327] on div "Set Up Payments Create invoices, subscriptions, and process one-time sales onli…" at bounding box center [510, 303] width 518 height 65
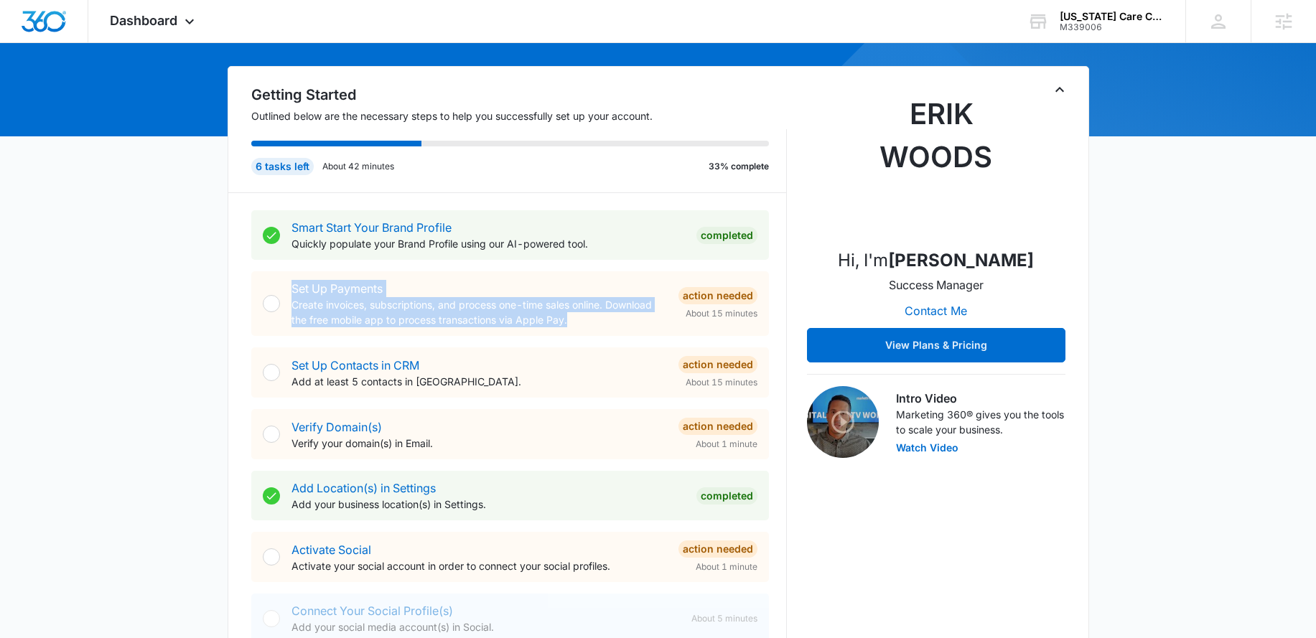
drag, startPoint x: 605, startPoint y: 324, endPoint x: 283, endPoint y: 292, distance: 323.3
click at [283, 292] on div "Set Up Payments Create invoices, subscriptions, and process one-time sales onli…" at bounding box center [510, 303] width 518 height 65
click at [624, 310] on p "Create invoices, subscriptions, and process one-time sales online. Download the…" at bounding box center [480, 312] width 376 height 30
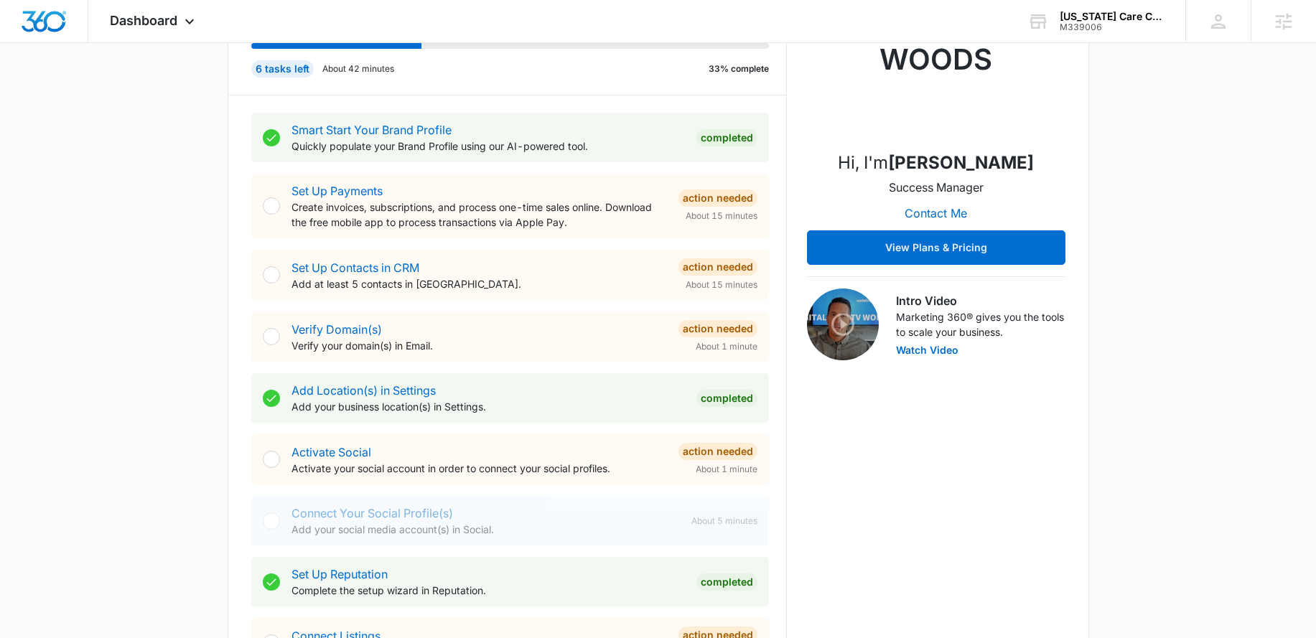
scroll to position [215, 0]
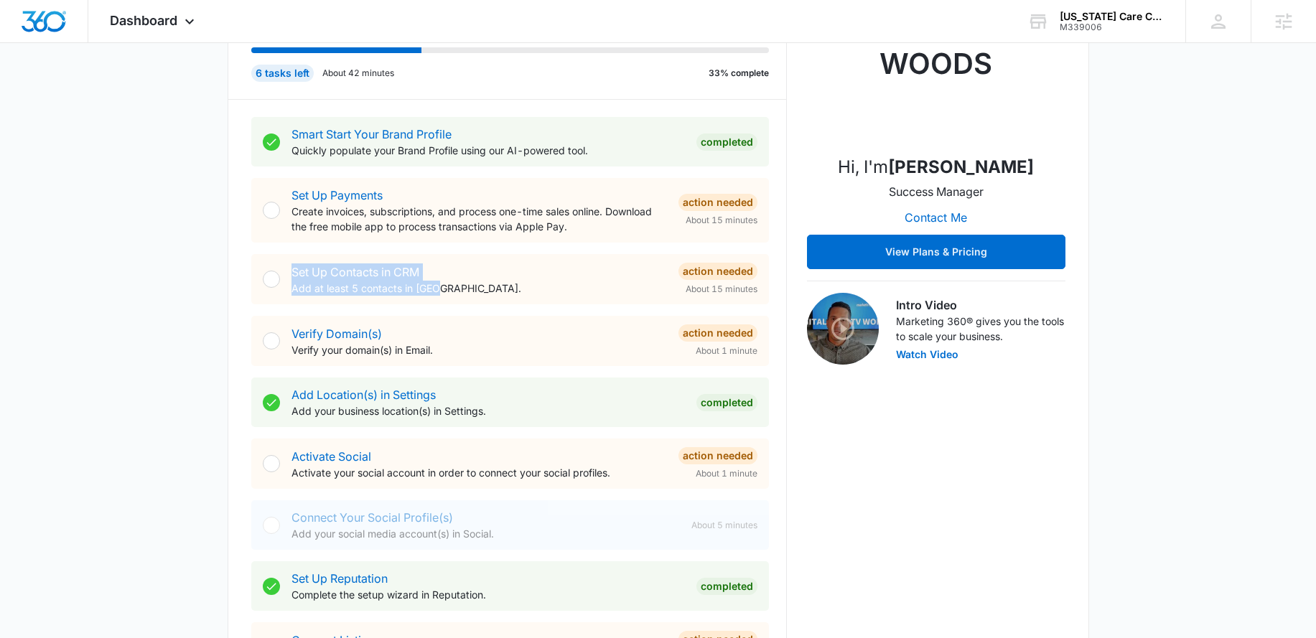
drag, startPoint x: 463, startPoint y: 288, endPoint x: 335, endPoint y: 269, distance: 130.0
click at [282, 267] on div "Set Up Contacts in CRM Add at least 5 contacts in CRM. Action Needed About 15 m…" at bounding box center [510, 279] width 518 height 50
click at [439, 276] on div "Set Up Contacts in CRM Add at least 5 contacts in CRM." at bounding box center [480, 280] width 376 height 32
click at [495, 289] on p "Add at least 5 contacts in CRM." at bounding box center [480, 288] width 376 height 15
drag, startPoint x: 467, startPoint y: 289, endPoint x: 286, endPoint y: 276, distance: 182.2
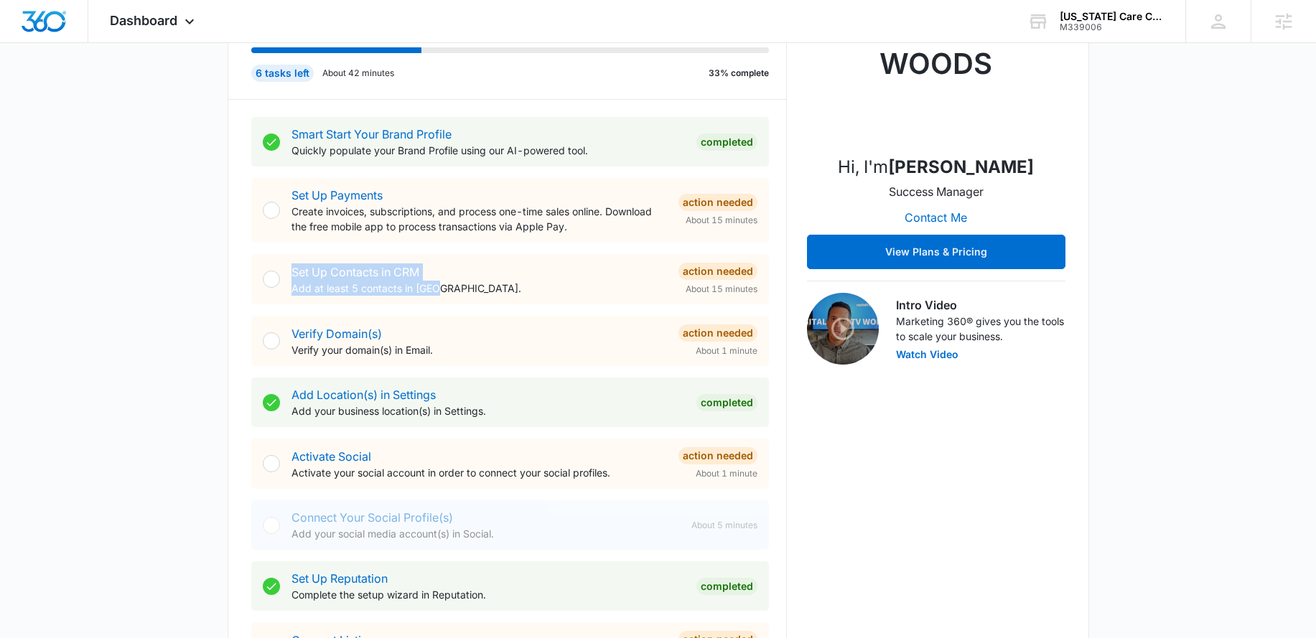
click at [281, 275] on div "Set Up Contacts in CRM Add at least 5 contacts in CRM. Action Needed About 15 m…" at bounding box center [510, 279] width 518 height 50
click at [483, 278] on div "Set Up Contacts in CRM Add at least 5 contacts in CRM." at bounding box center [480, 280] width 376 height 32
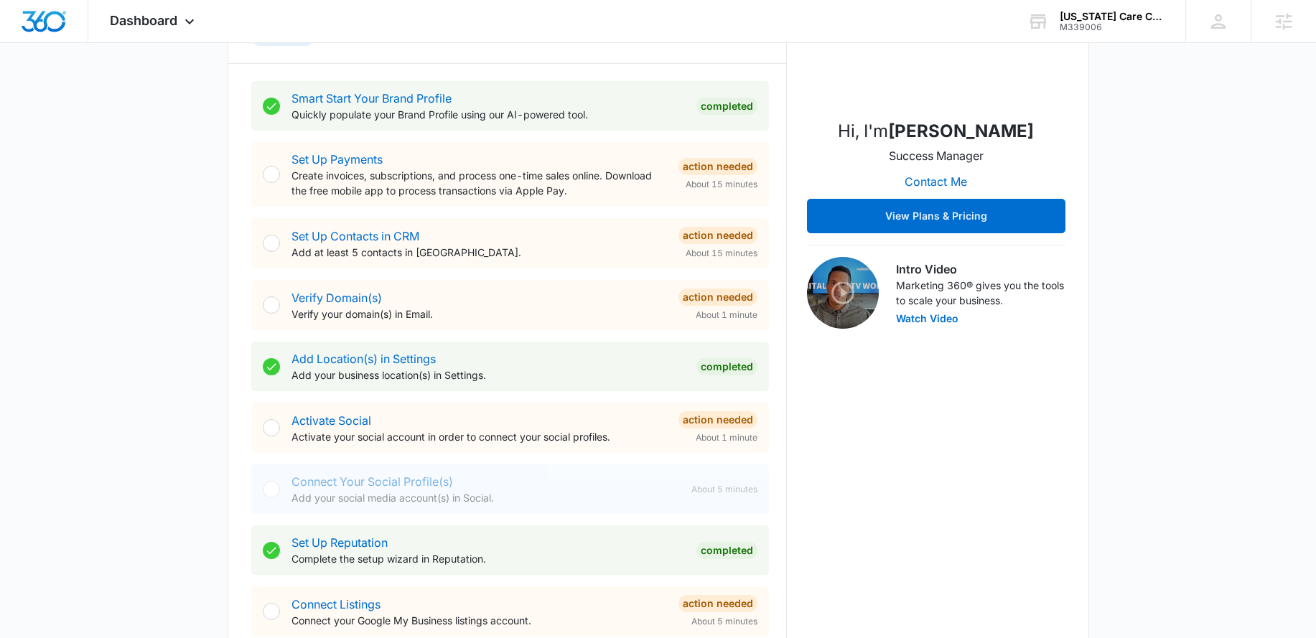
scroll to position [252, 0]
drag, startPoint x: 460, startPoint y: 321, endPoint x: 252, endPoint y: 297, distance: 208.9
click at [252, 297] on div "Verify Domain(s) Verify your domain(s) in Email. Action Needed About 1 minute" at bounding box center [510, 304] width 518 height 50
click at [514, 297] on div "Verify Domain(s) Verify your domain(s) in Email." at bounding box center [480, 305] width 376 height 32
drag, startPoint x: 503, startPoint y: 312, endPoint x: 243, endPoint y: 287, distance: 260.5
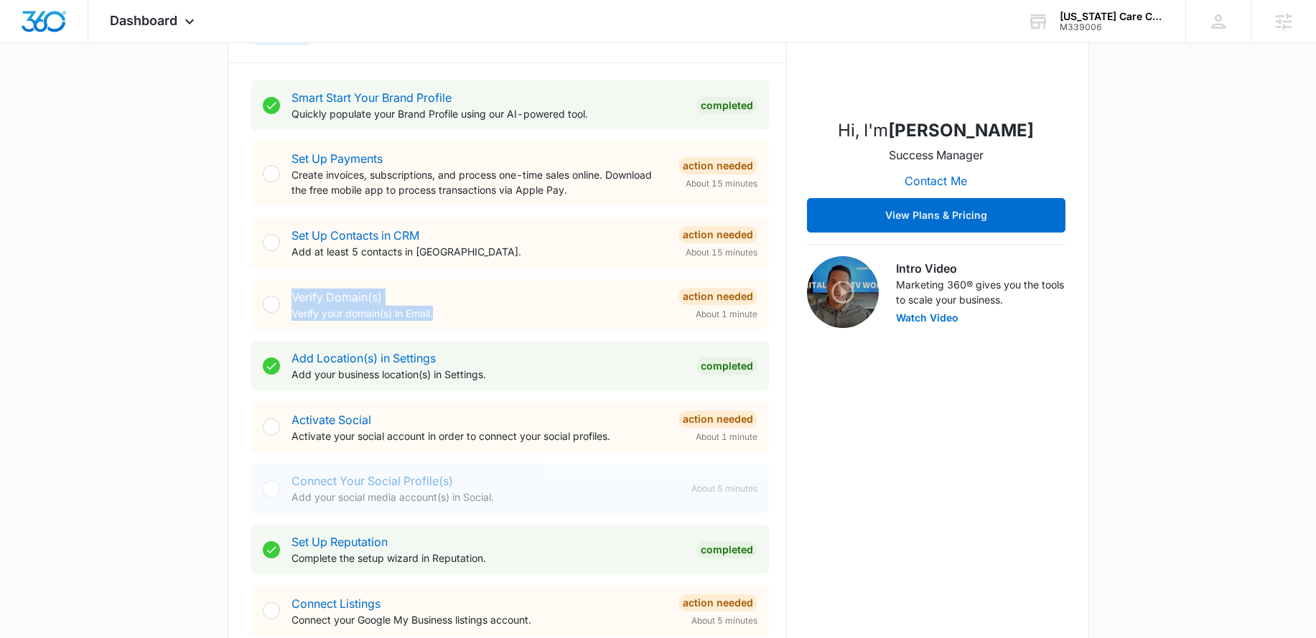
click at [243, 287] on div "Getting Started Outlined below are the necessary steps to help you successfully…" at bounding box center [659, 302] width 862 height 732
click at [503, 289] on div "Verify Domain(s) Verify your domain(s) in Email." at bounding box center [480, 305] width 376 height 32
drag, startPoint x: 489, startPoint y: 320, endPoint x: 394, endPoint y: 307, distance: 95.8
click at [246, 309] on div "Getting Started Outlined below are the necessary steps to help you successfully…" at bounding box center [659, 302] width 862 height 732
click at [494, 302] on div "Verify Domain(s) Verify your domain(s) in Email." at bounding box center [480, 305] width 376 height 32
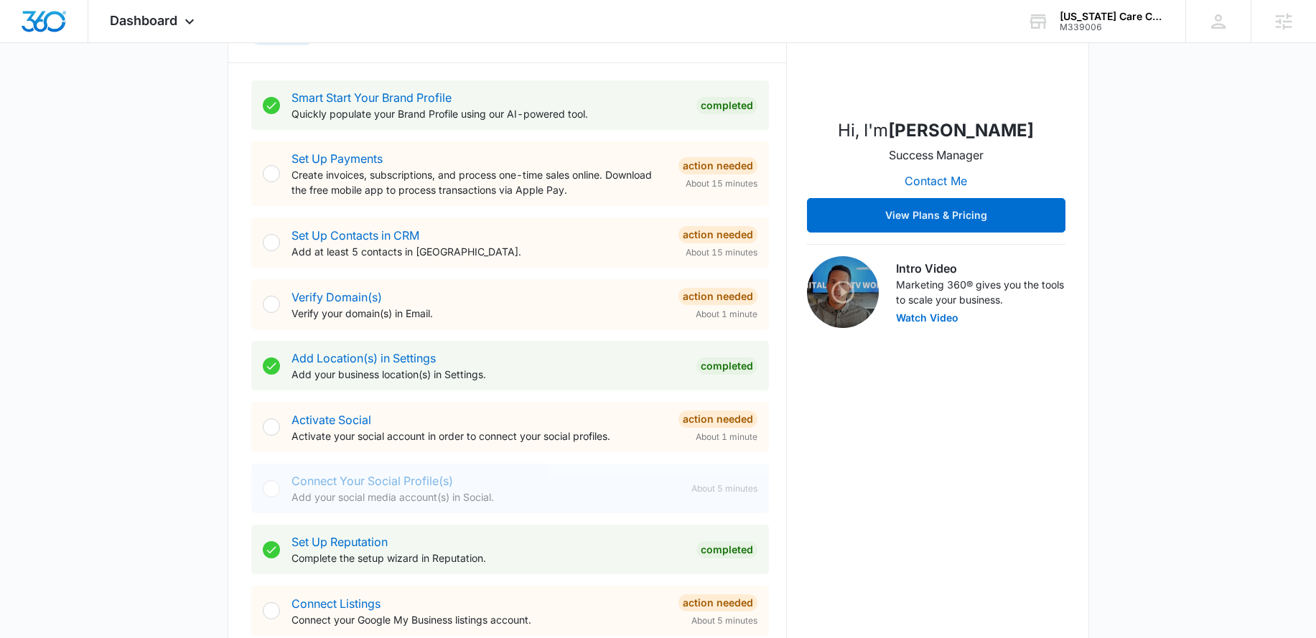
click at [496, 310] on p "Verify your domain(s) in Email." at bounding box center [480, 313] width 376 height 15
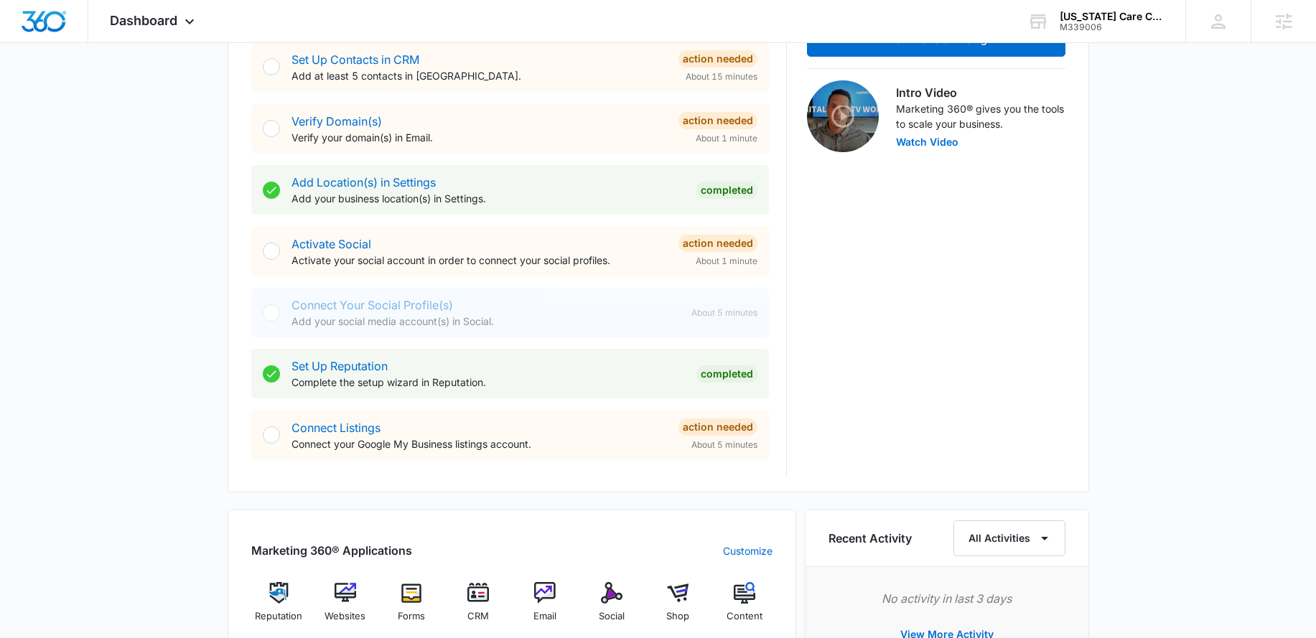
scroll to position [134, 0]
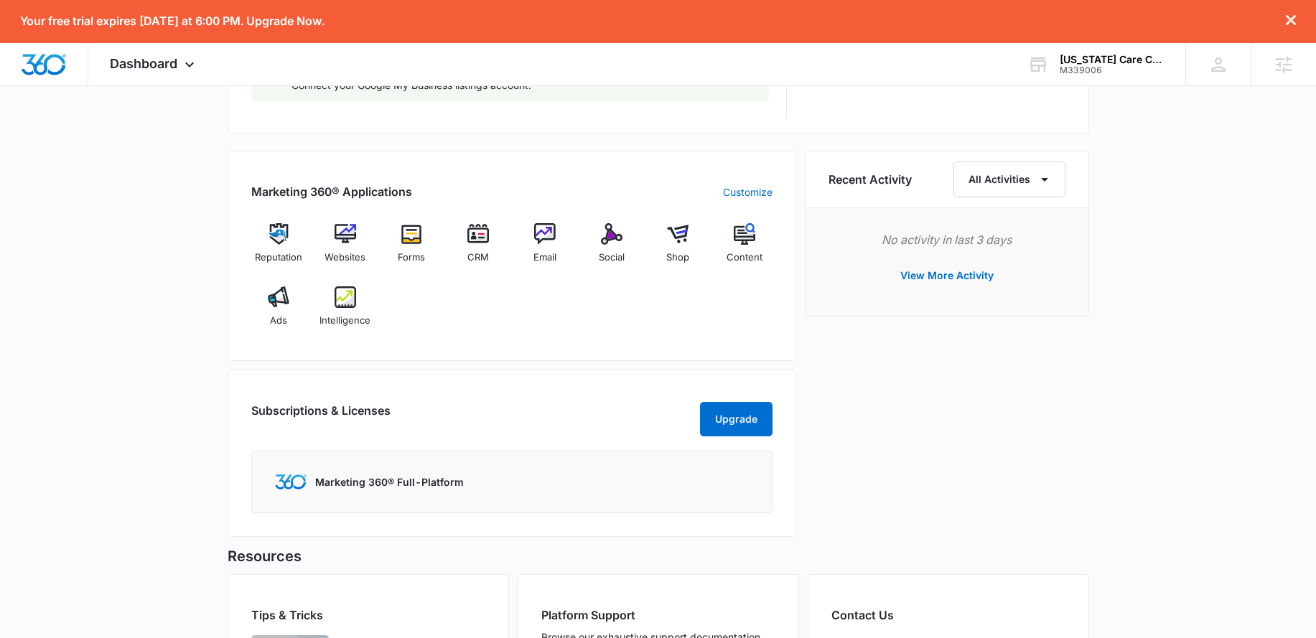
scroll to position [701, 0]
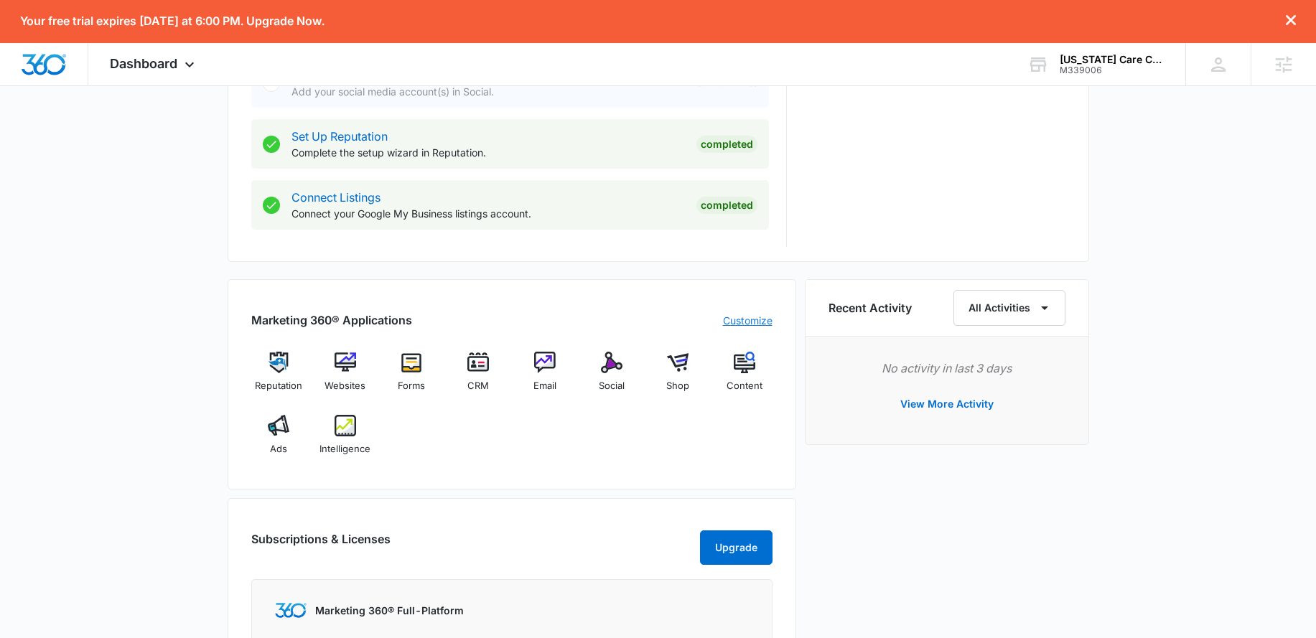
click at [731, 321] on link "Customize" at bounding box center [748, 320] width 50 height 15
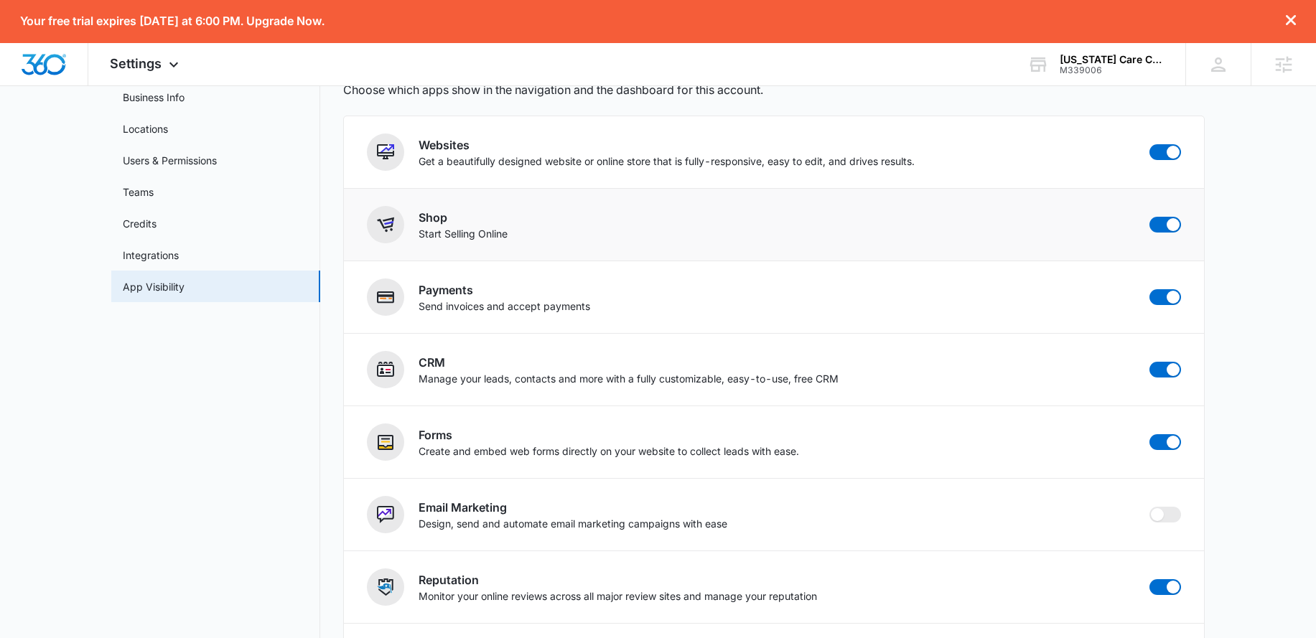
scroll to position [51, 0]
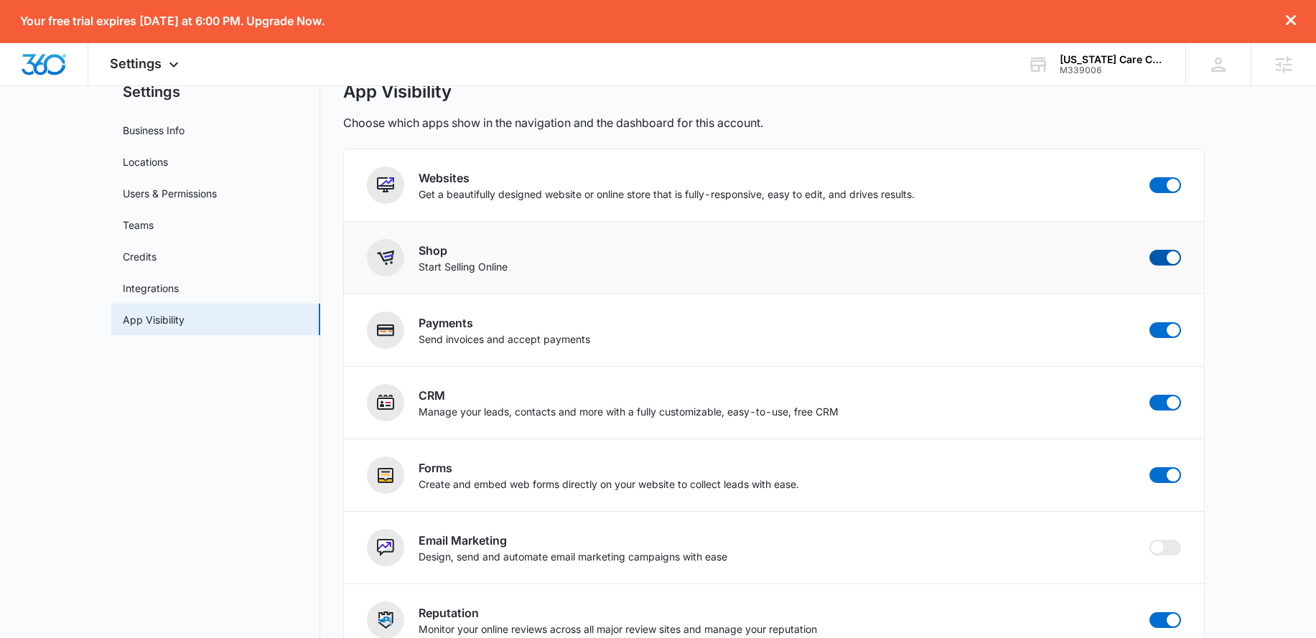
click at [1170, 254] on span at bounding box center [1173, 257] width 13 height 13
click at [1150, 250] on input "checkbox" at bounding box center [1149, 249] width 1 height 1
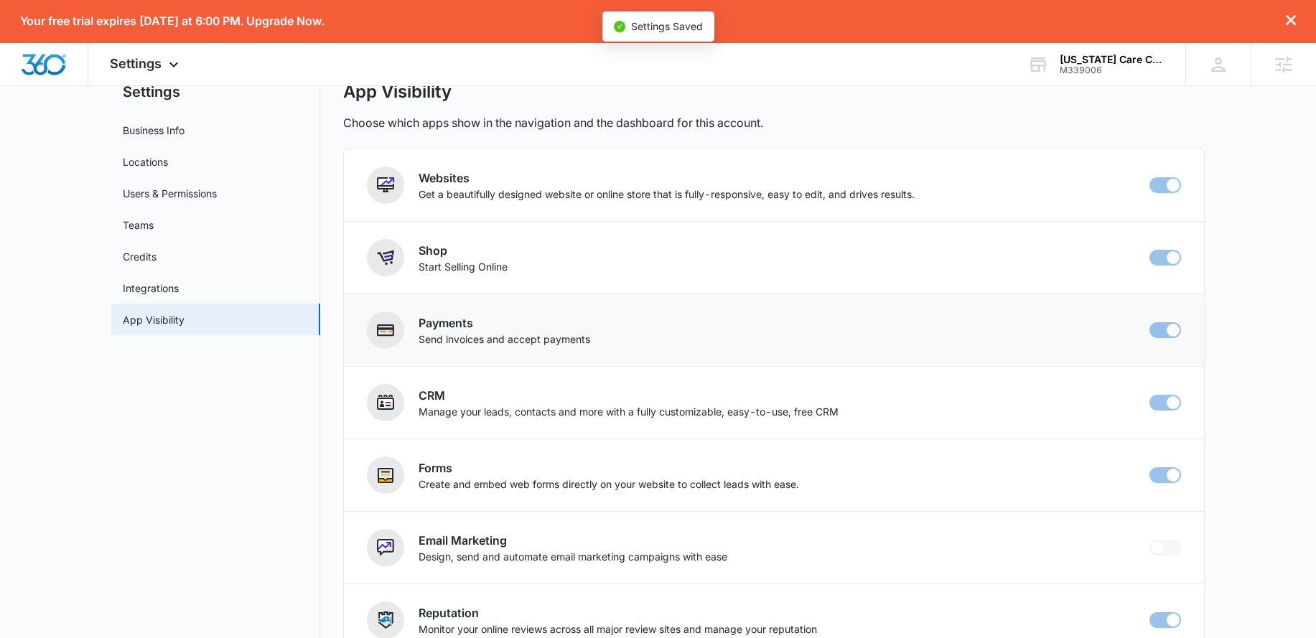
checkbox input "false"
click at [1171, 334] on span at bounding box center [1173, 330] width 13 height 13
click at [1150, 322] on input "checkbox" at bounding box center [1149, 322] width 1 height 1
checkbox input "false"
click at [55, 71] on img "Dashboard" at bounding box center [44, 65] width 46 height 22
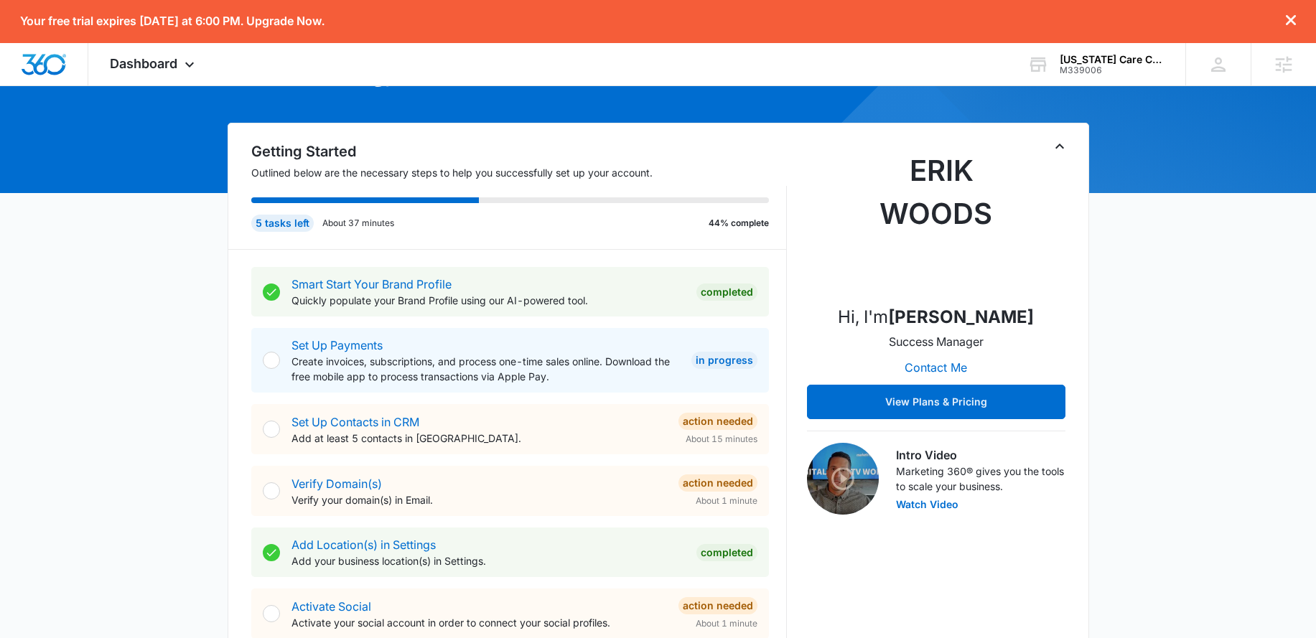
scroll to position [111, 0]
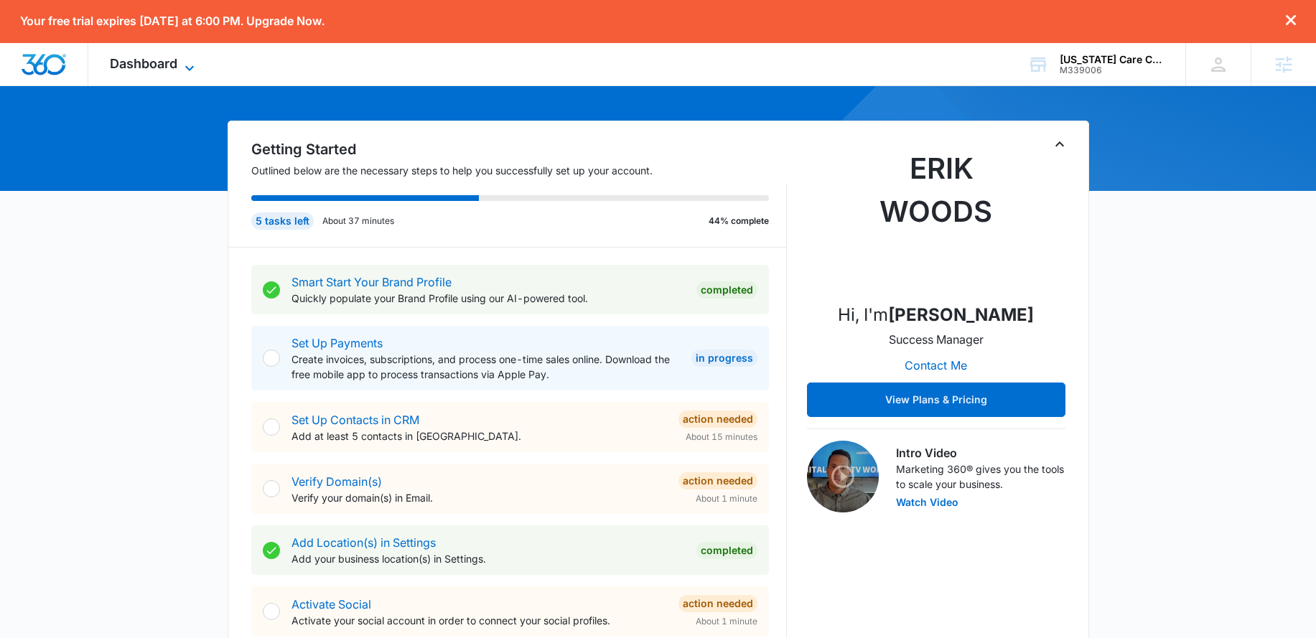
click at [195, 62] on icon at bounding box center [189, 68] width 17 height 17
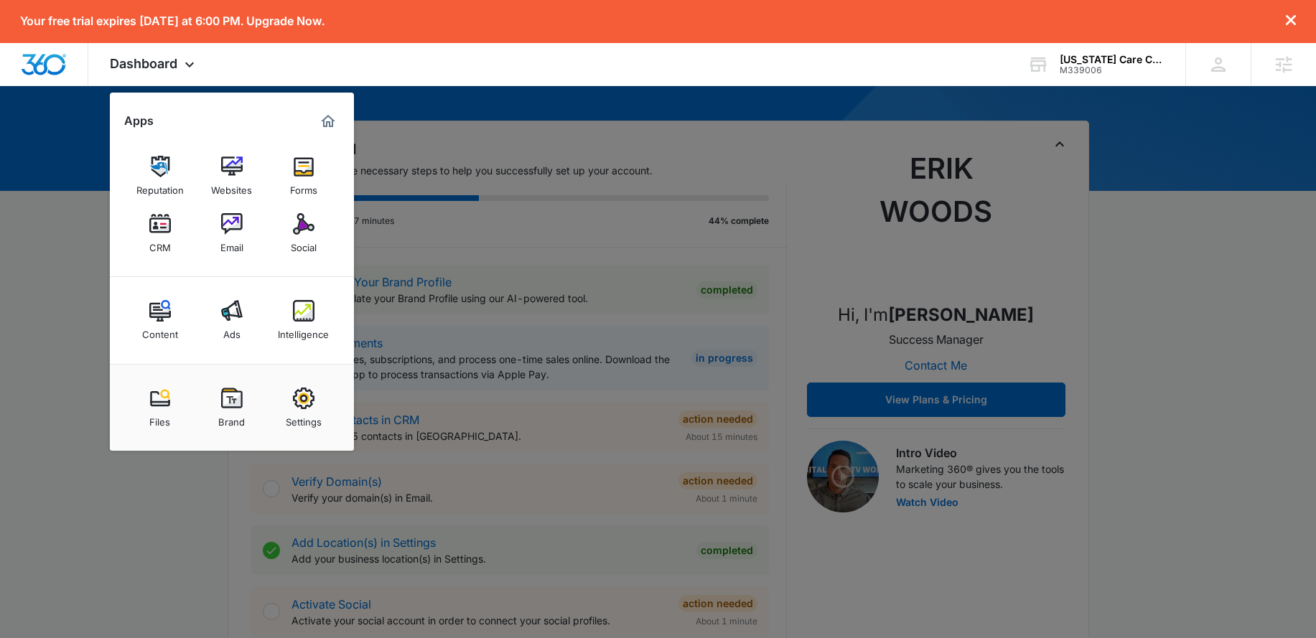
click at [303, 406] on img at bounding box center [304, 399] width 22 height 22
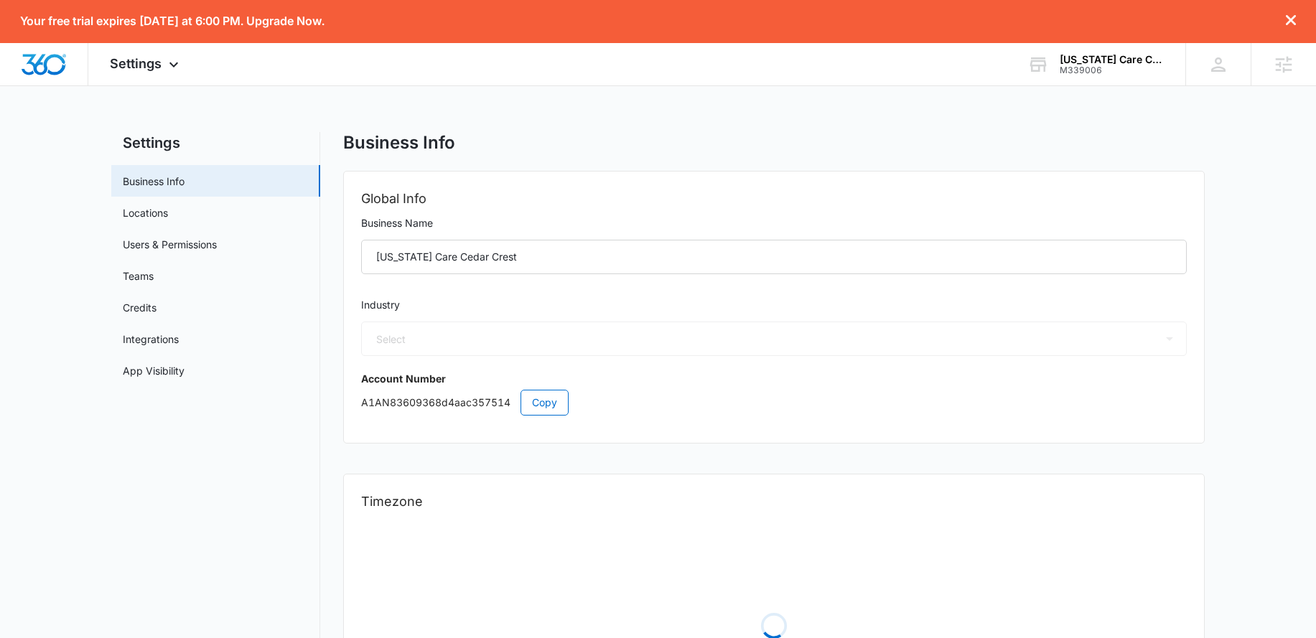
select select "13"
select select "US"
select select "America/[GEOGRAPHIC_DATA]"
click at [209, 250] on link "Users & Permissions" at bounding box center [170, 244] width 94 height 15
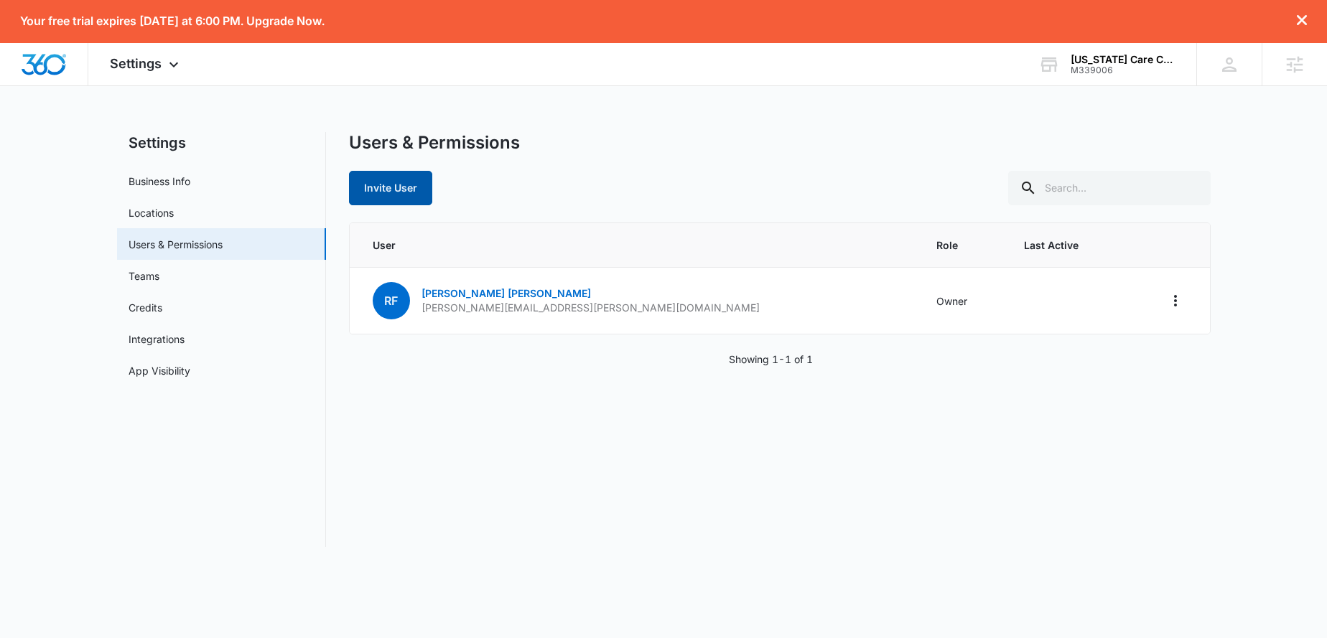
click at [416, 198] on button "Invite User" at bounding box center [390, 188] width 83 height 34
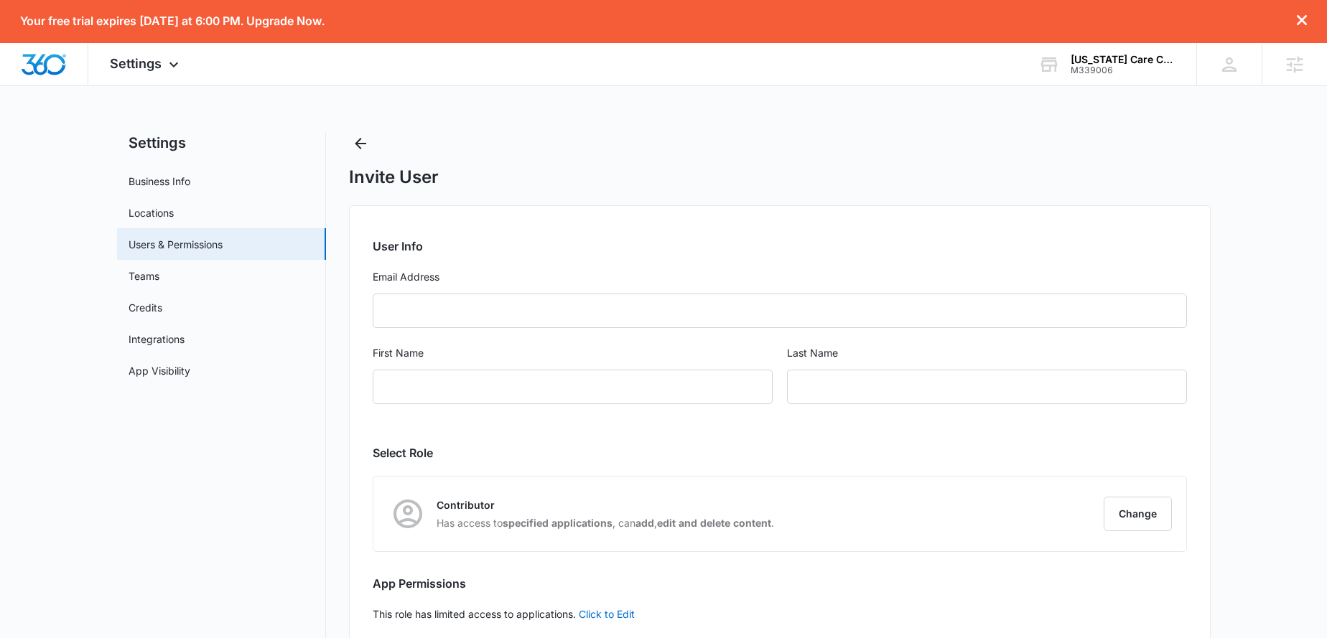
radio input "true"
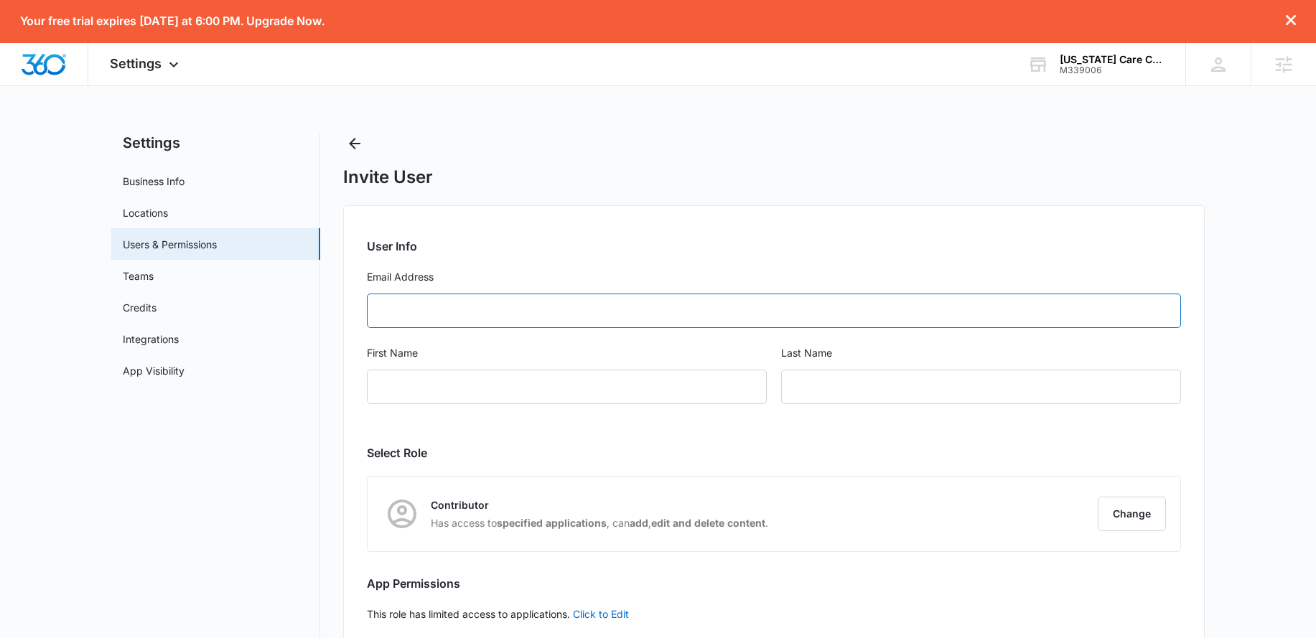
click at [430, 310] on input "Email Address" at bounding box center [774, 311] width 814 height 34
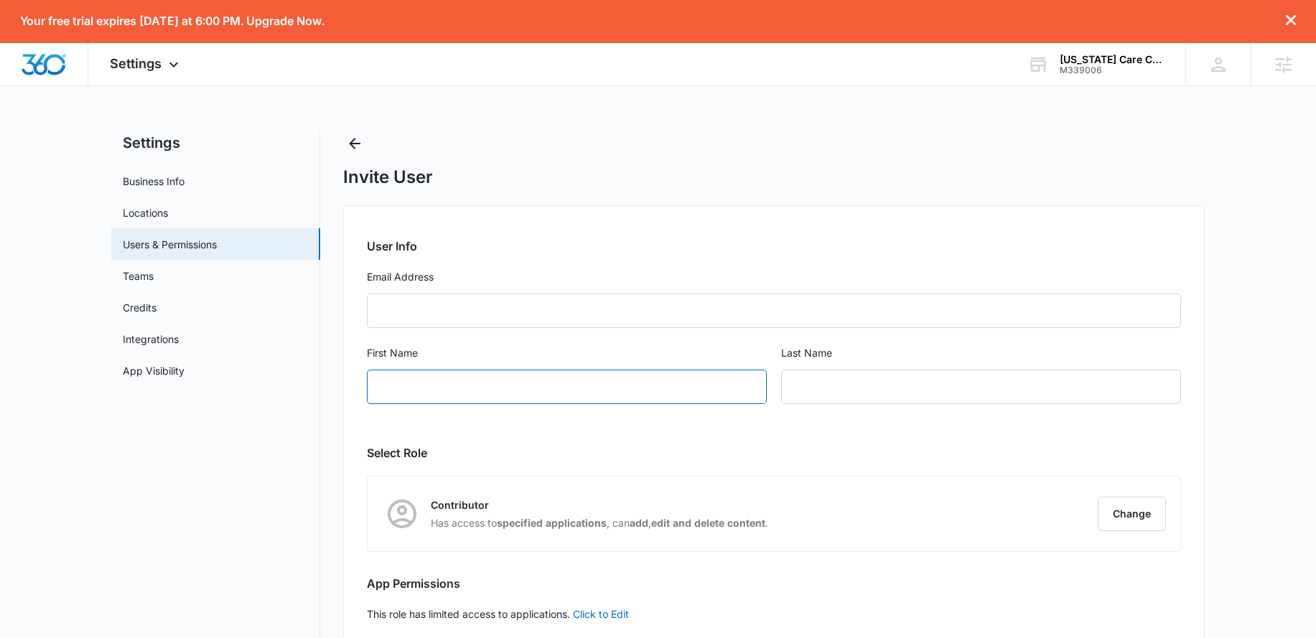
drag, startPoint x: 489, startPoint y: 393, endPoint x: 513, endPoint y: 395, distance: 23.8
click at [490, 394] on input "First Name" at bounding box center [567, 387] width 400 height 34
click at [860, 386] on input "text" at bounding box center [981, 387] width 400 height 34
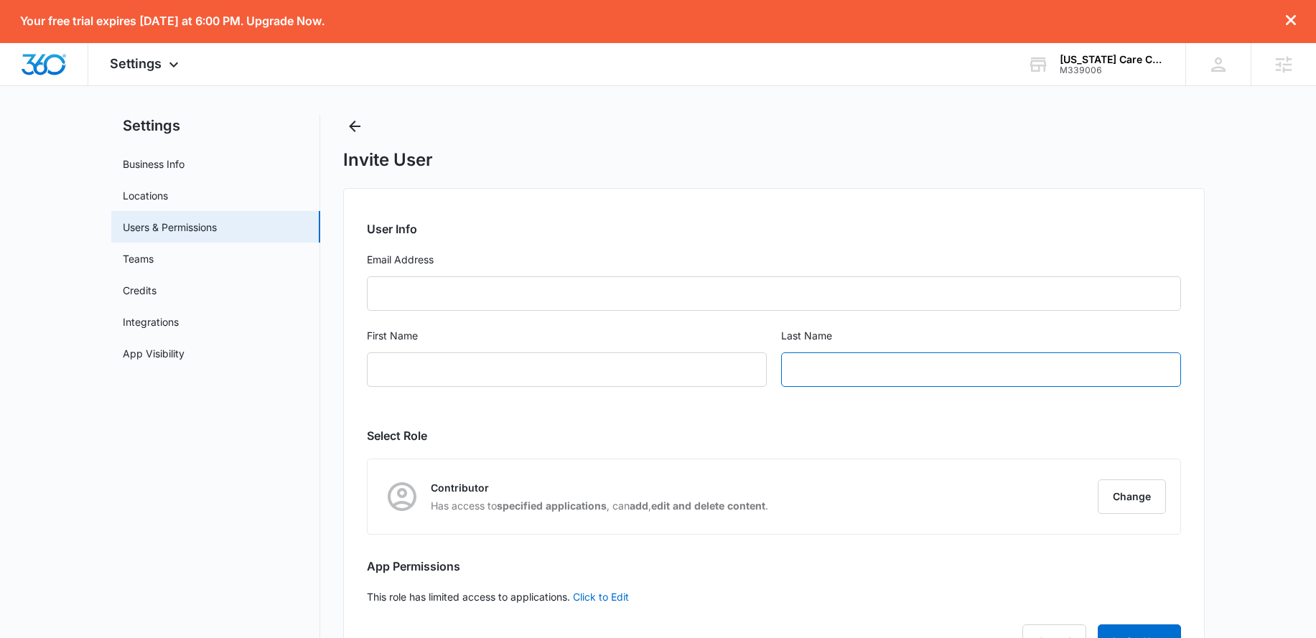
scroll to position [79, 0]
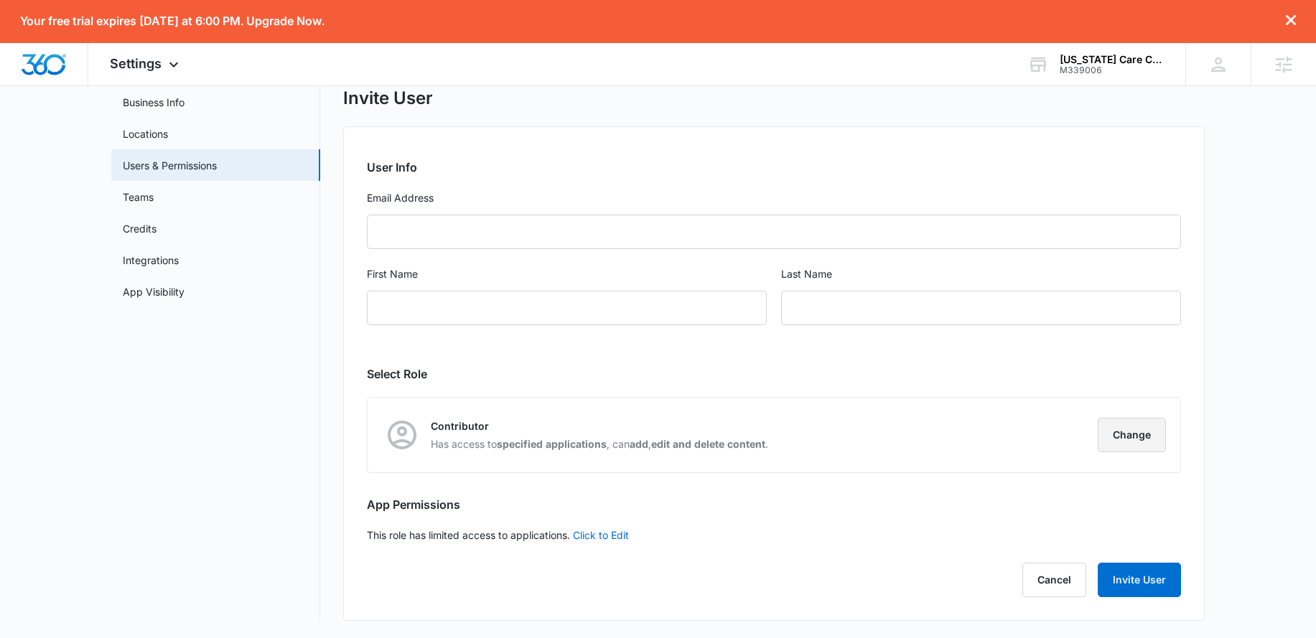
click at [1101, 424] on button "Change" at bounding box center [1132, 435] width 68 height 34
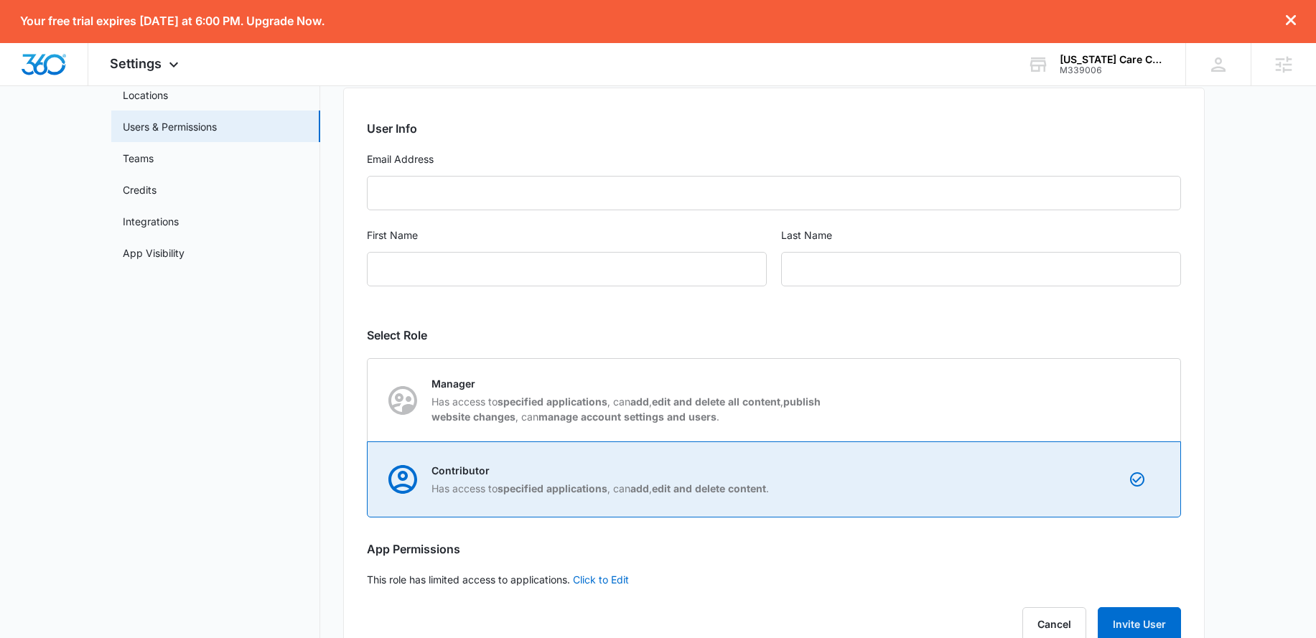
scroll to position [118, 0]
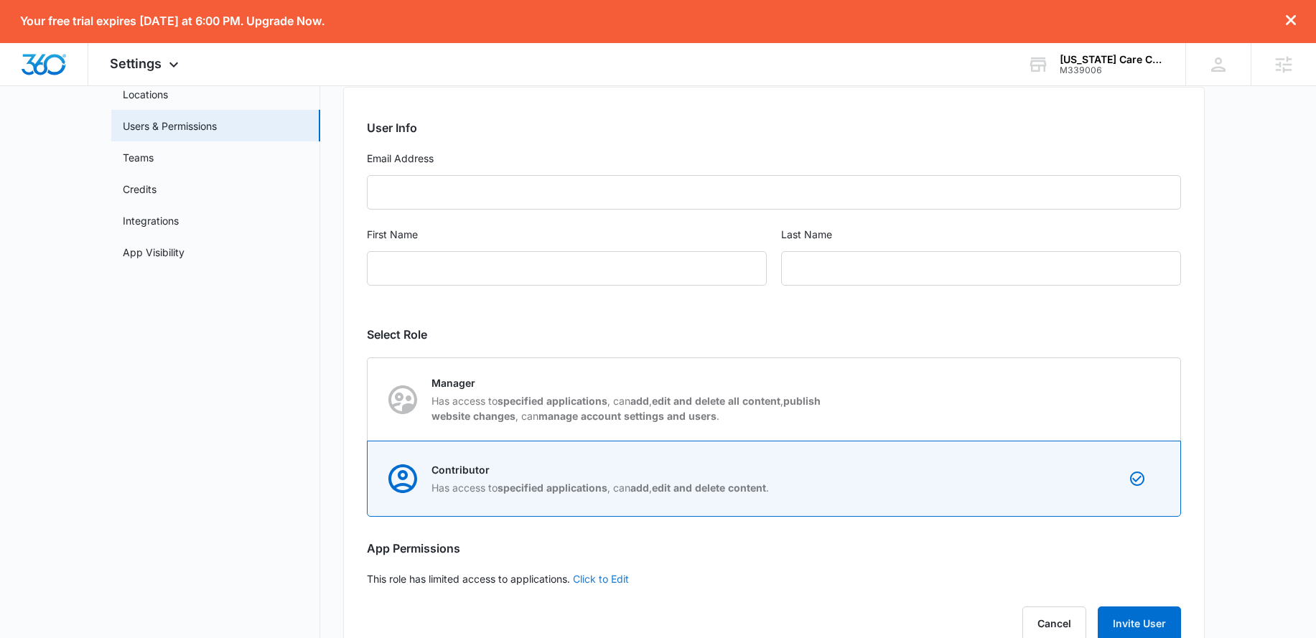
click at [608, 577] on link "Click to Edit" at bounding box center [601, 579] width 56 height 12
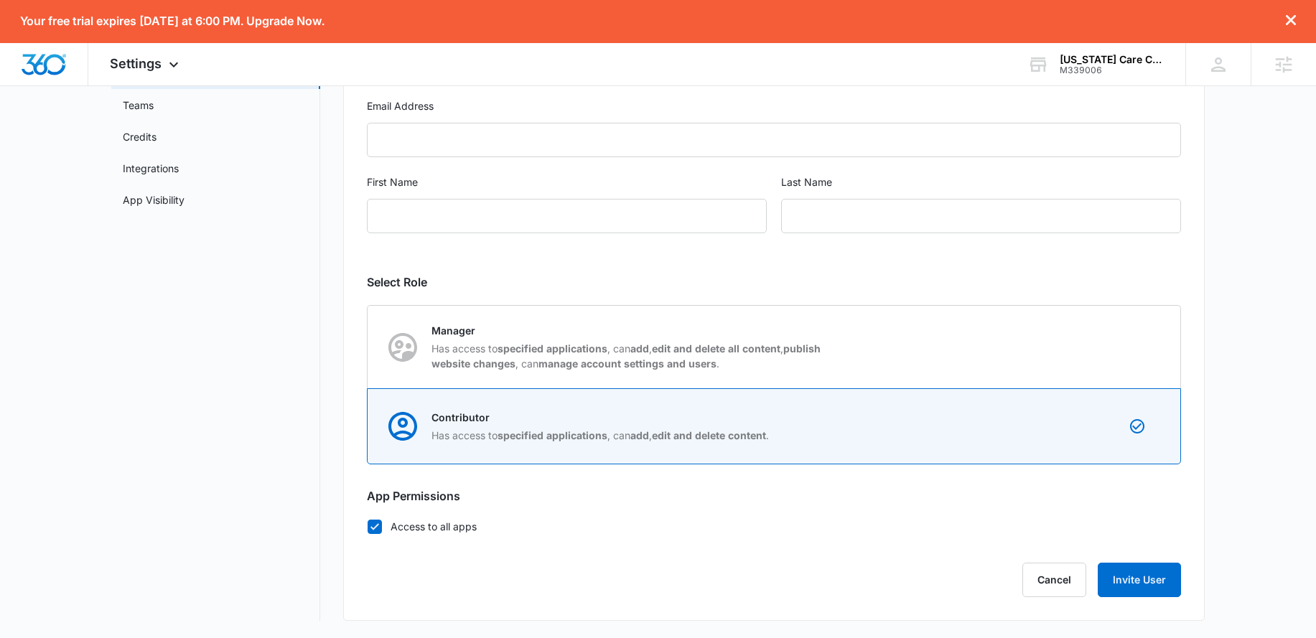
click at [375, 530] on icon at bounding box center [374, 527] width 13 height 13
click at [368, 527] on input "Access to all apps" at bounding box center [367, 526] width 1 height 1
checkbox input "false"
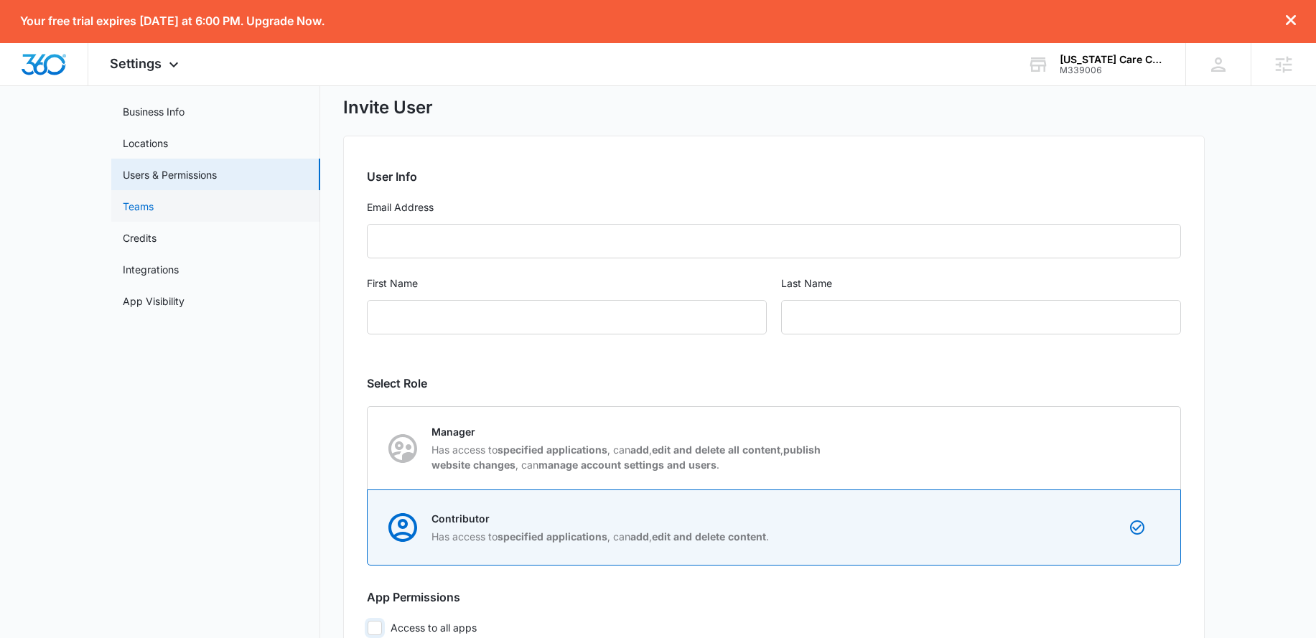
scroll to position [69, 0]
click at [157, 244] on link "Credits" at bounding box center [140, 238] width 34 height 15
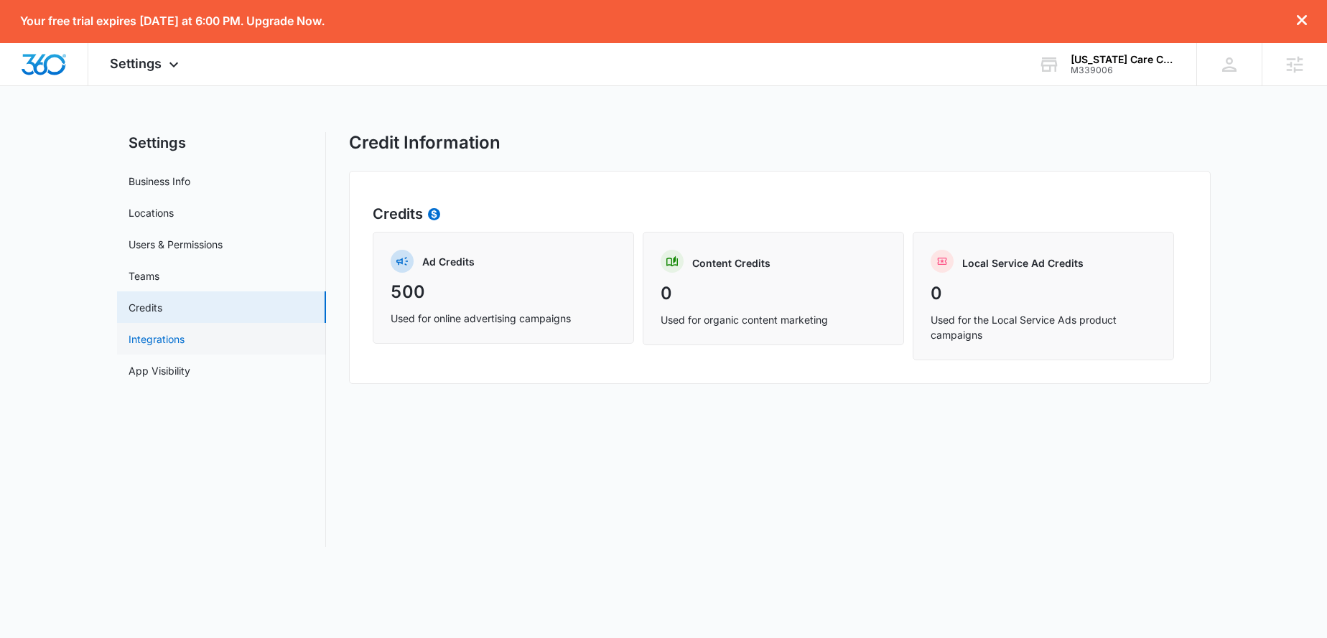
click at [155, 338] on link "Integrations" at bounding box center [157, 339] width 56 height 15
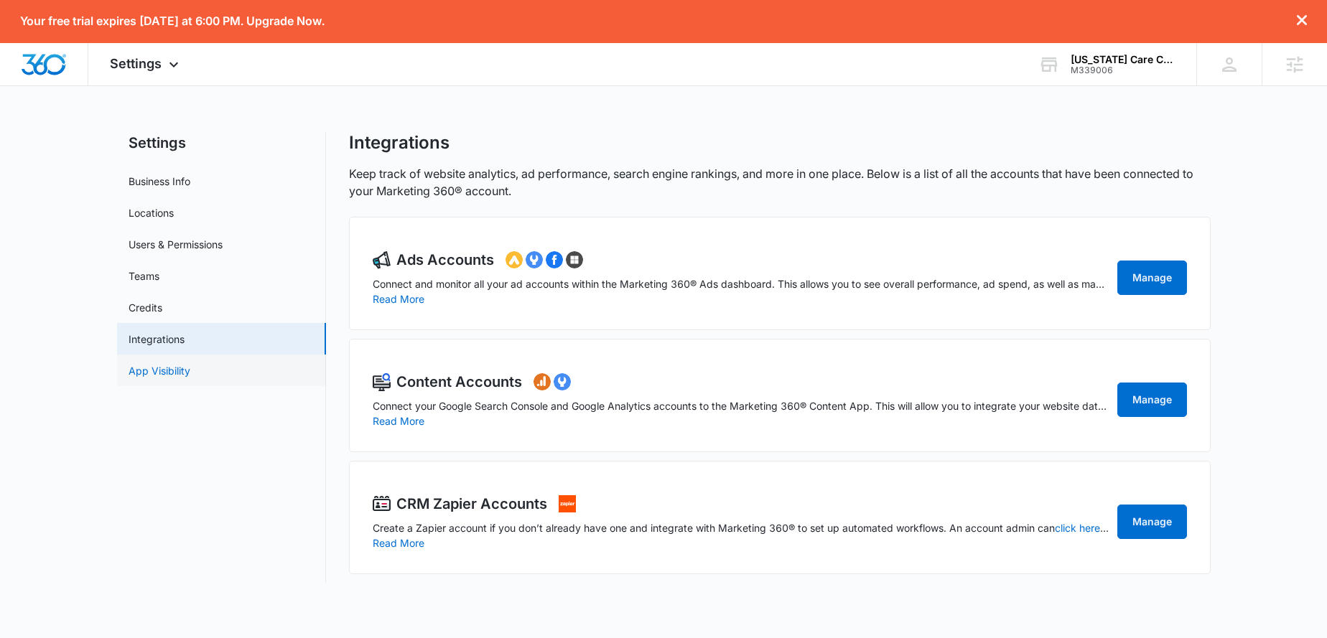
click at [190, 378] on link "App Visibility" at bounding box center [160, 370] width 62 height 15
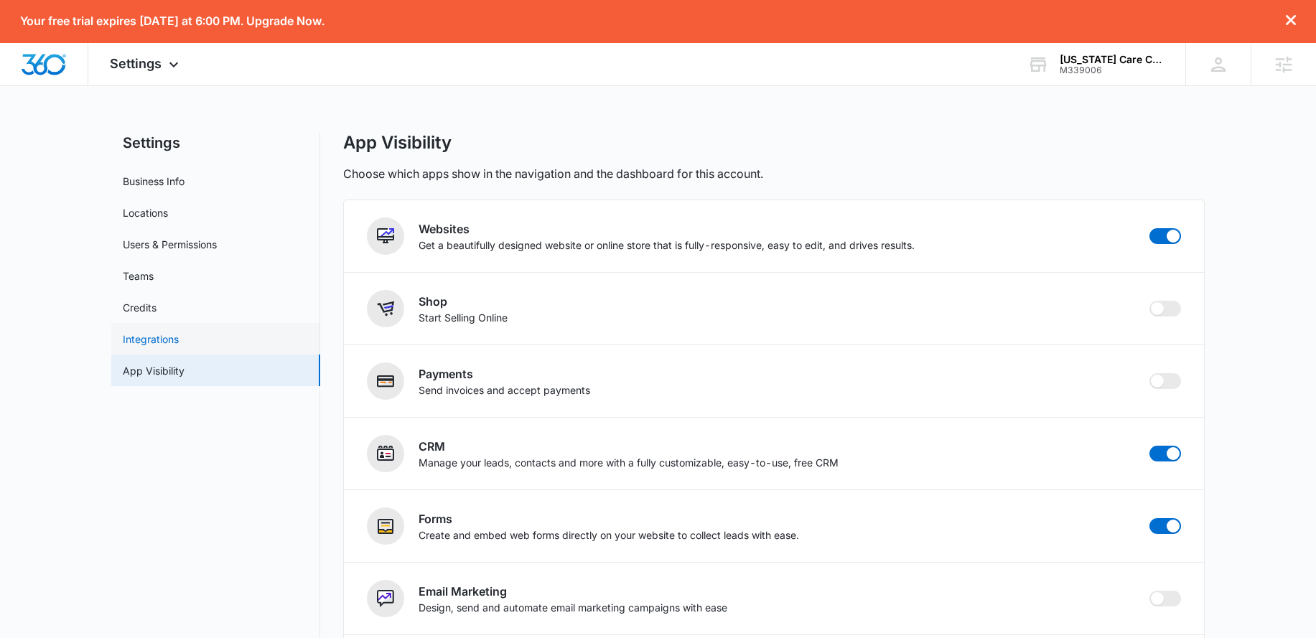
click at [179, 347] on link "Integrations" at bounding box center [151, 339] width 56 height 15
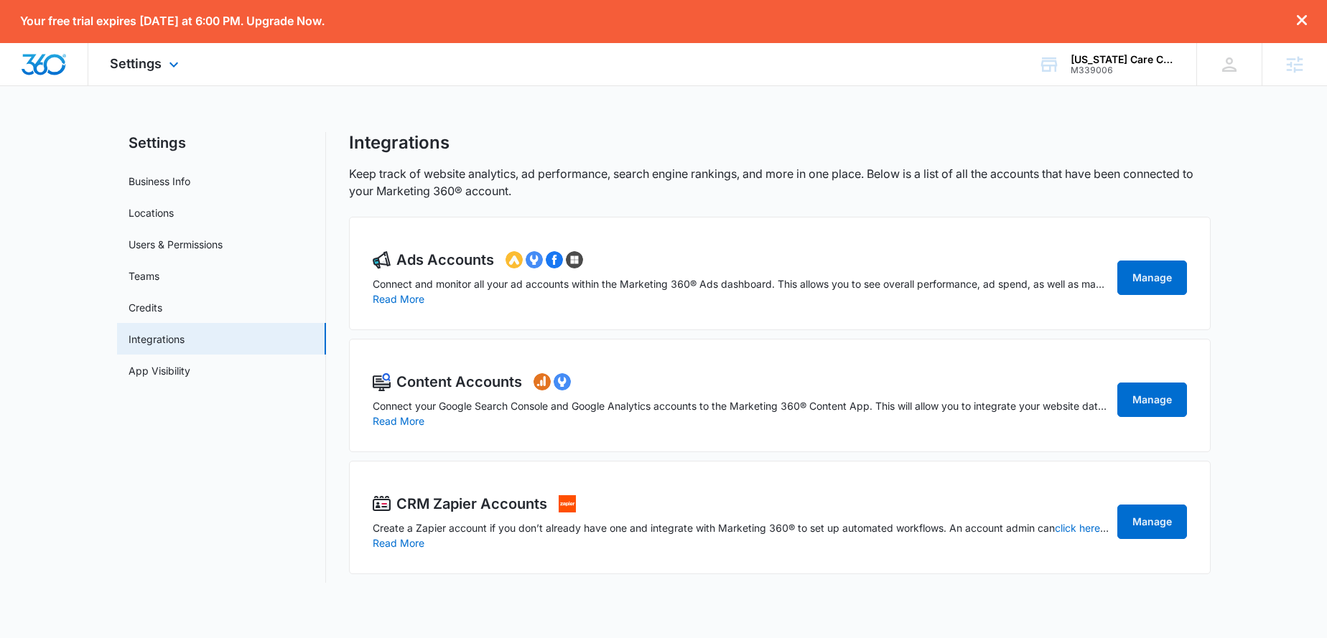
click at [49, 65] on img "Dashboard" at bounding box center [44, 65] width 46 height 22
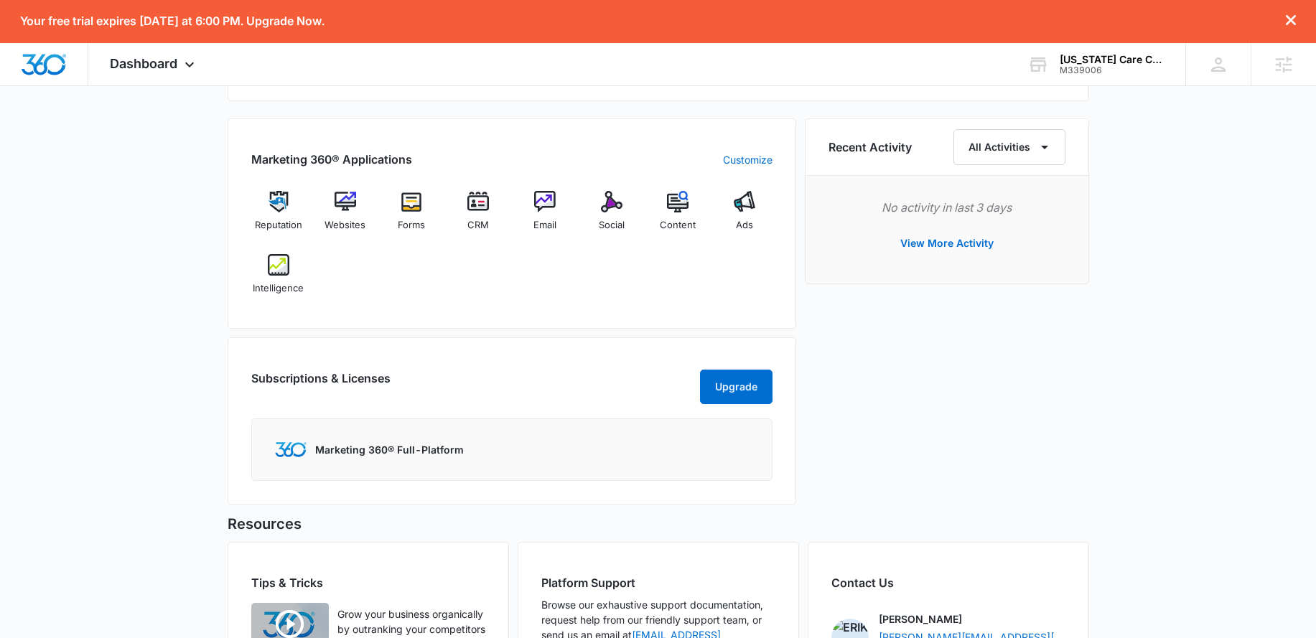
scroll to position [1002, 0]
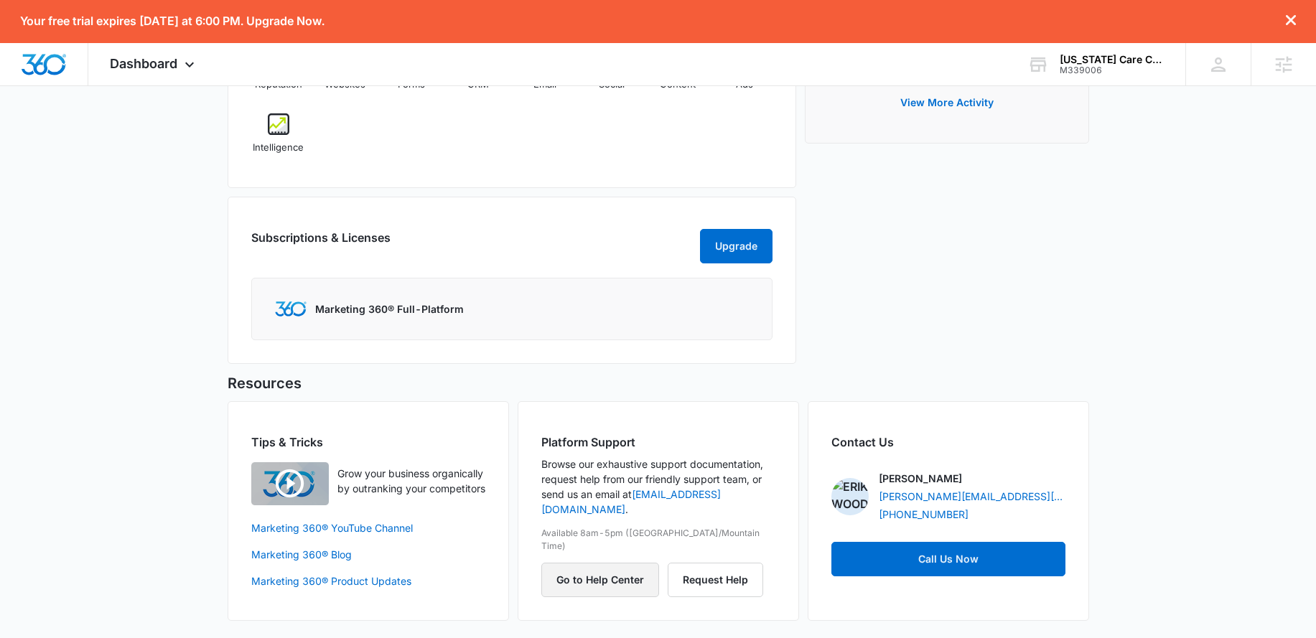
click at [608, 563] on button "Go to Help Center" at bounding box center [600, 580] width 118 height 34
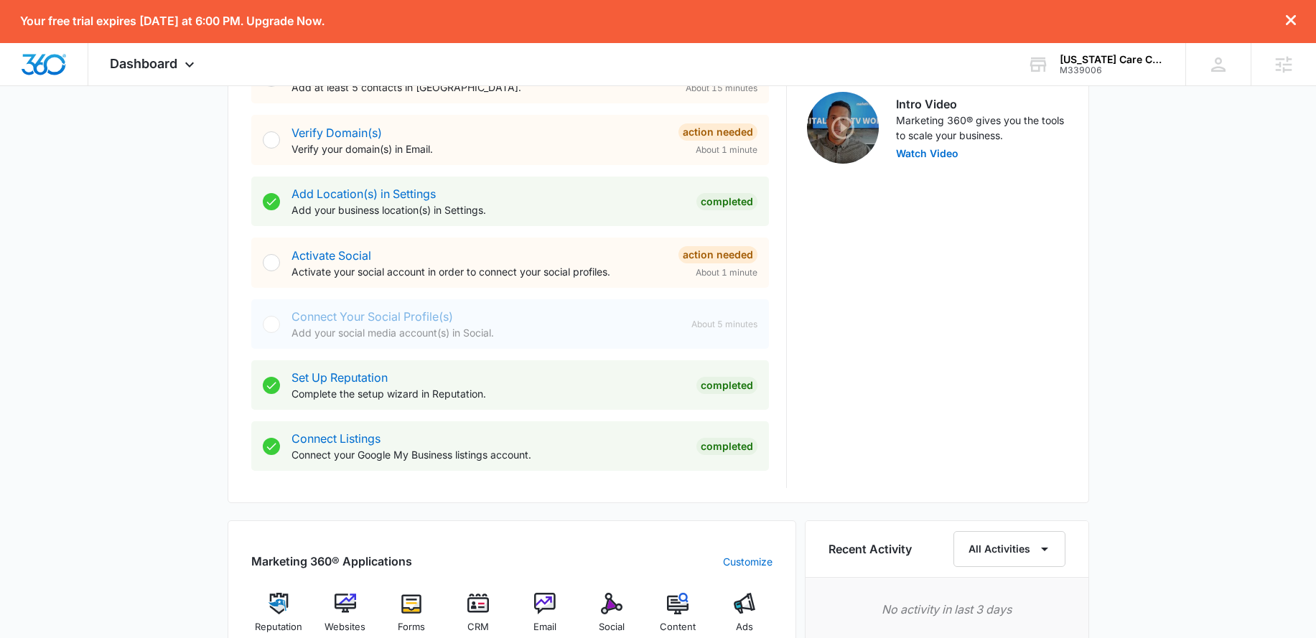
scroll to position [0, 0]
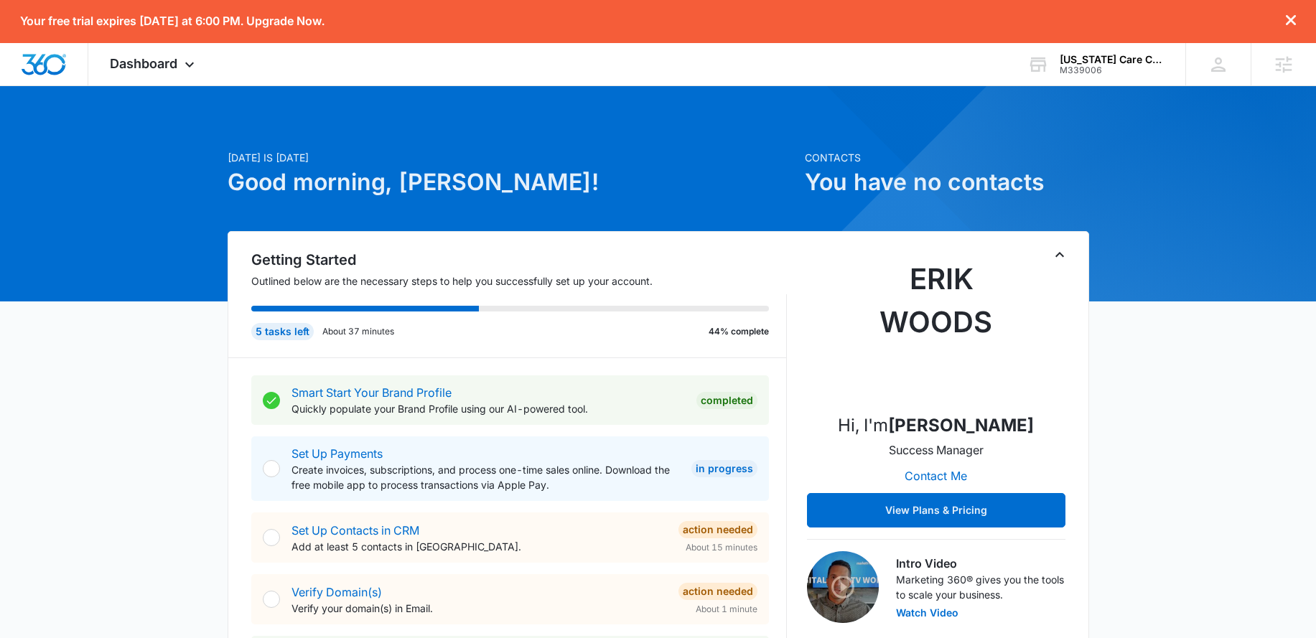
click at [1062, 254] on icon "Toggle Collapse" at bounding box center [1059, 254] width 17 height 17
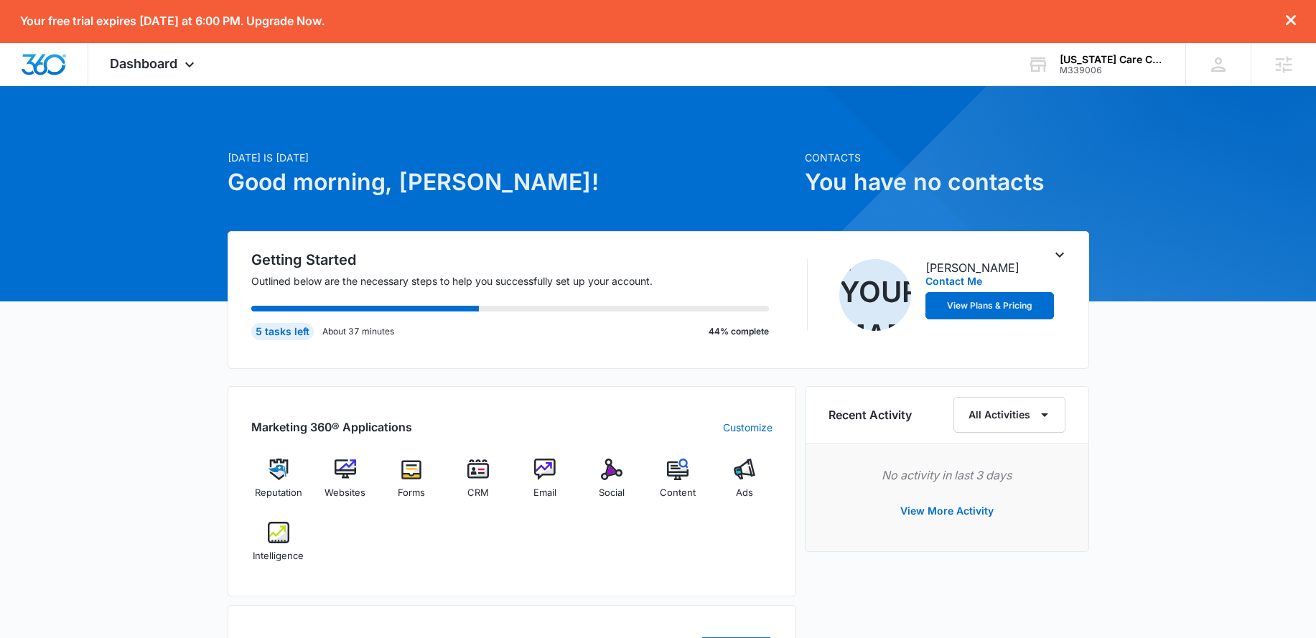
click at [1062, 254] on icon "Toggle Collapse" at bounding box center [1060, 255] width 9 height 5
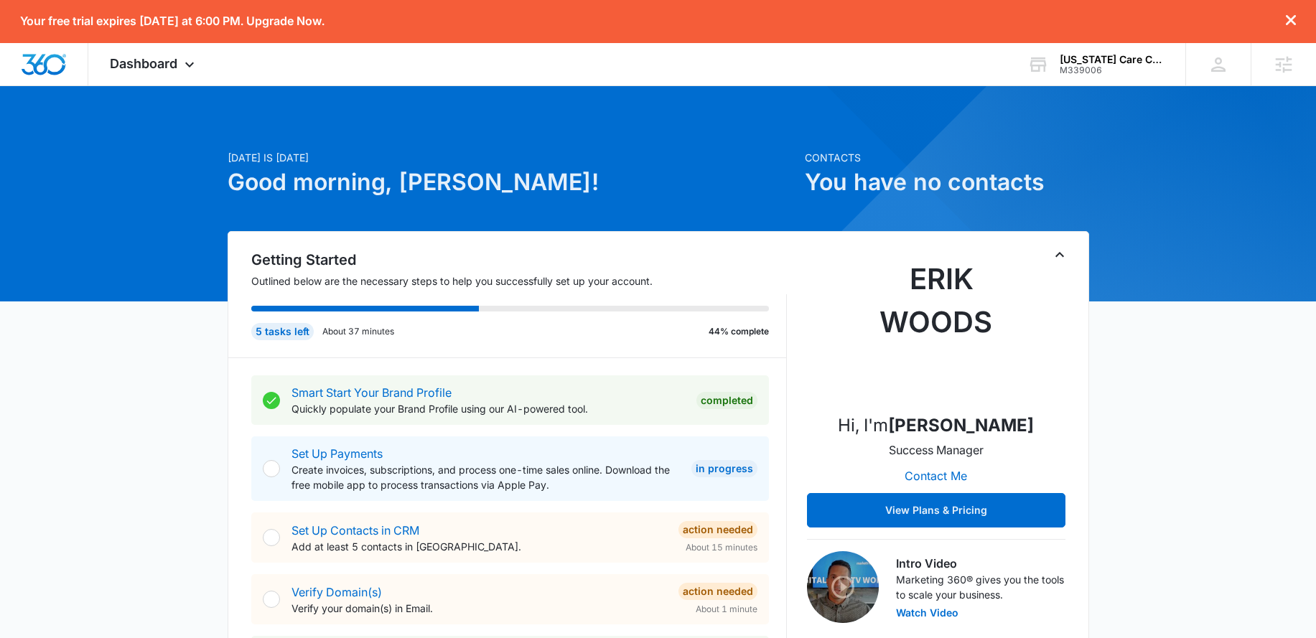
click at [1066, 251] on icon "Toggle Collapse" at bounding box center [1059, 254] width 17 height 17
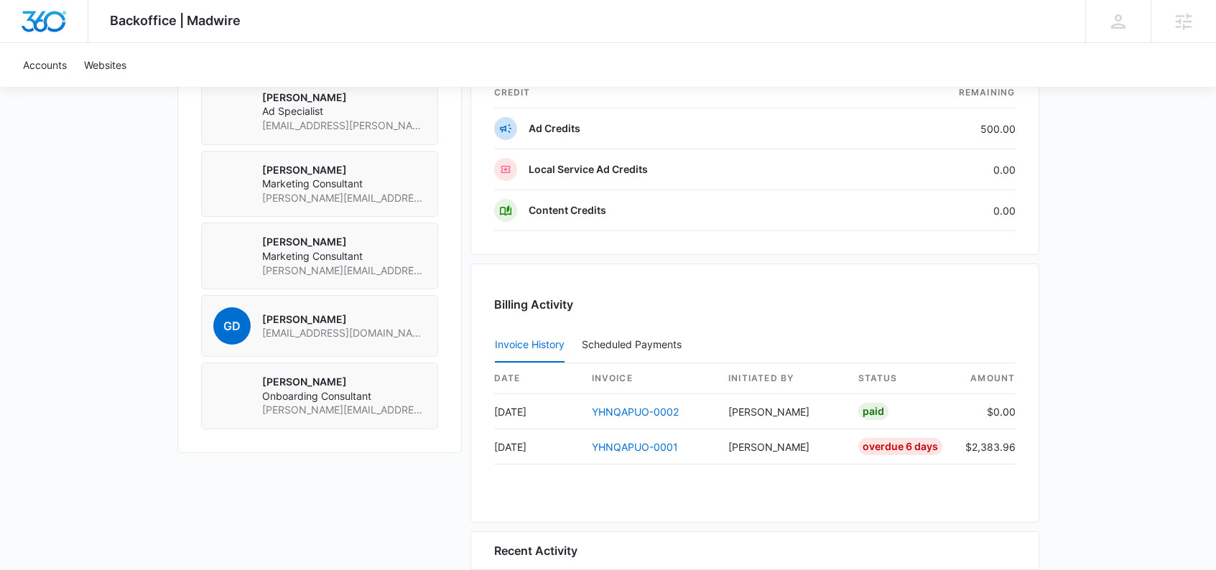
scroll to position [1345, 0]
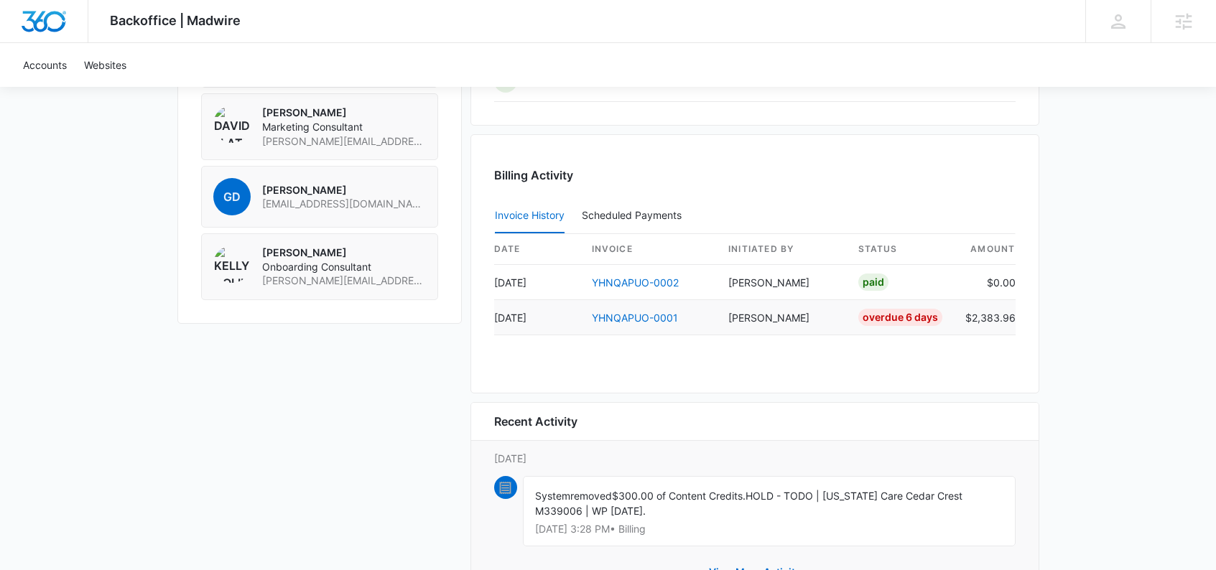
click at [900, 316] on div "Overdue 6 Days" at bounding box center [900, 317] width 84 height 17
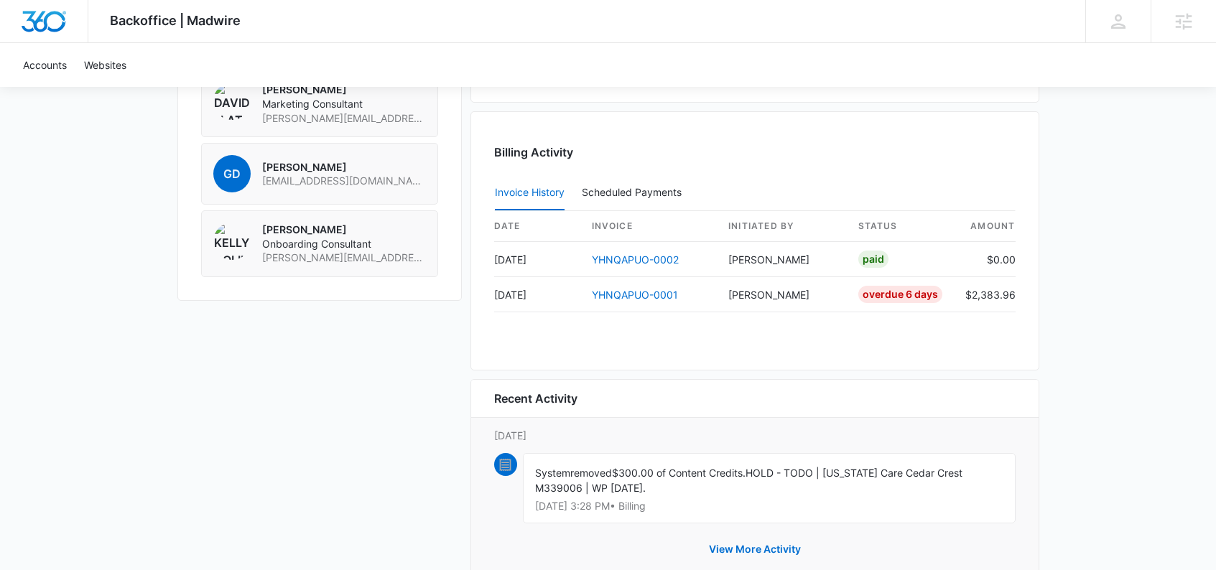
scroll to position [1346, 0]
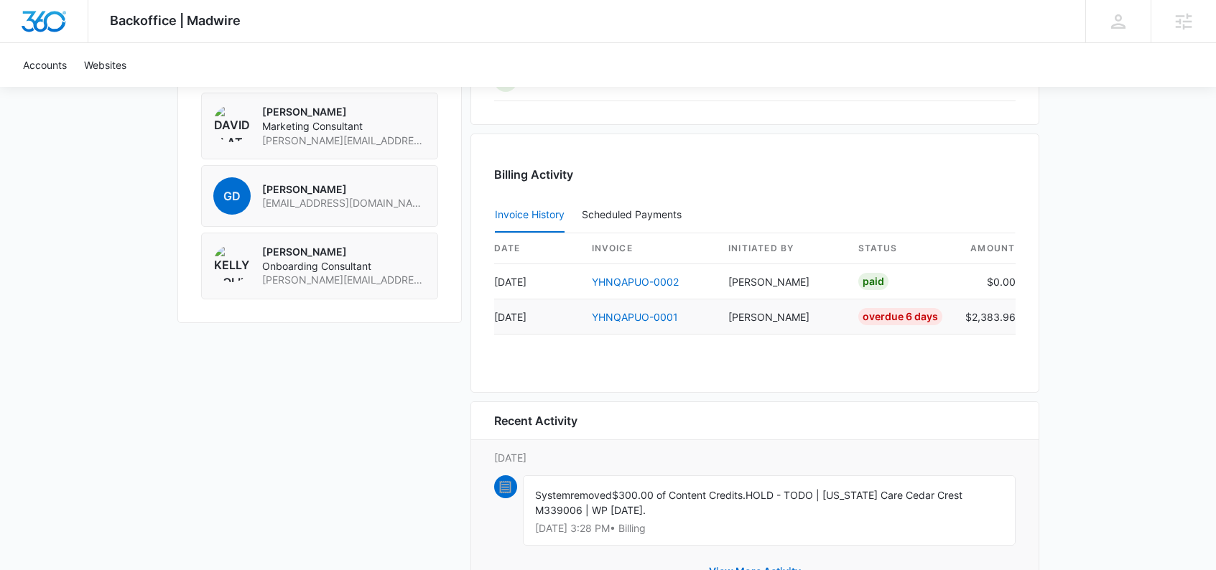
click at [902, 317] on div "Overdue 6 Days" at bounding box center [900, 316] width 84 height 17
drag, startPoint x: 899, startPoint y: 317, endPoint x: 881, endPoint y: 330, distance: 21.7
click at [881, 330] on td "Overdue 6 Days" at bounding box center [900, 316] width 107 height 35
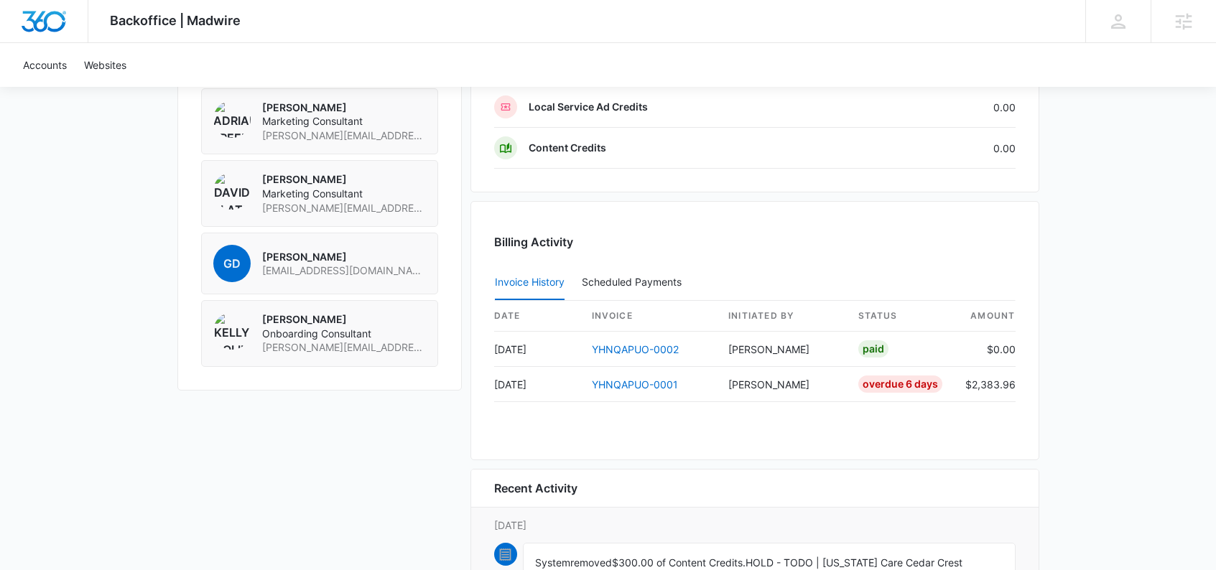
scroll to position [1415, 0]
